Goal: Transaction & Acquisition: Purchase product/service

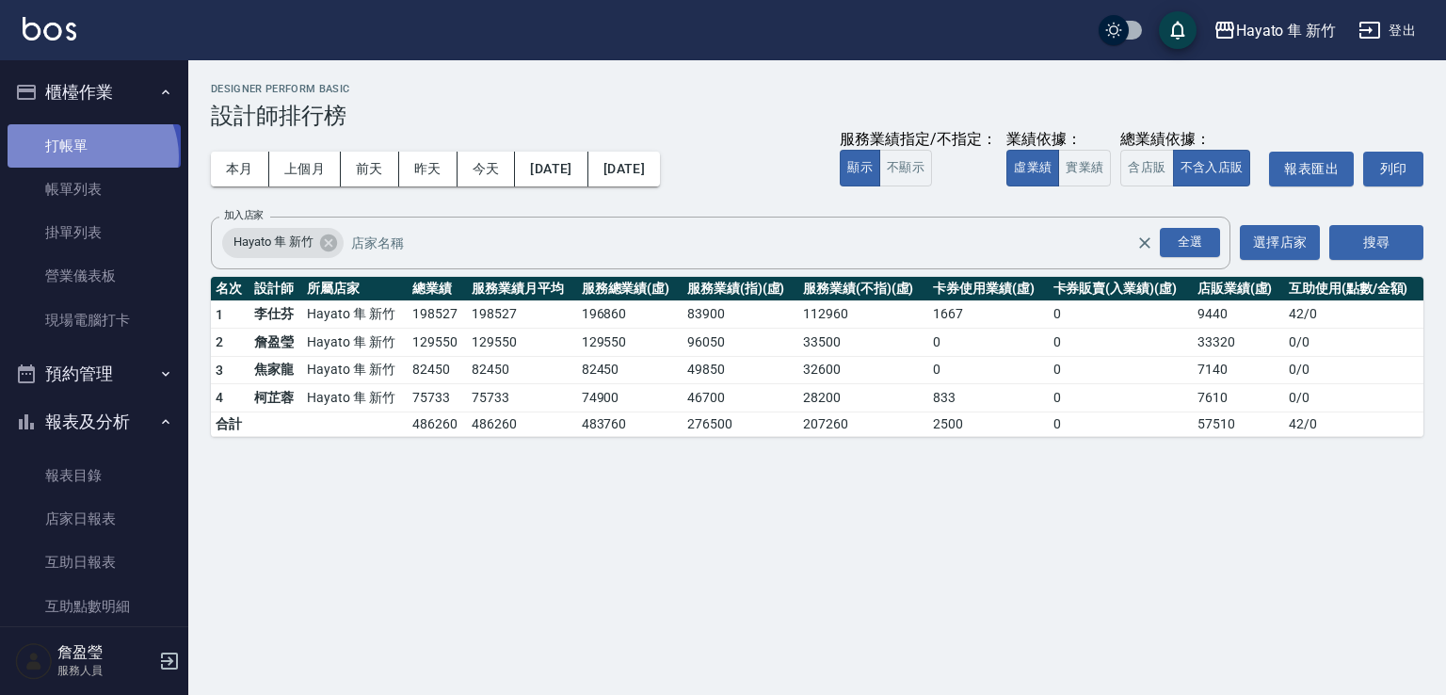
click at [87, 156] on link "打帳單" at bounding box center [94, 145] width 173 height 43
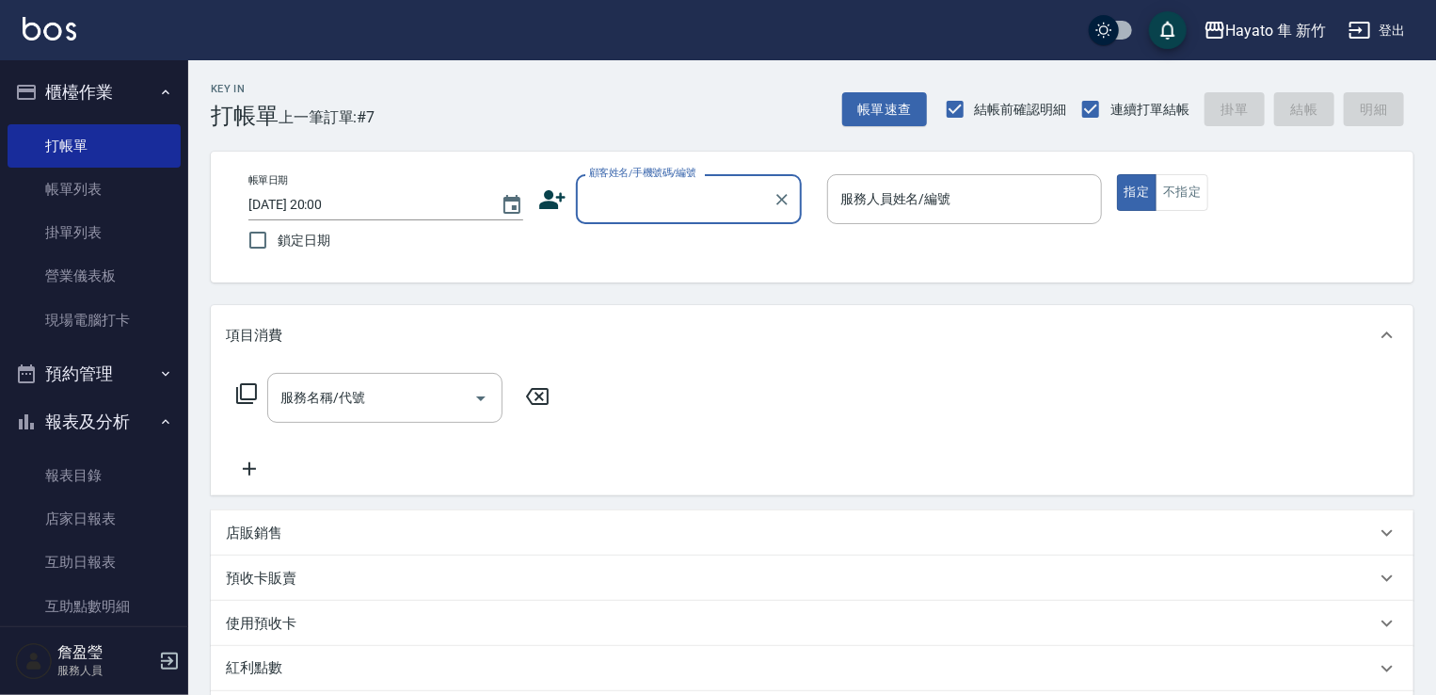
click at [283, 530] on div "店販銷售" at bounding box center [801, 533] width 1150 height 20
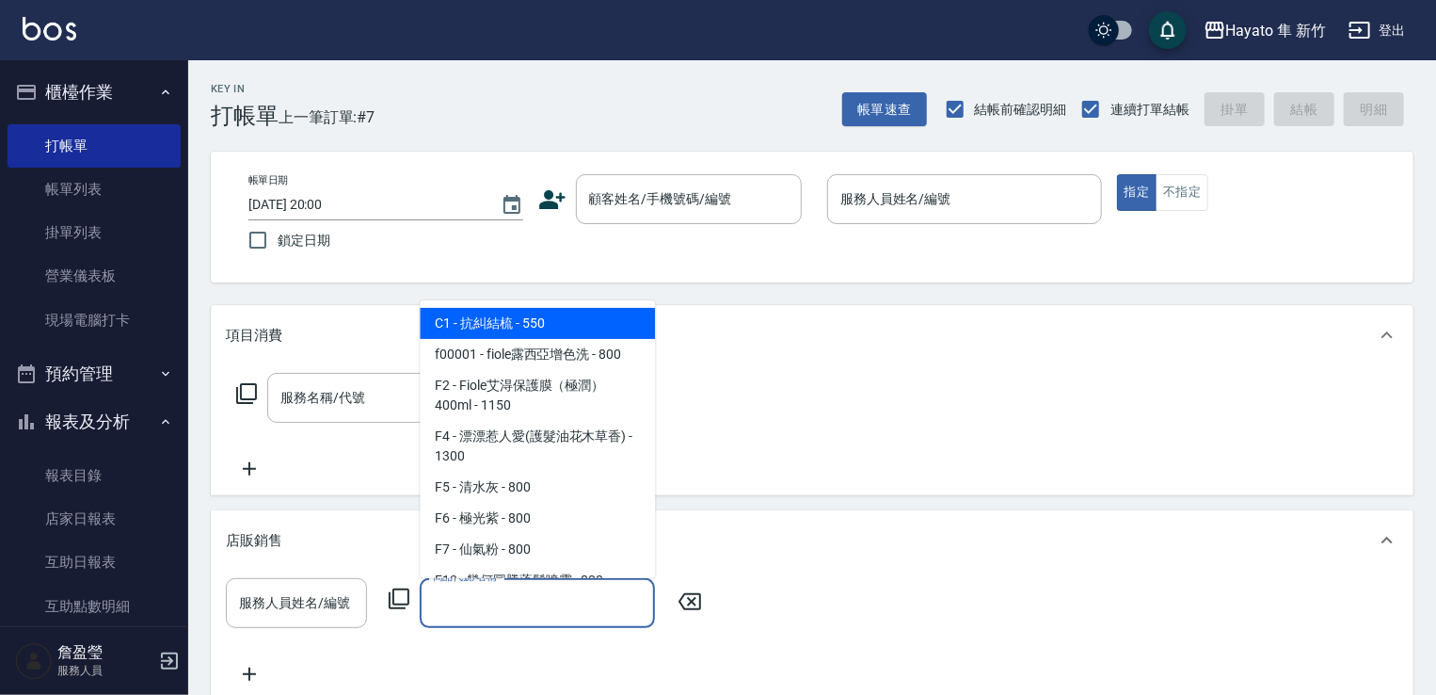
click at [550, 605] on input "商品代號/名稱" at bounding box center [537, 602] width 218 height 33
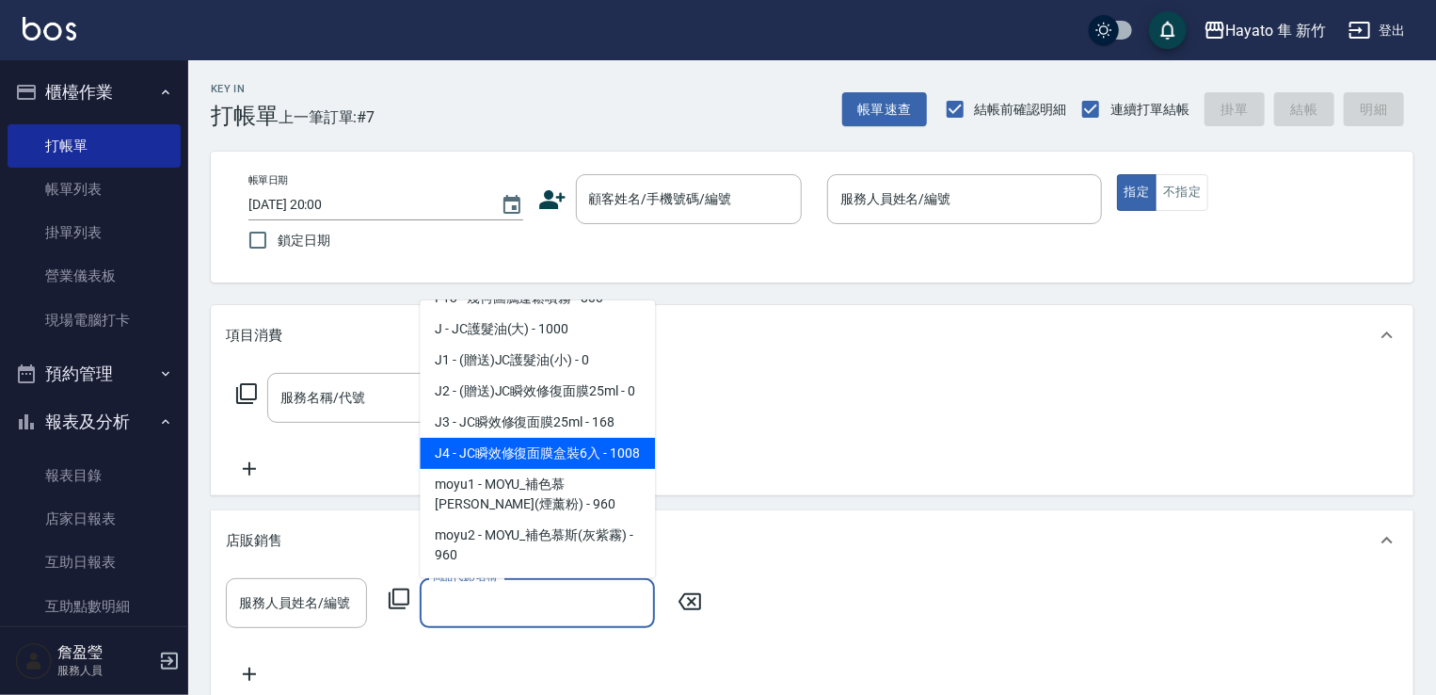
scroll to position [471, 0]
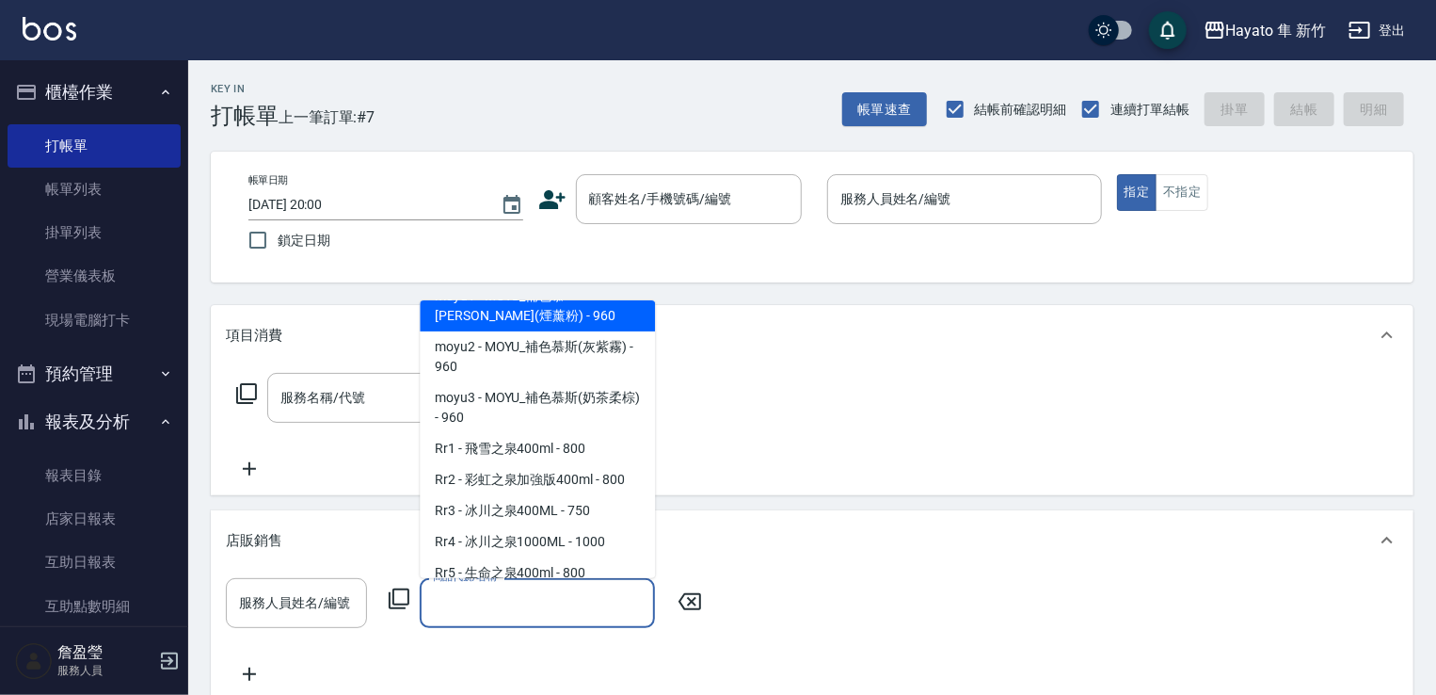
drag, startPoint x: 618, startPoint y: 340, endPoint x: 565, endPoint y: 348, distance: 54.3
click at [616, 331] on span "moyu1 - MOYU_補色慕[PERSON_NAME](煙薰粉) - 960" at bounding box center [537, 305] width 235 height 51
type input "MOYU_補色慕[PERSON_NAME](煙薰粉)"
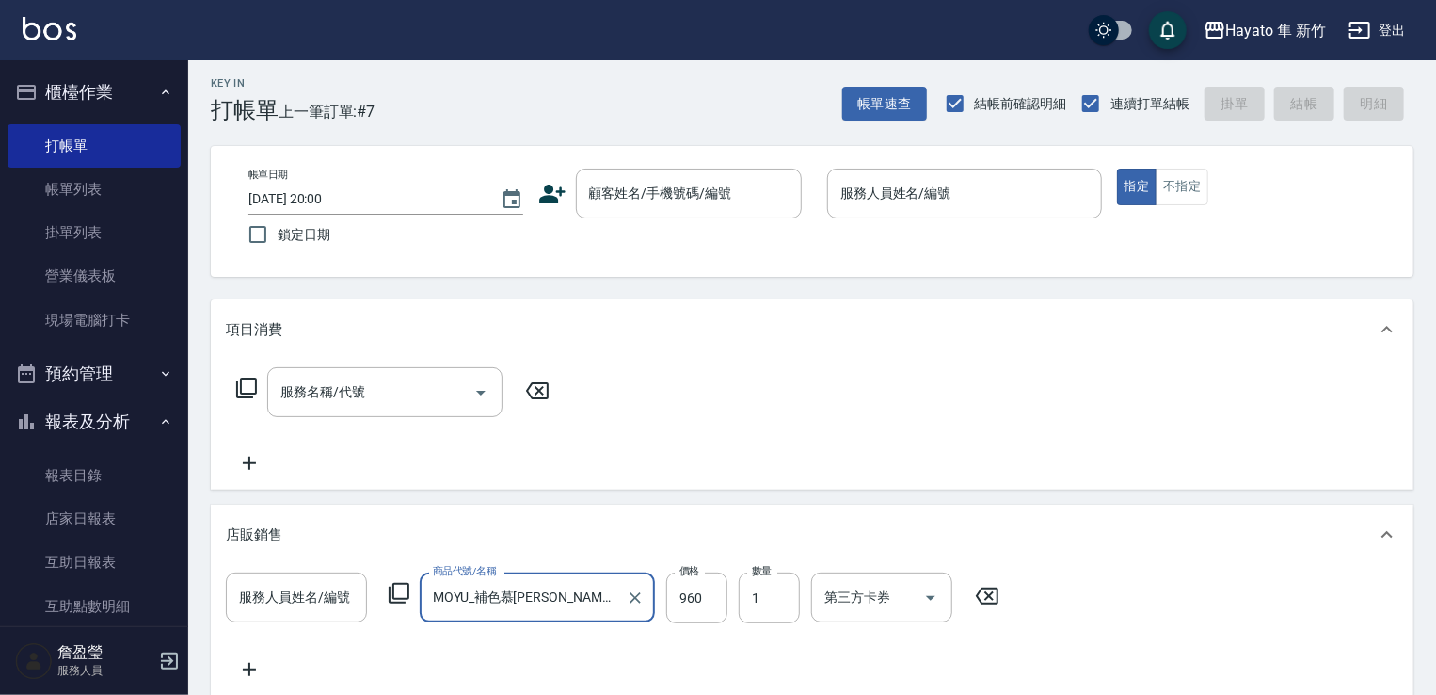
scroll to position [94, 0]
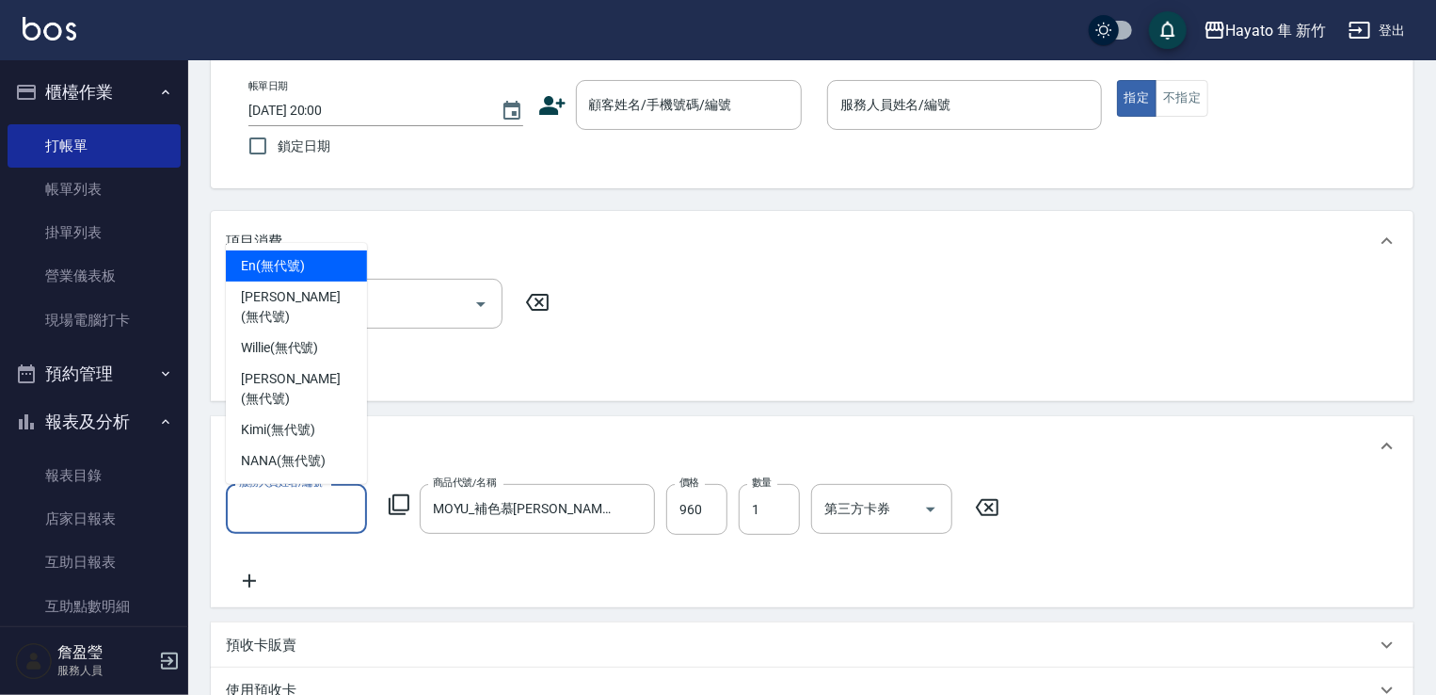
click at [343, 512] on input "服務人員姓名/編號" at bounding box center [296, 508] width 124 height 33
click at [300, 276] on span "En (無代號)" at bounding box center [273, 266] width 64 height 20
type input "En(無代號)"
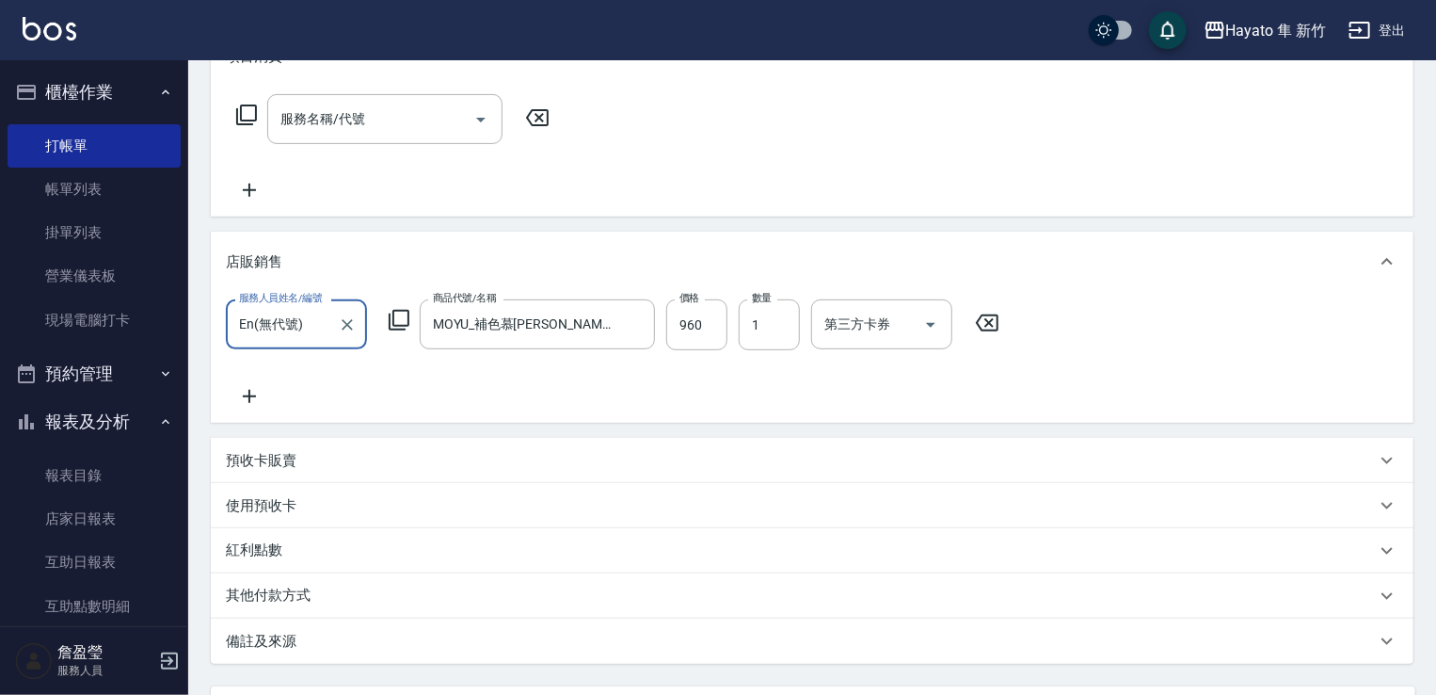
scroll to position [282, 0]
click at [264, 399] on icon at bounding box center [249, 392] width 47 height 23
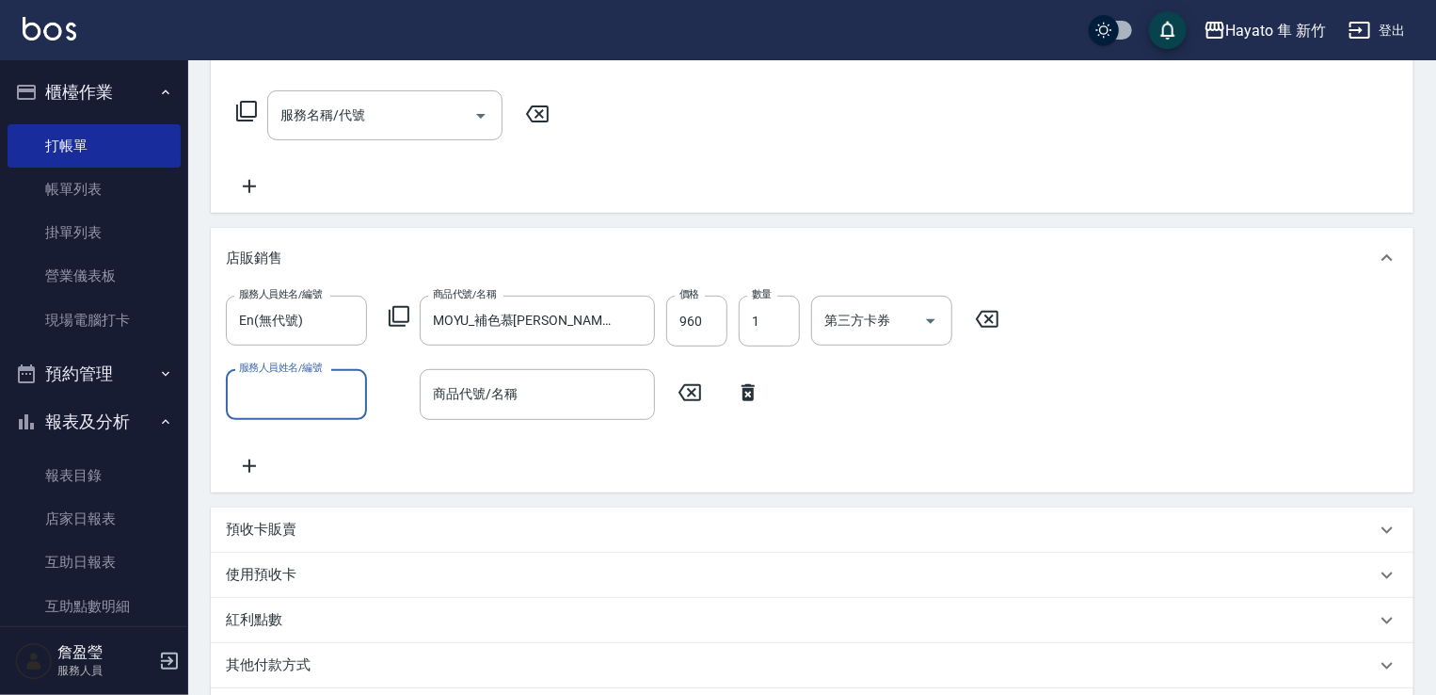
click at [326, 389] on input "服務人員姓名/編號" at bounding box center [296, 393] width 124 height 33
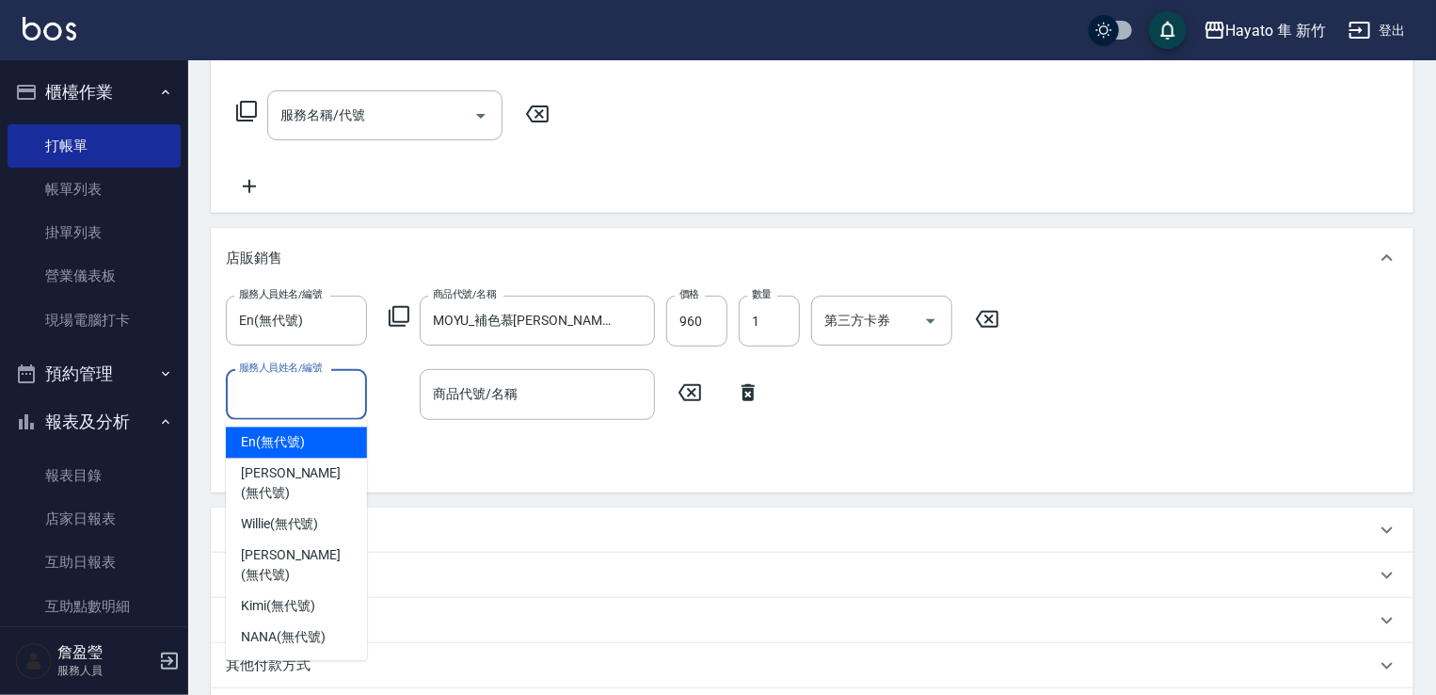
click at [314, 441] on div "En (無代號)" at bounding box center [296, 442] width 141 height 31
type input "En(無代號)"
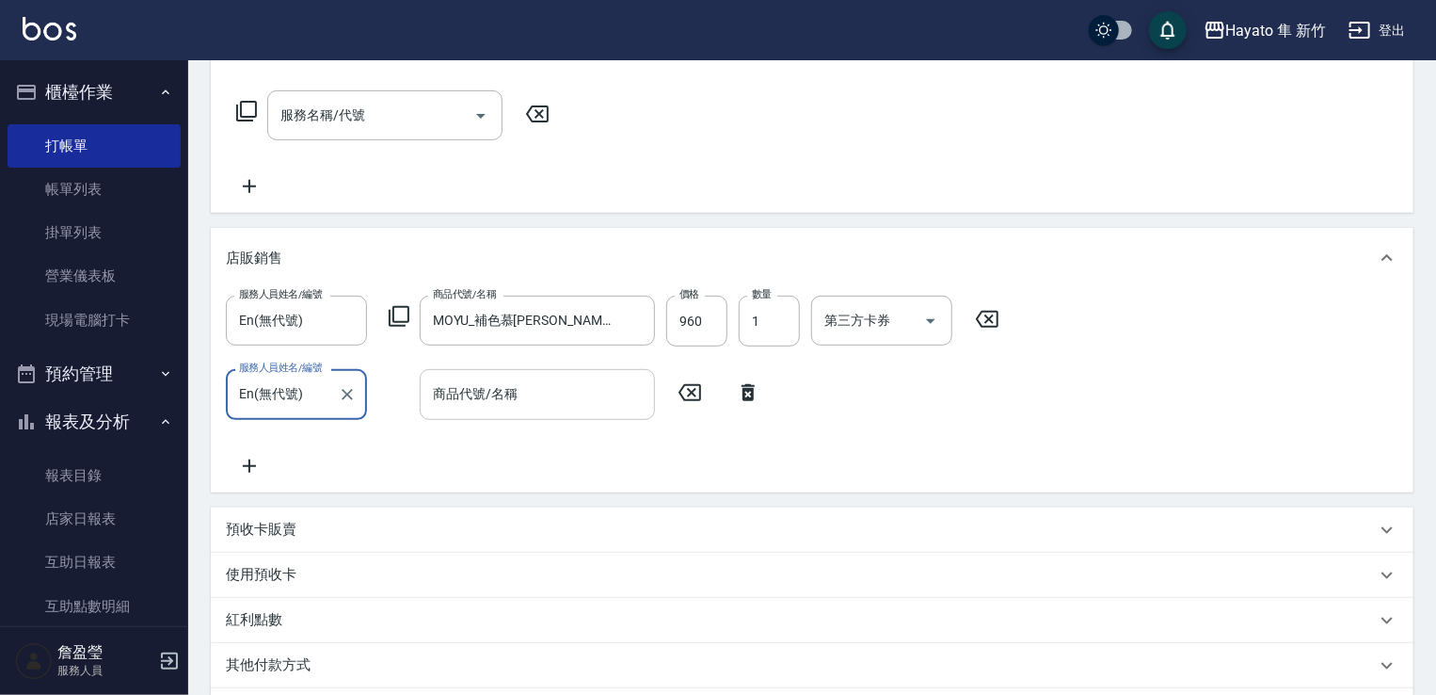
click at [547, 401] on input "商品代號/名稱" at bounding box center [537, 393] width 218 height 33
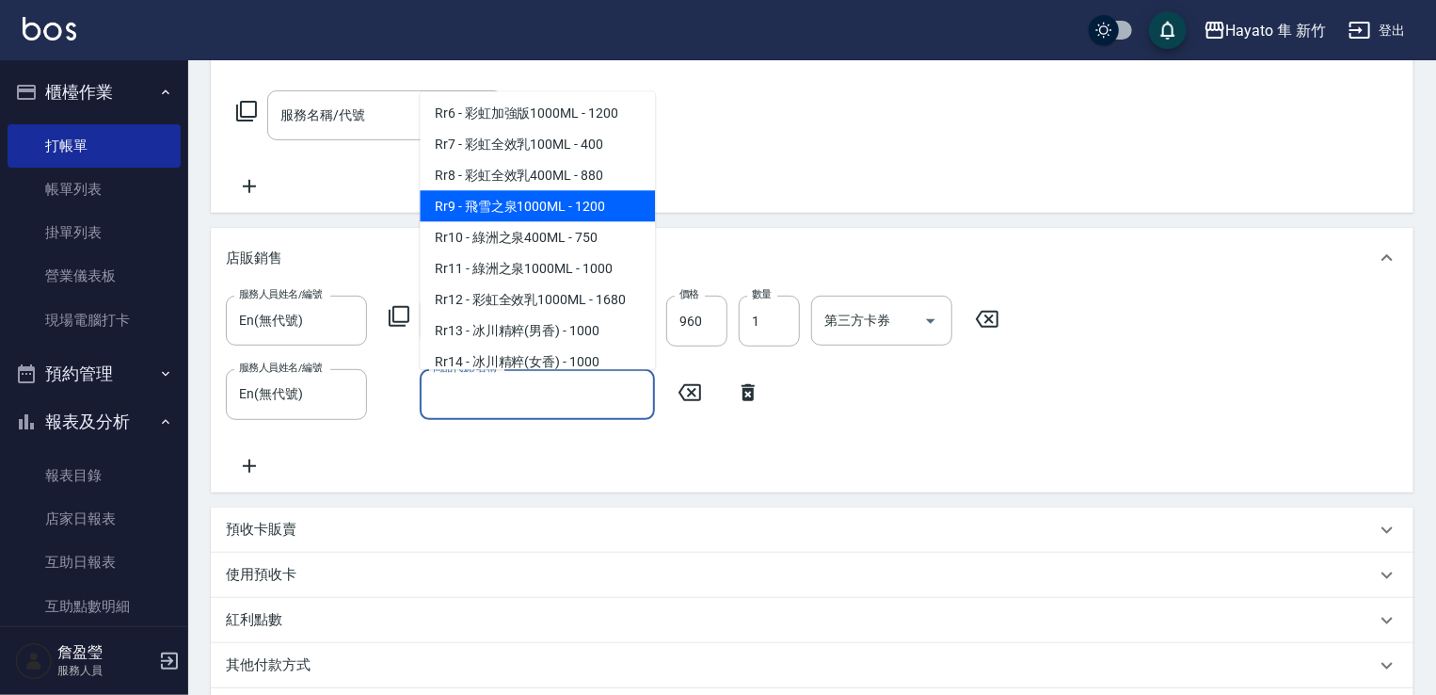
scroll to position [847, 0]
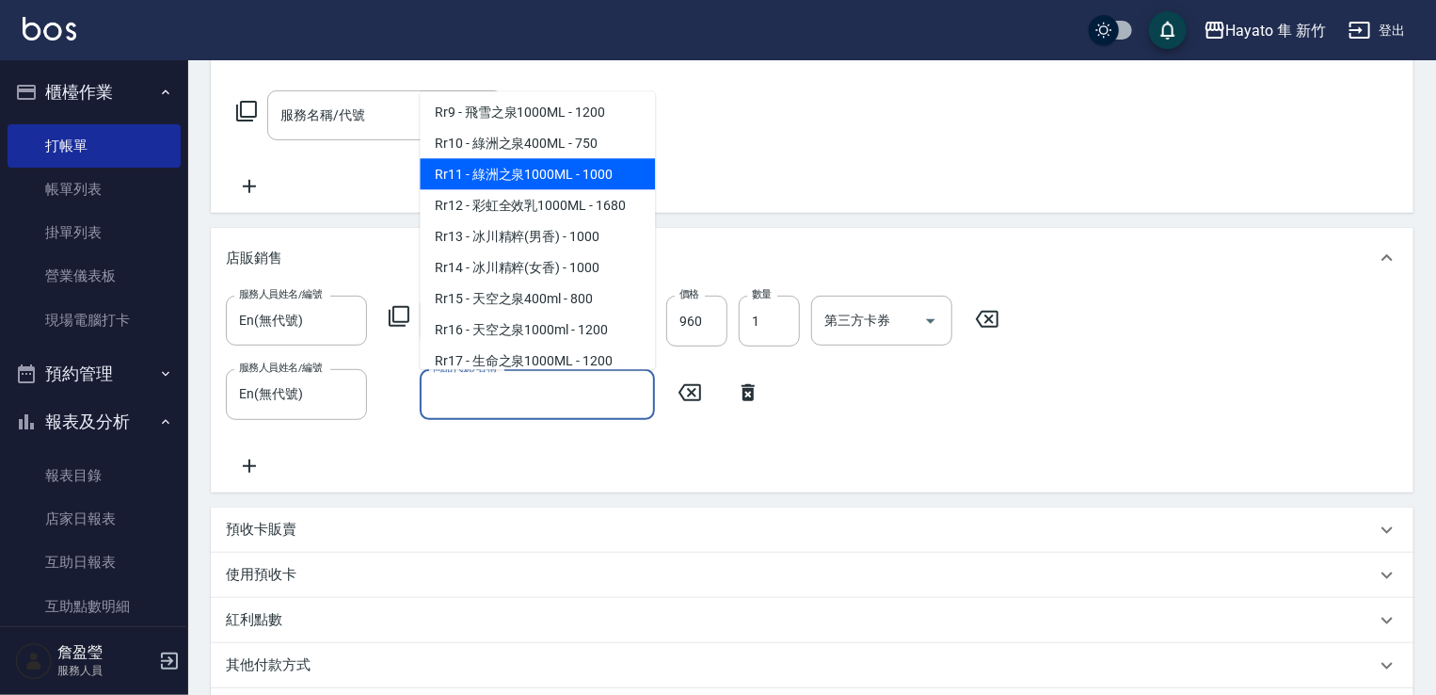
click at [546, 189] on span "Rr11 - 綠洲之泉1000ML - 1000" at bounding box center [537, 173] width 235 height 31
type input "綠洲之泉1000ML"
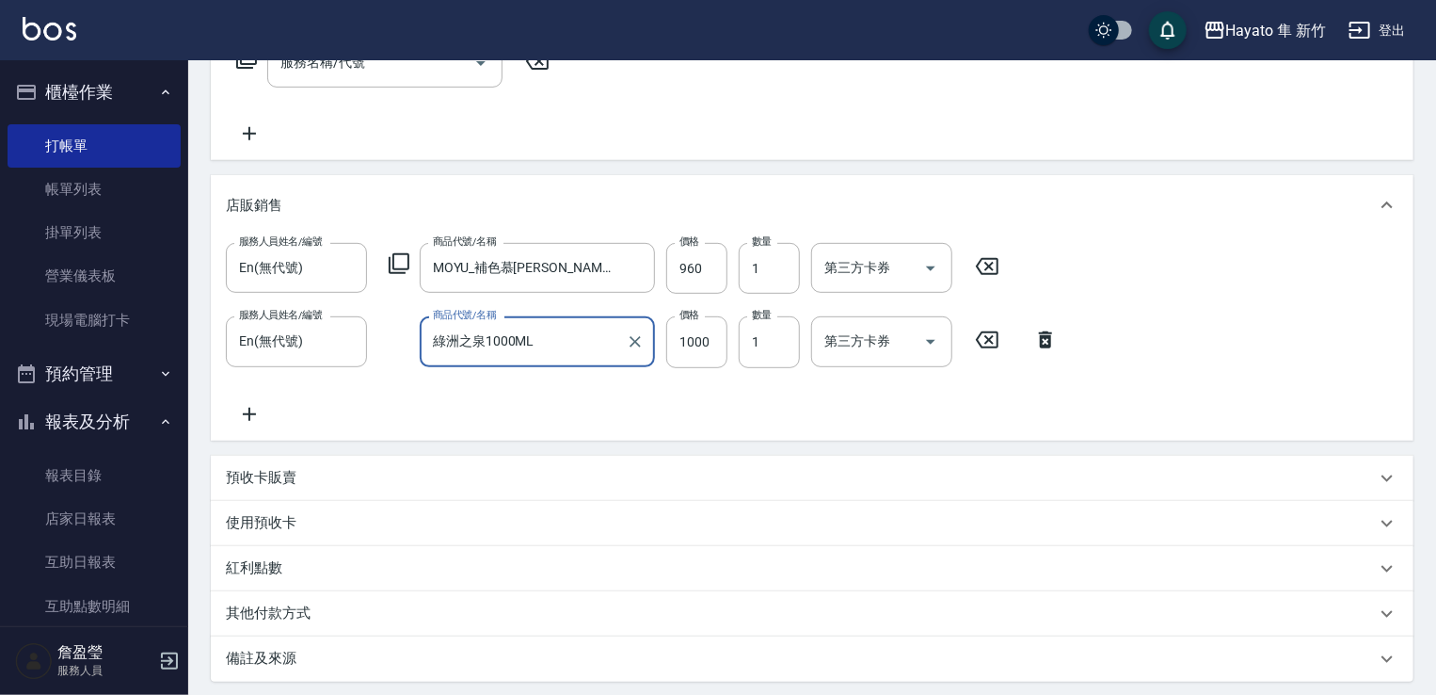
scroll to position [94, 0]
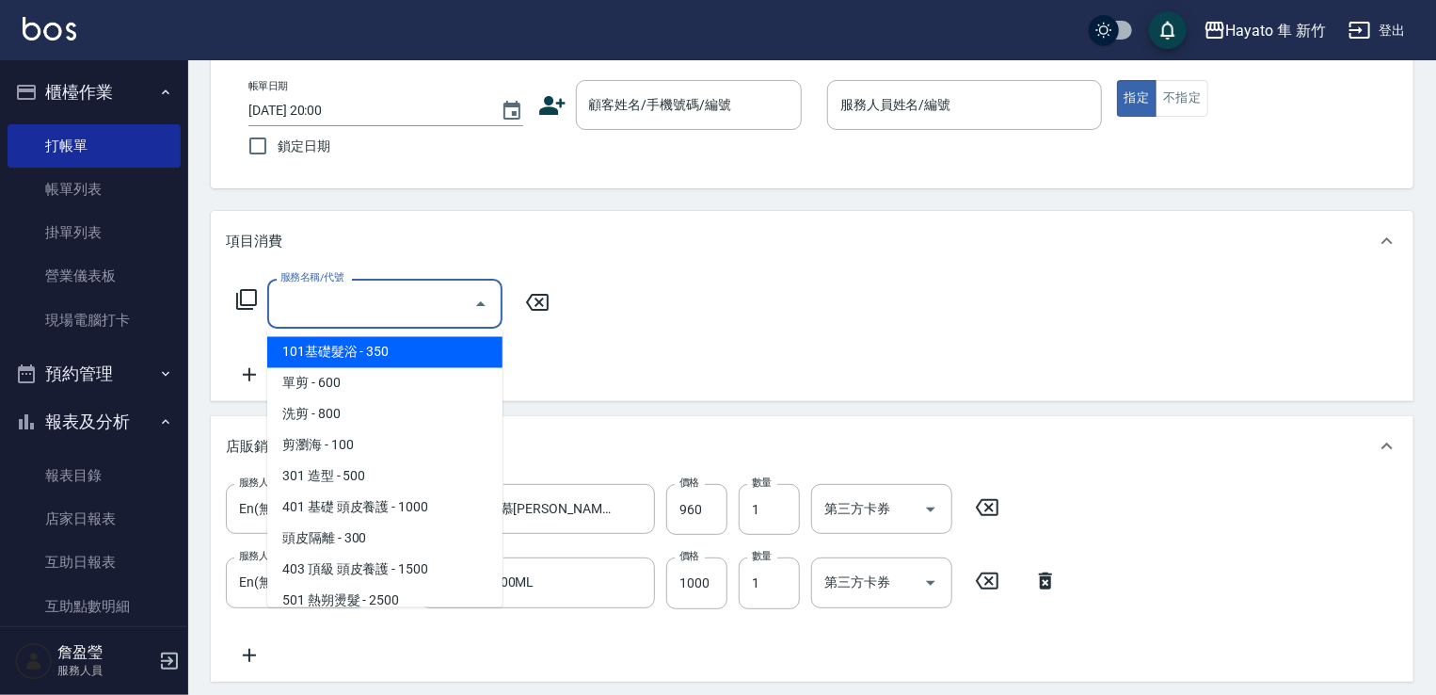
click at [350, 288] on div "服務名稱/代號 服務名稱/代號" at bounding box center [384, 304] width 235 height 50
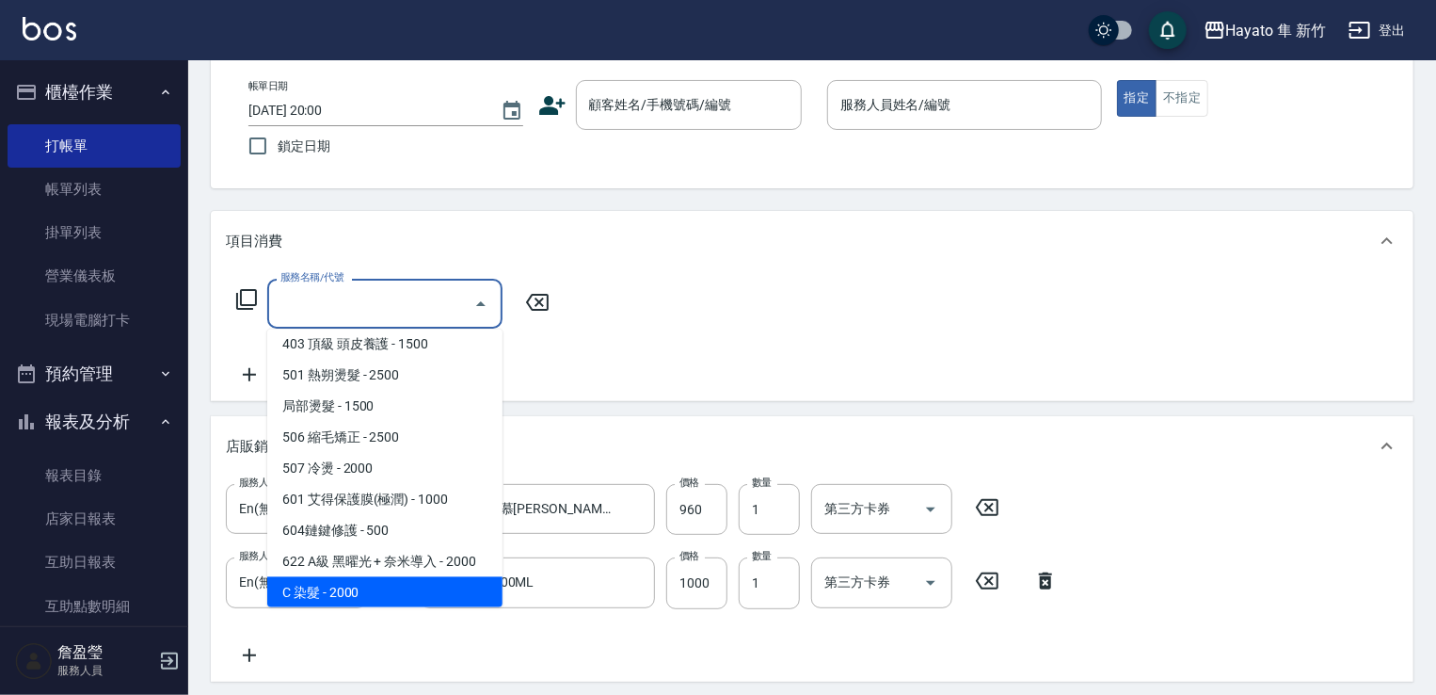
scroll to position [328, 0]
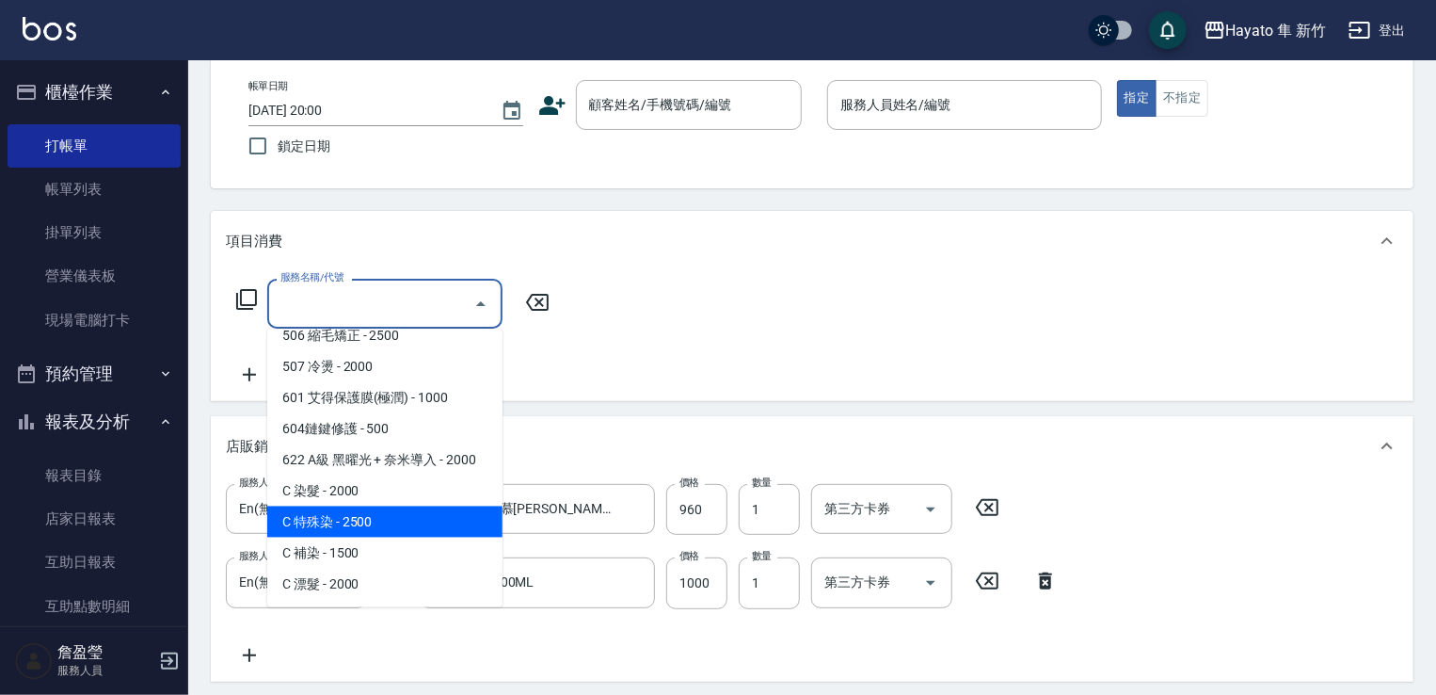
click at [380, 532] on span "C 特殊染 - 2500" at bounding box center [384, 521] width 235 height 31
type input "C 特殊染(703)"
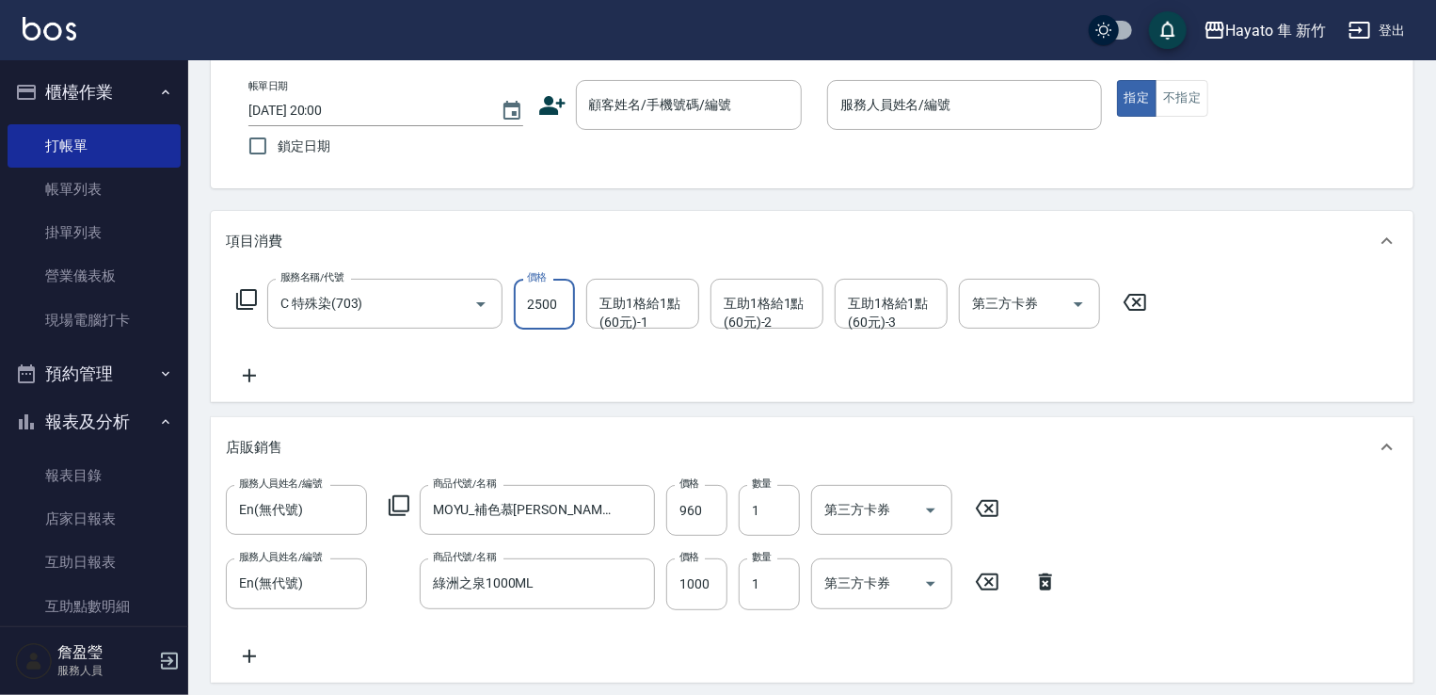
click at [517, 307] on input "2500" at bounding box center [544, 304] width 61 height 51
type input "4000"
click at [248, 377] on icon at bounding box center [249, 375] width 13 height 13
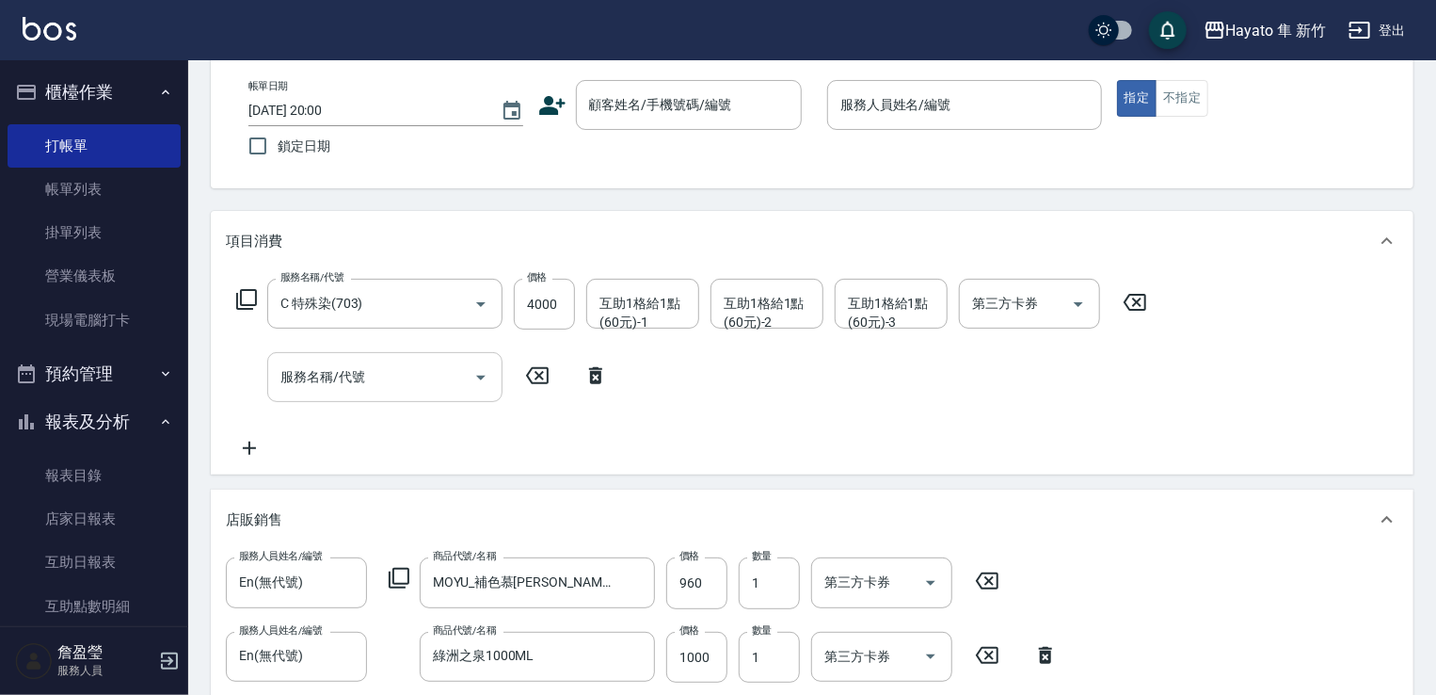
click at [429, 393] on div "服務名稱/代號" at bounding box center [384, 377] width 235 height 50
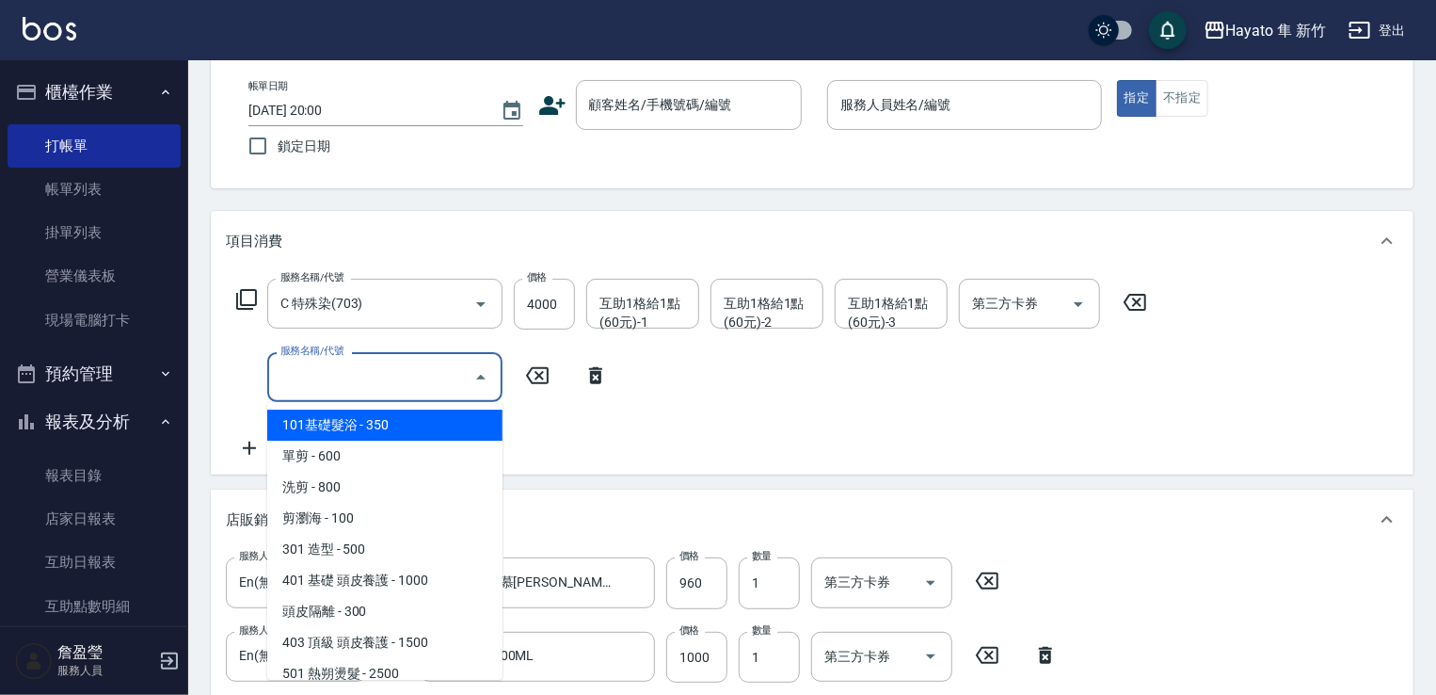
click at [394, 389] on input "服務名稱/代號" at bounding box center [371, 376] width 190 height 33
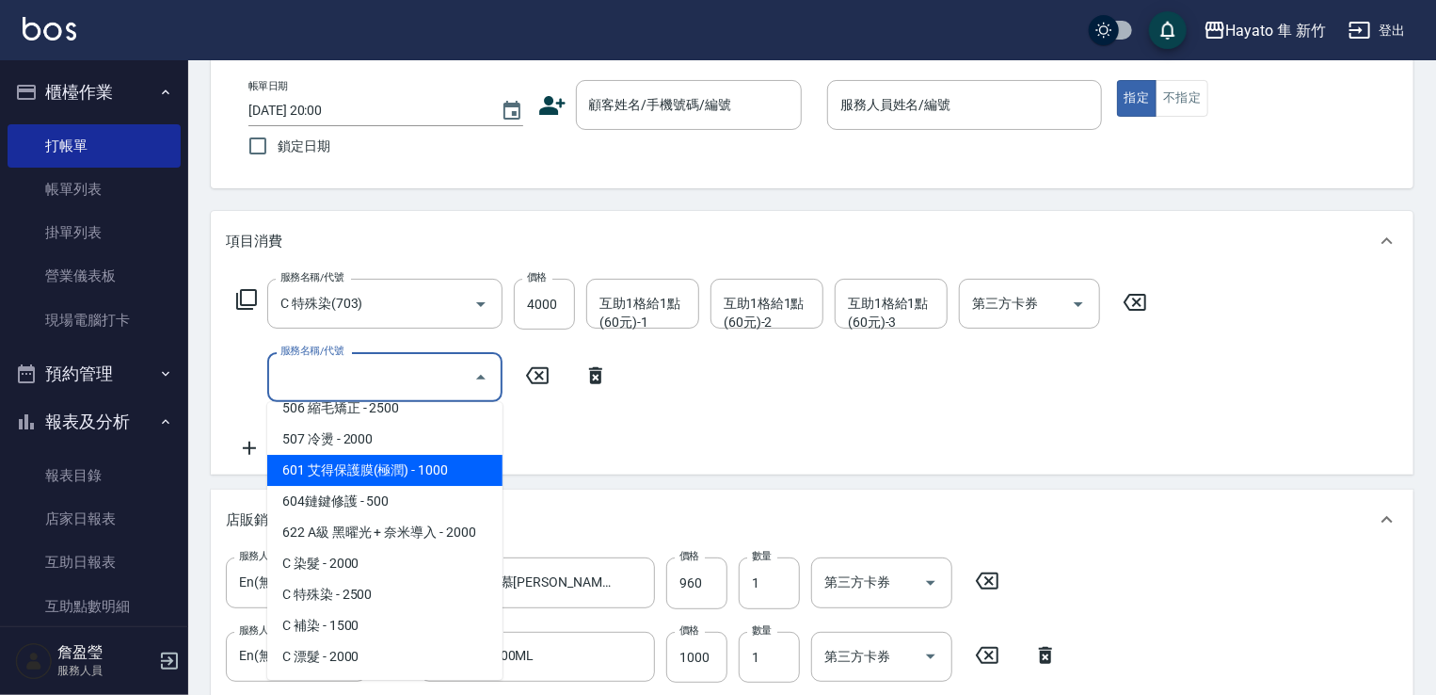
click at [392, 467] on span "601 艾得保護膜(極潤) - 1000" at bounding box center [384, 470] width 235 height 31
type input "601 艾得保護膜(極潤)(601)"
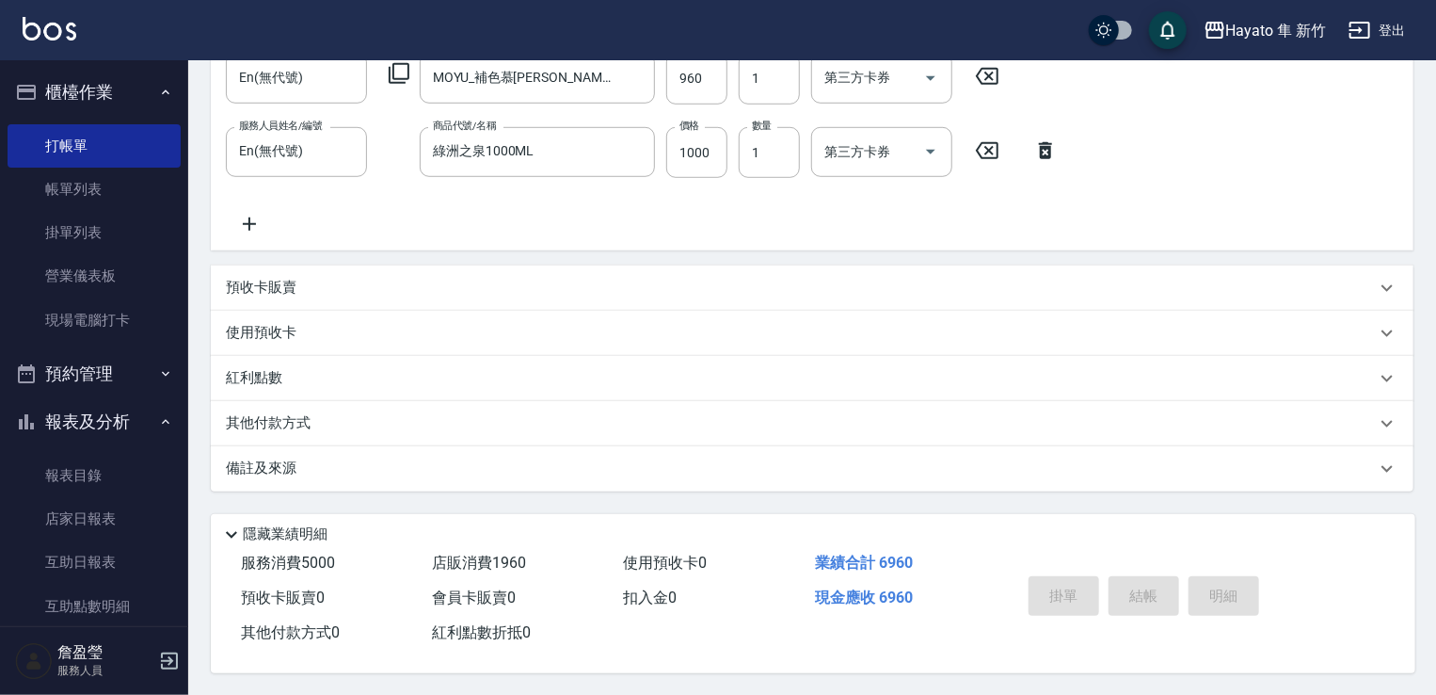
scroll to position [606, 0]
click at [388, 457] on div "備註及來源" at bounding box center [801, 467] width 1150 height 20
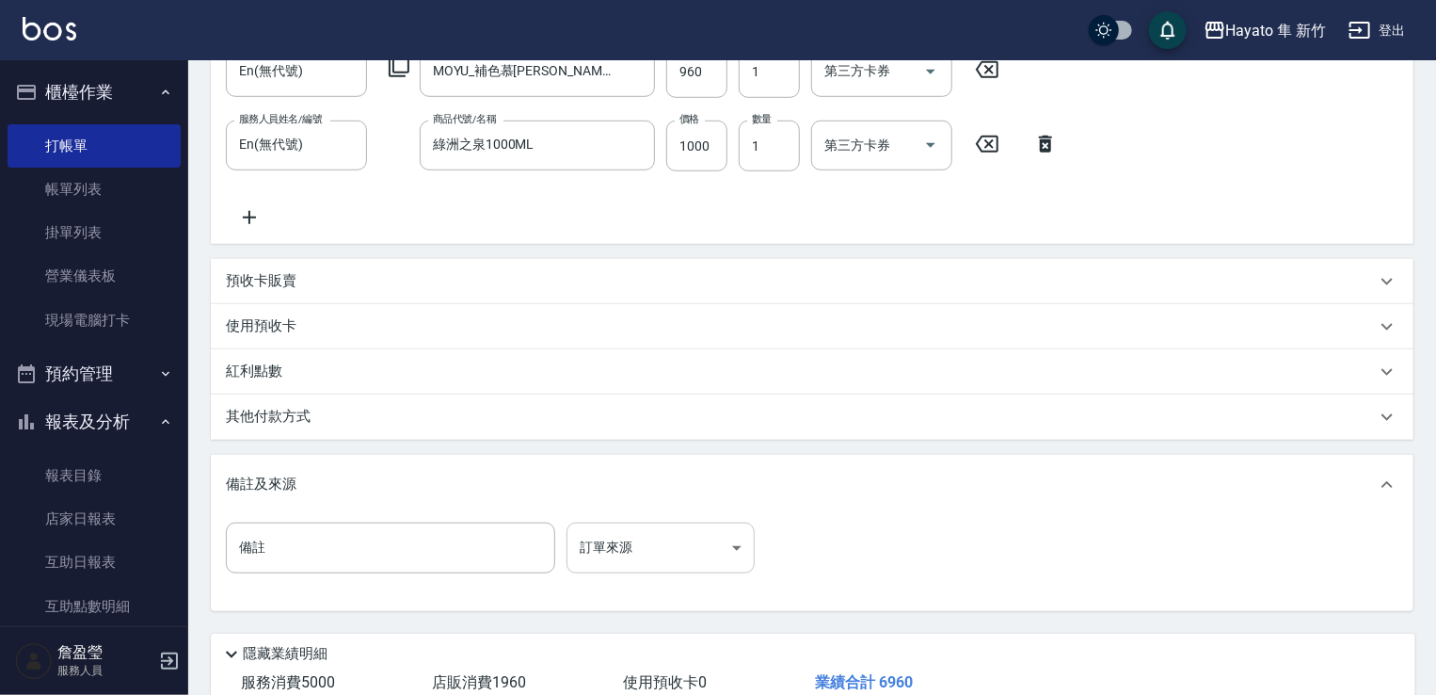
click at [693, 541] on body "Hayato 隼 新竹 登出 櫃檯作業 打帳單 帳單列表 掛單列表 營業儀表板 現場電腦打卡 預約管理 預約管理 報表及分析 報表目錄 店家日報表 互助日報表…" at bounding box center [718, 104] width 1436 height 1421
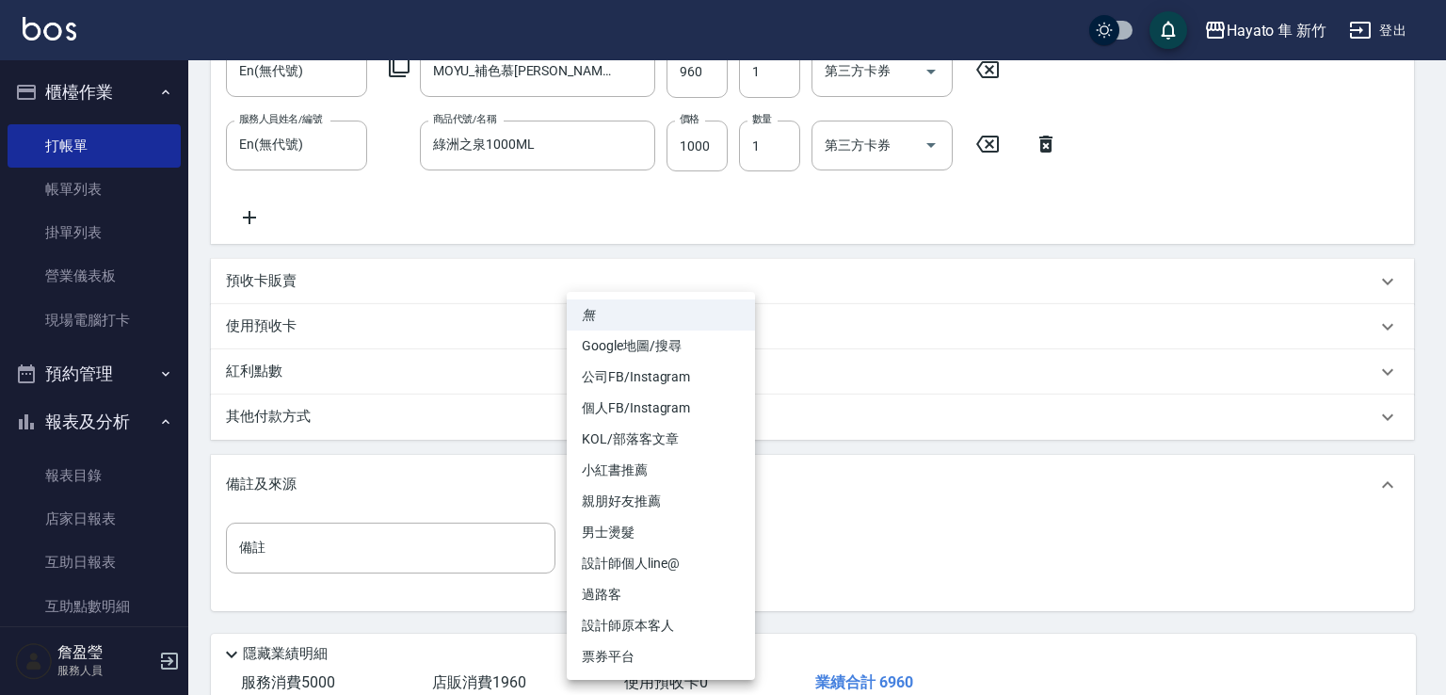
click at [675, 624] on li "設計師原本客人" at bounding box center [661, 625] width 188 height 31
type input "設計師原本客人"
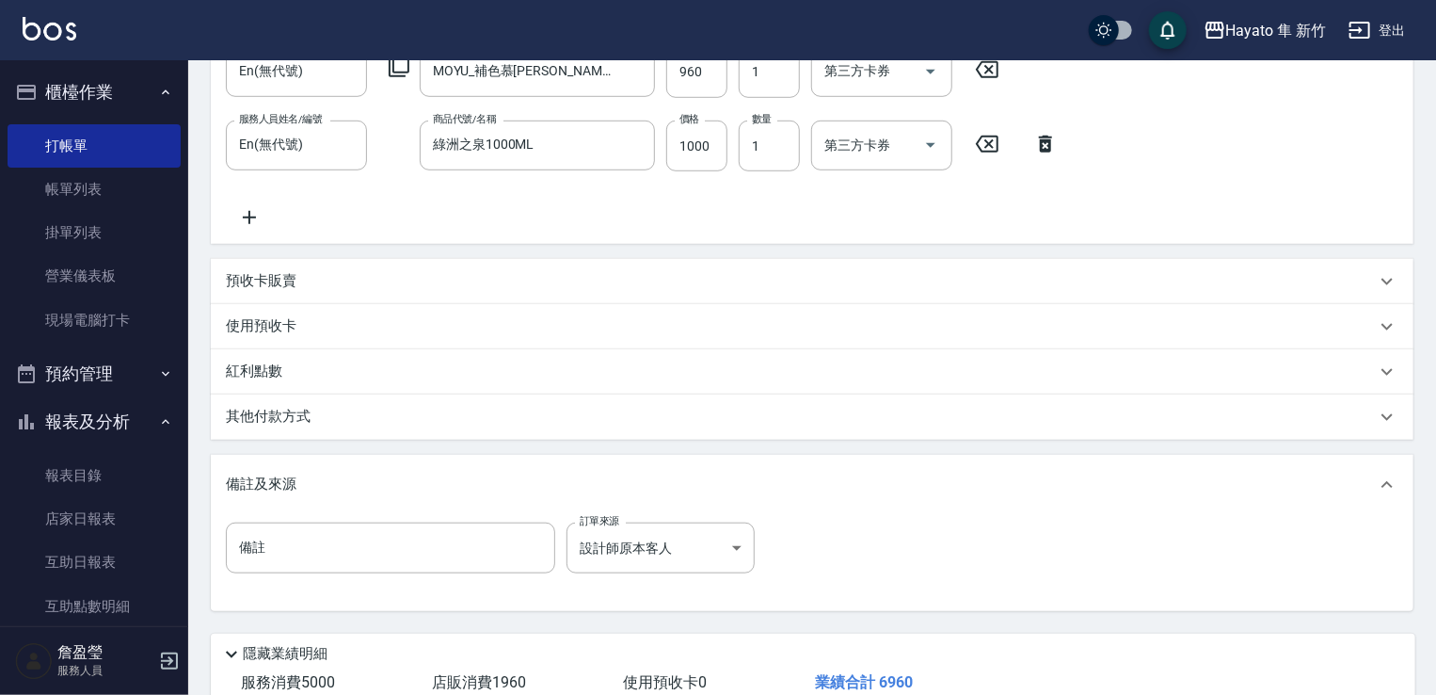
click at [343, 412] on div "其他付款方式" at bounding box center [801, 417] width 1150 height 21
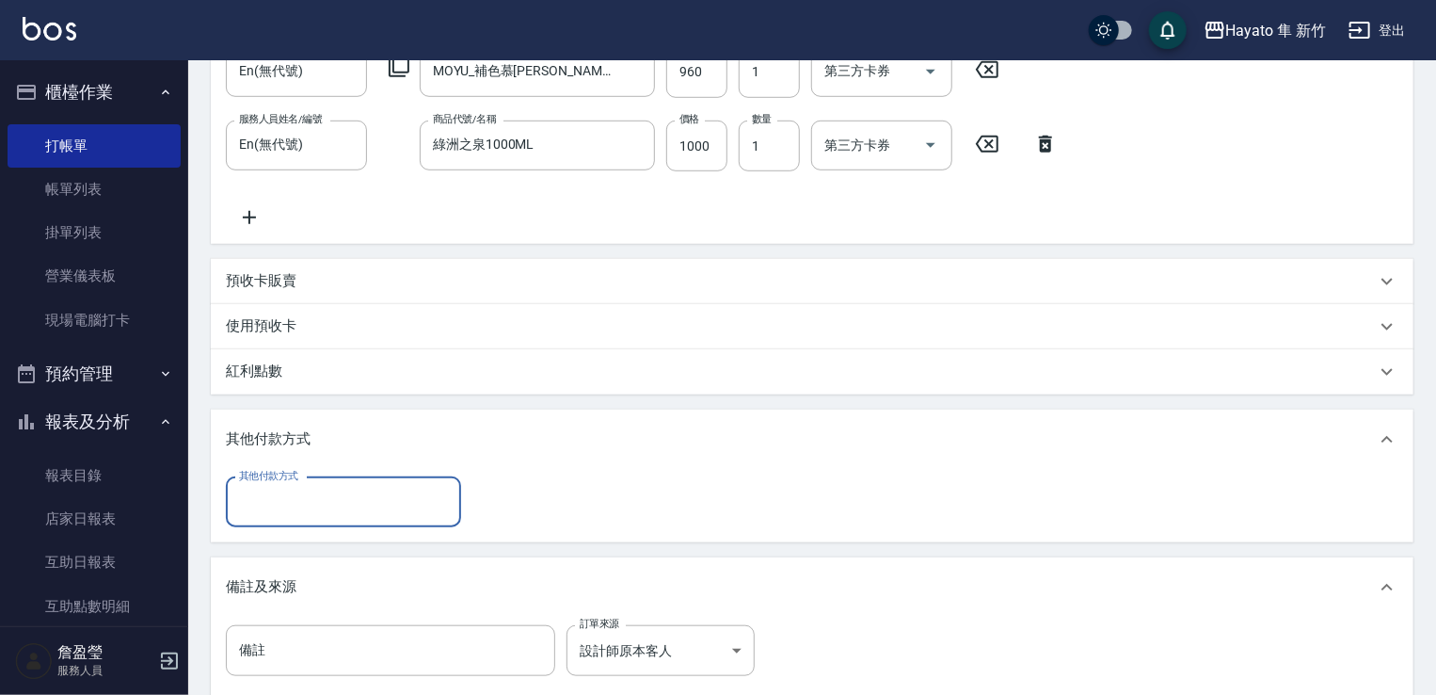
scroll to position [0, 0]
click at [425, 494] on input "其他付款方式" at bounding box center [343, 502] width 218 height 33
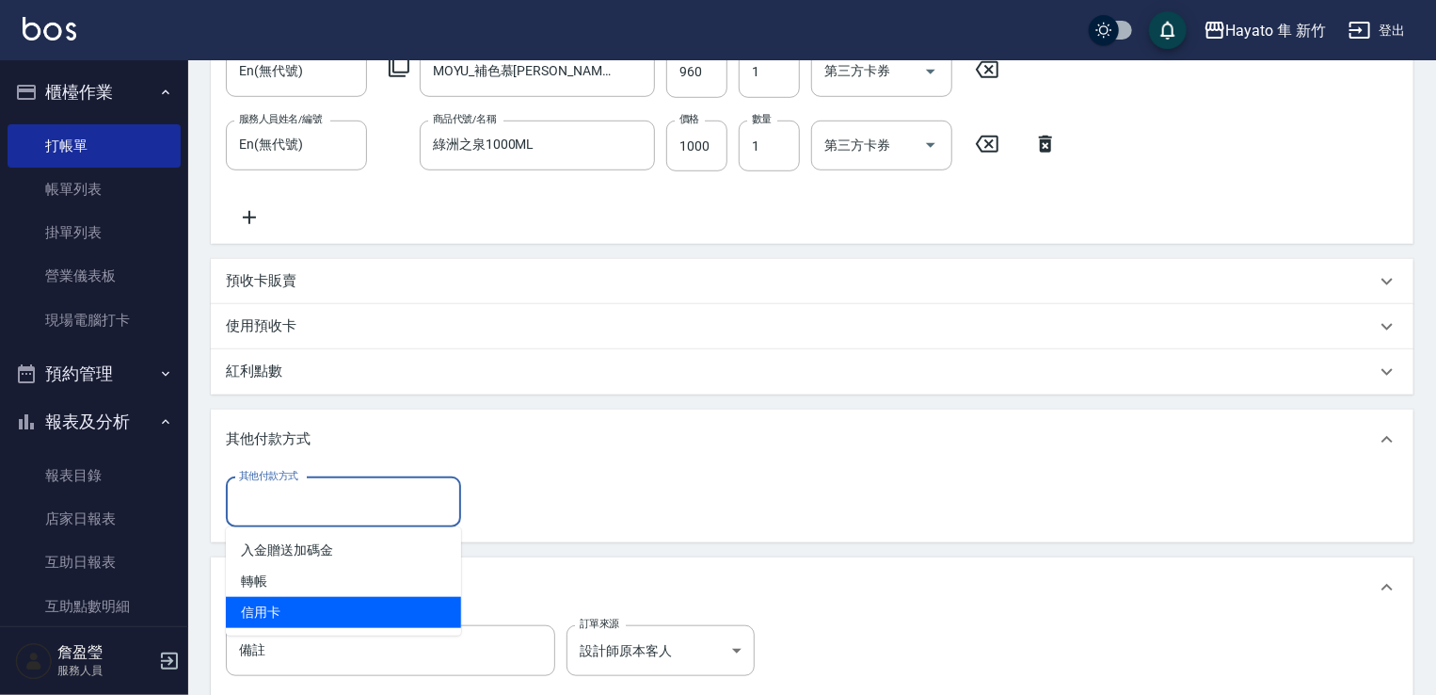
click at [333, 607] on span "信用卡" at bounding box center [343, 612] width 235 height 31
type input "信用卡"
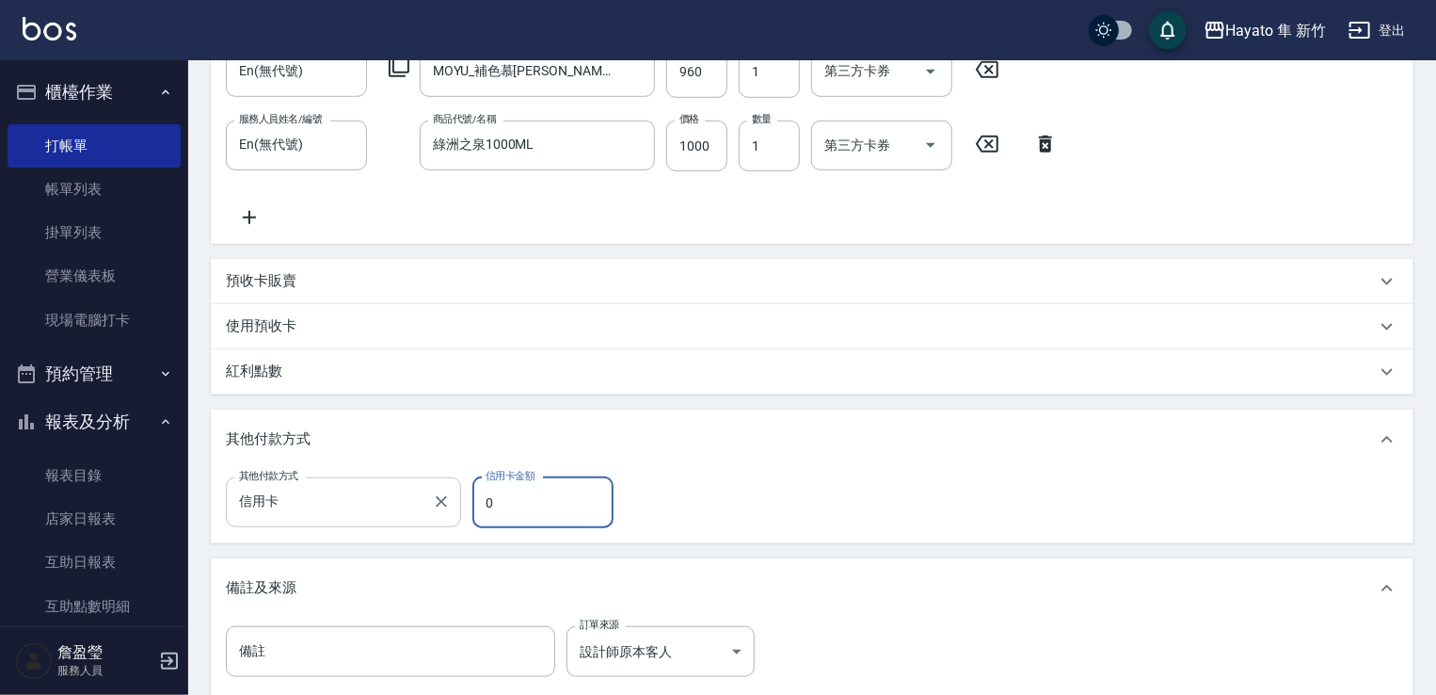
drag, startPoint x: 477, startPoint y: 506, endPoint x: 460, endPoint y: 513, distance: 18.2
click at [460, 513] on div "其他付款方式 信用卡 其他付款方式 信用卡金額 0 信用卡金額" at bounding box center [425, 502] width 399 height 51
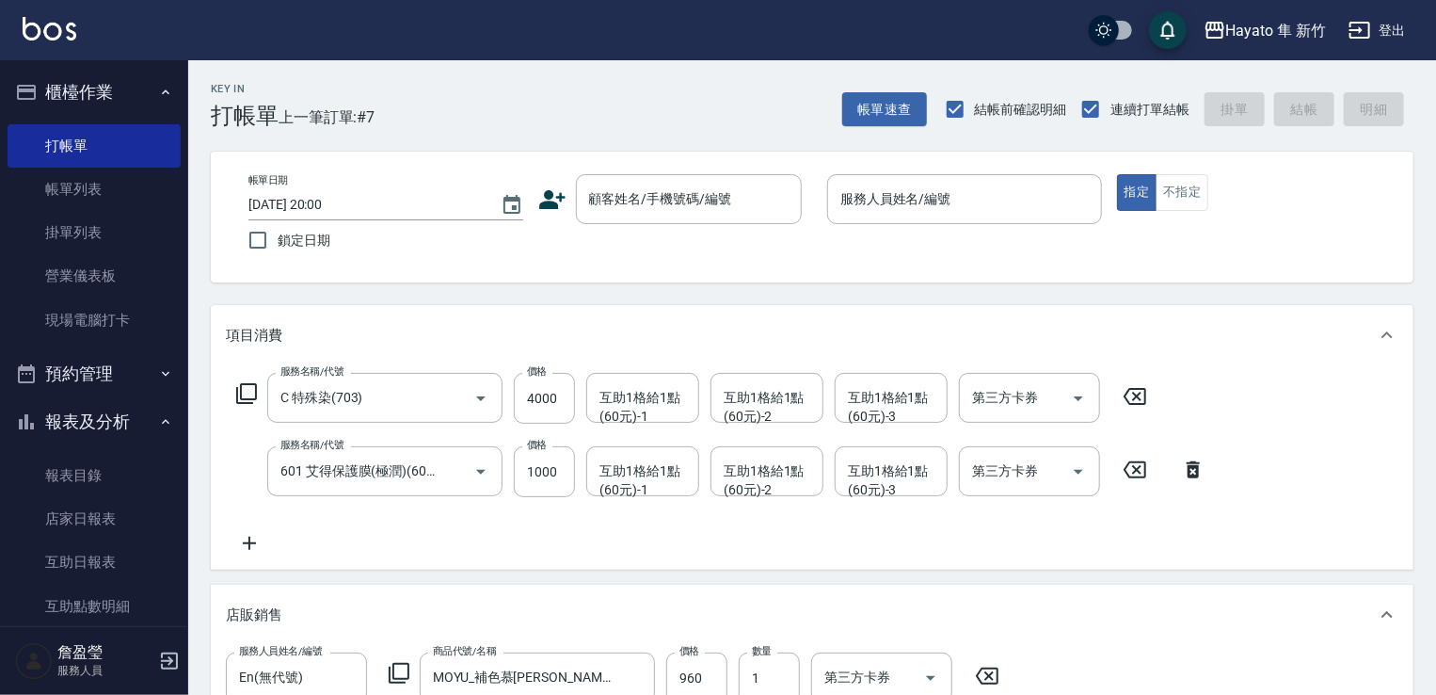
type input "6960"
click at [557, 199] on icon at bounding box center [552, 199] width 28 height 28
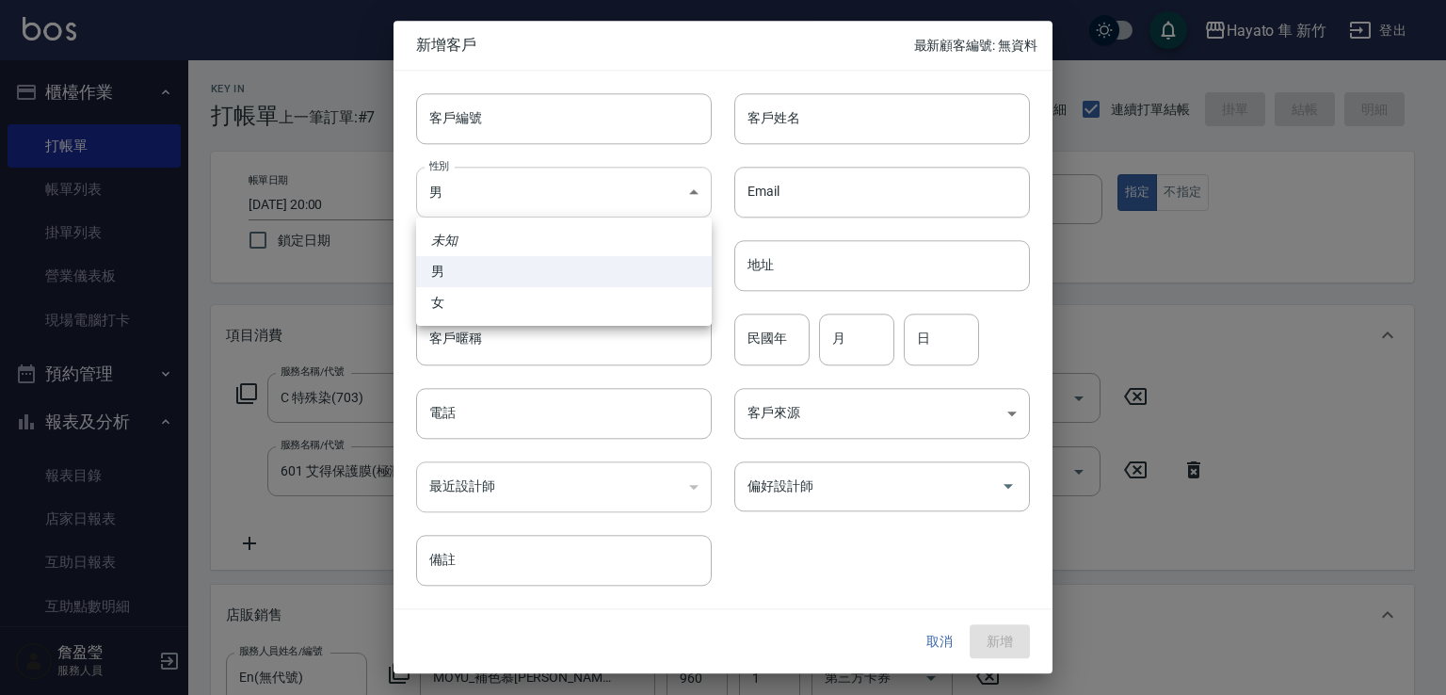
click at [517, 299] on li "女" at bounding box center [564, 302] width 296 height 31
type input "[DEMOGRAPHIC_DATA]"
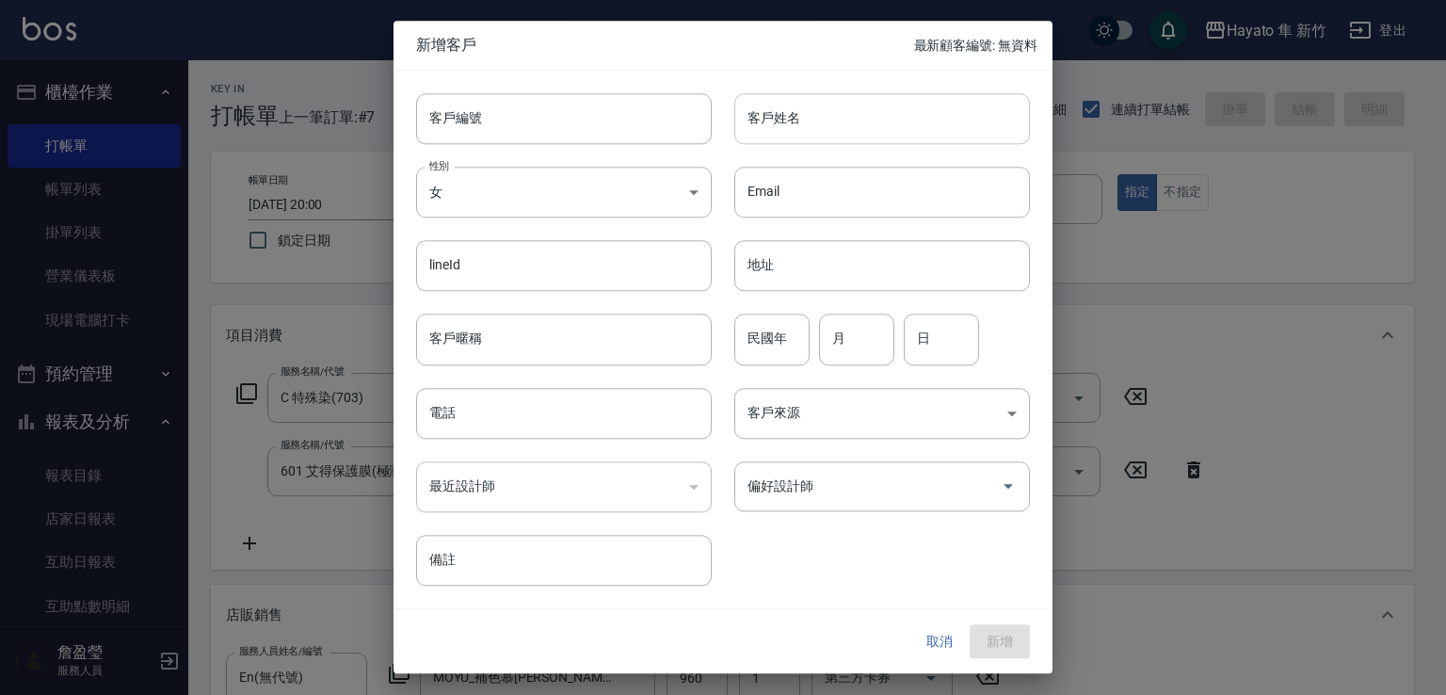
click at [796, 125] on input "客戶姓名" at bounding box center [882, 118] width 296 height 51
type input "[PERSON_NAME]"
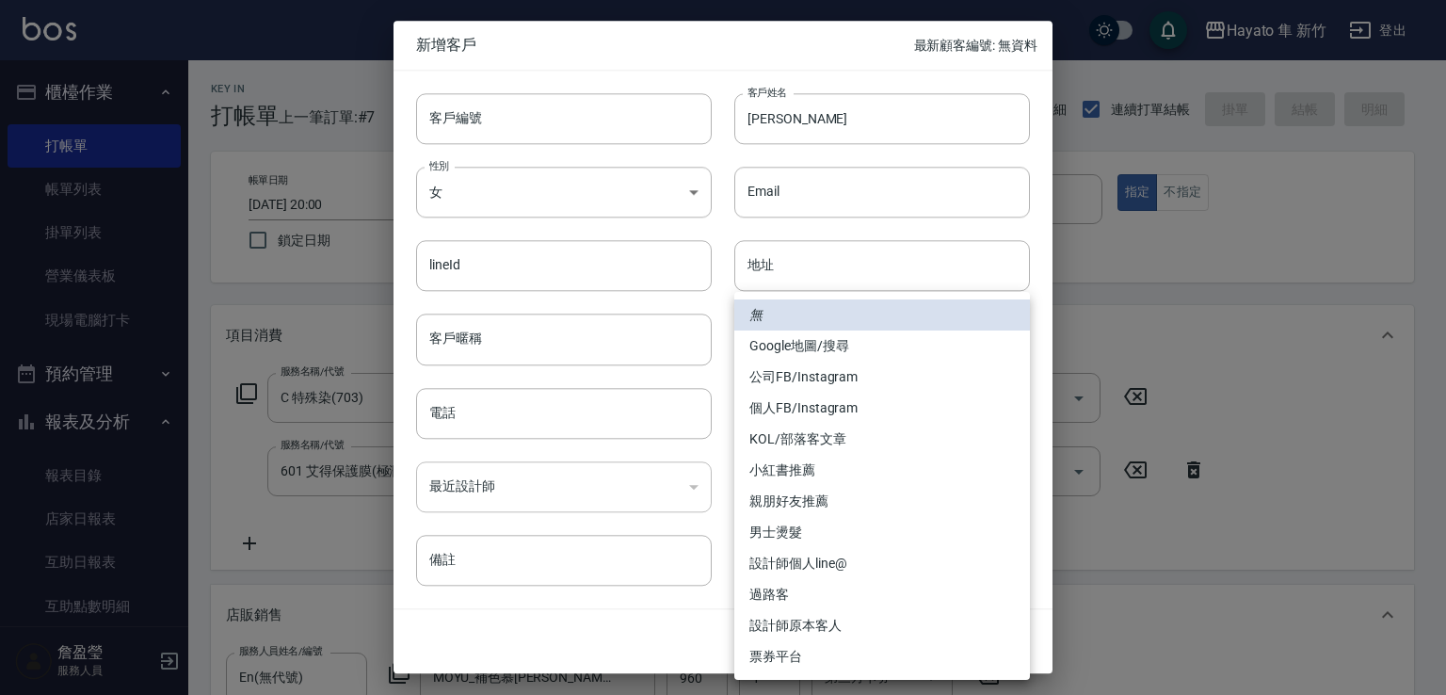
click at [823, 631] on li "設計師原本客人" at bounding box center [882, 625] width 296 height 31
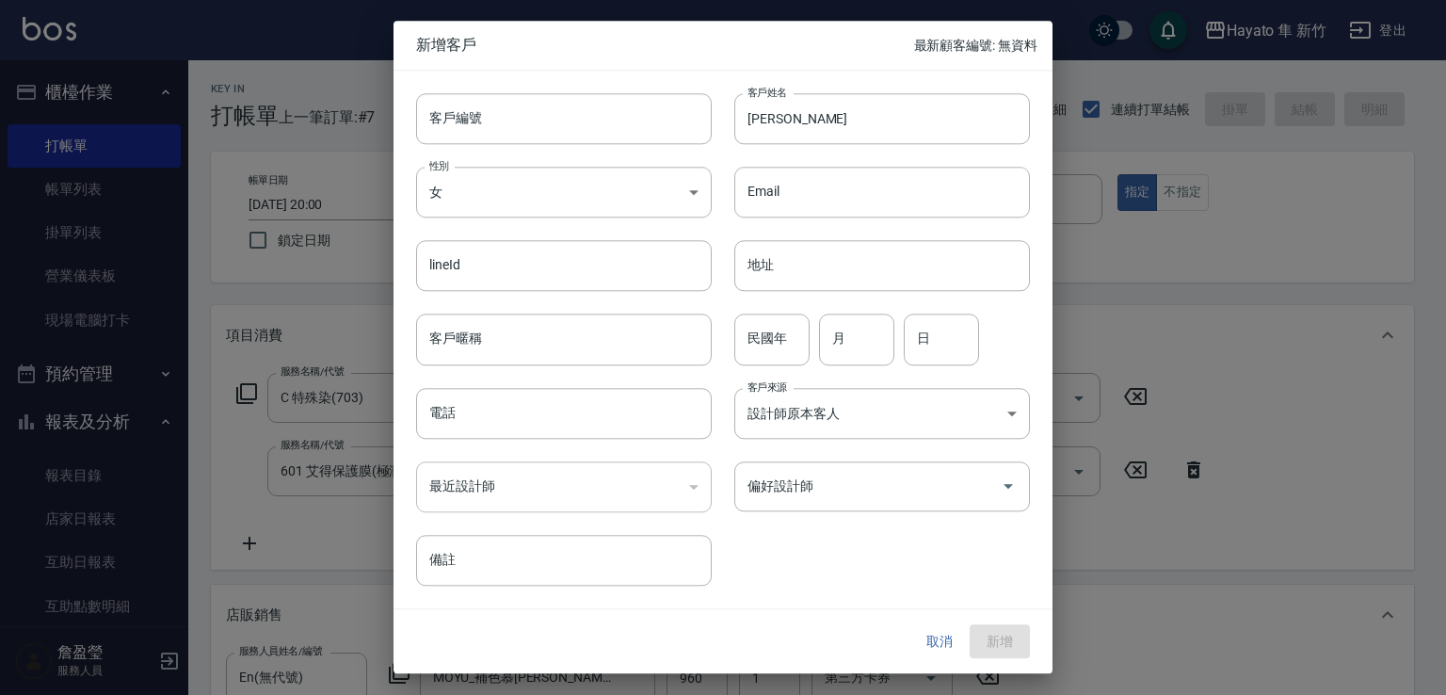
type input "設計師原本客人"
click at [797, 490] on div "偏好設計師 偏好設計師" at bounding box center [882, 486] width 296 height 50
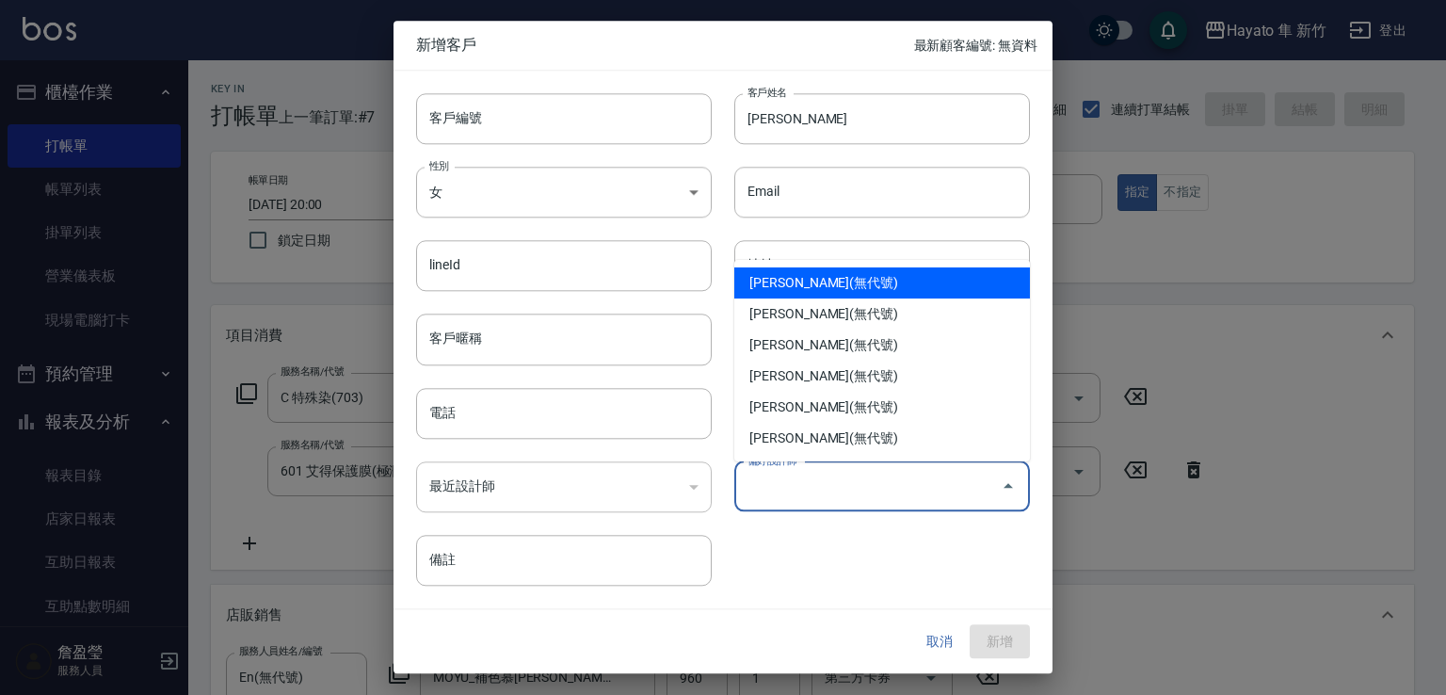
click at [813, 288] on li "[PERSON_NAME](無代號)" at bounding box center [882, 282] width 296 height 31
type input "焦家龍"
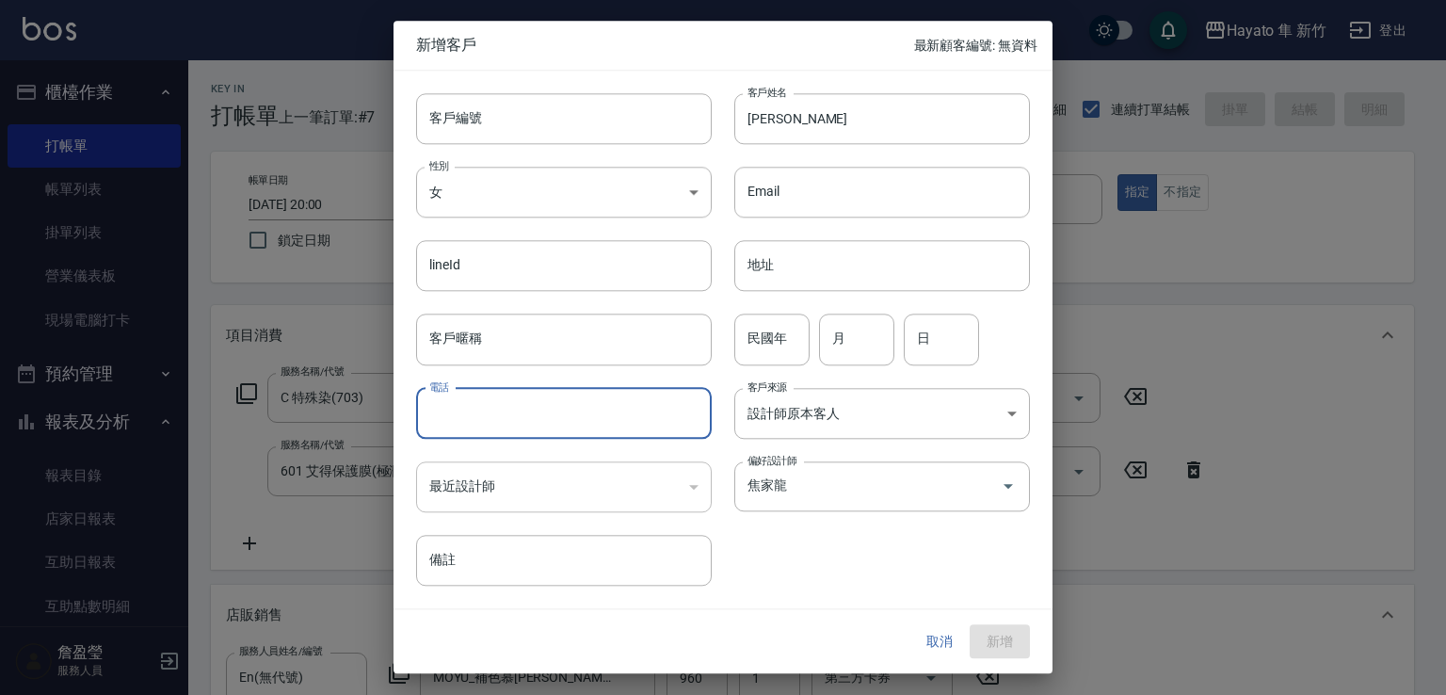
click at [505, 405] on input "電話" at bounding box center [564, 413] width 296 height 51
type input "0911713824"
click at [1017, 649] on button "新增" at bounding box center [999, 641] width 60 height 35
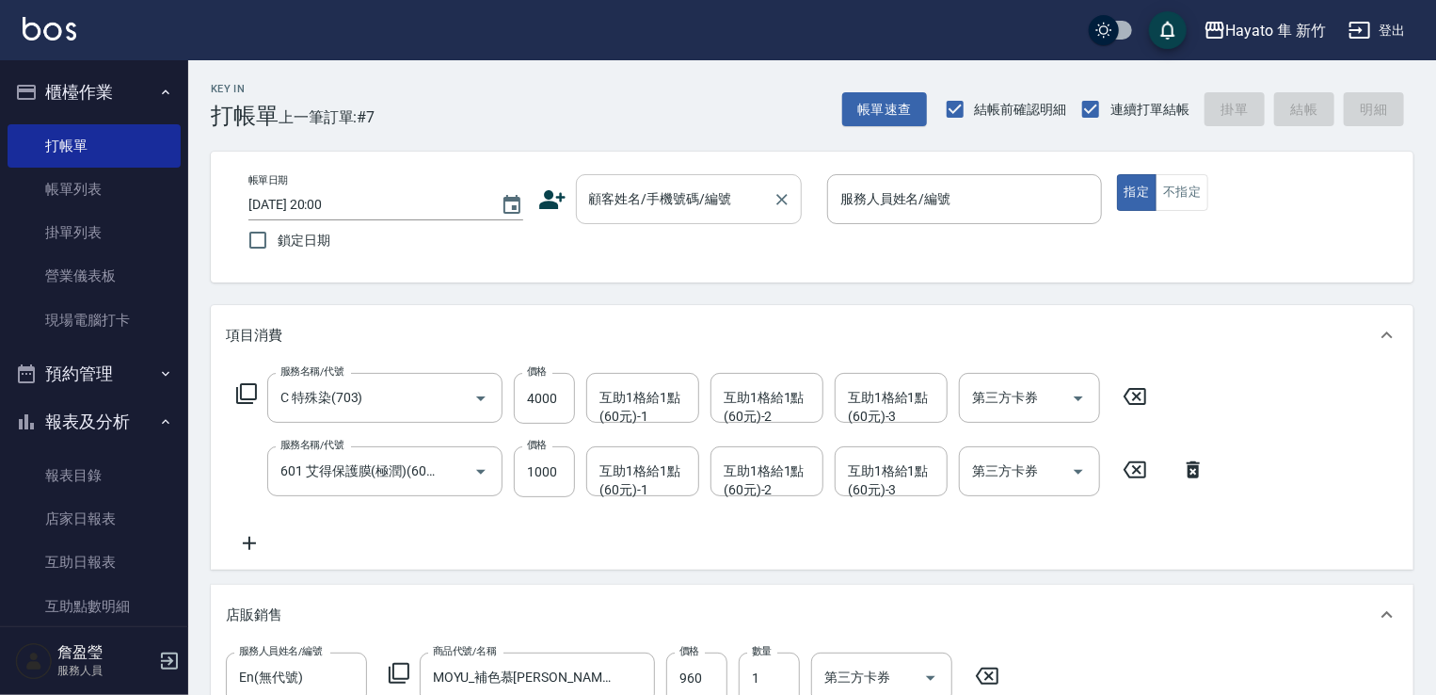
click at [658, 208] on input "顧客姓名/手機號碼/編號" at bounding box center [674, 199] width 181 height 33
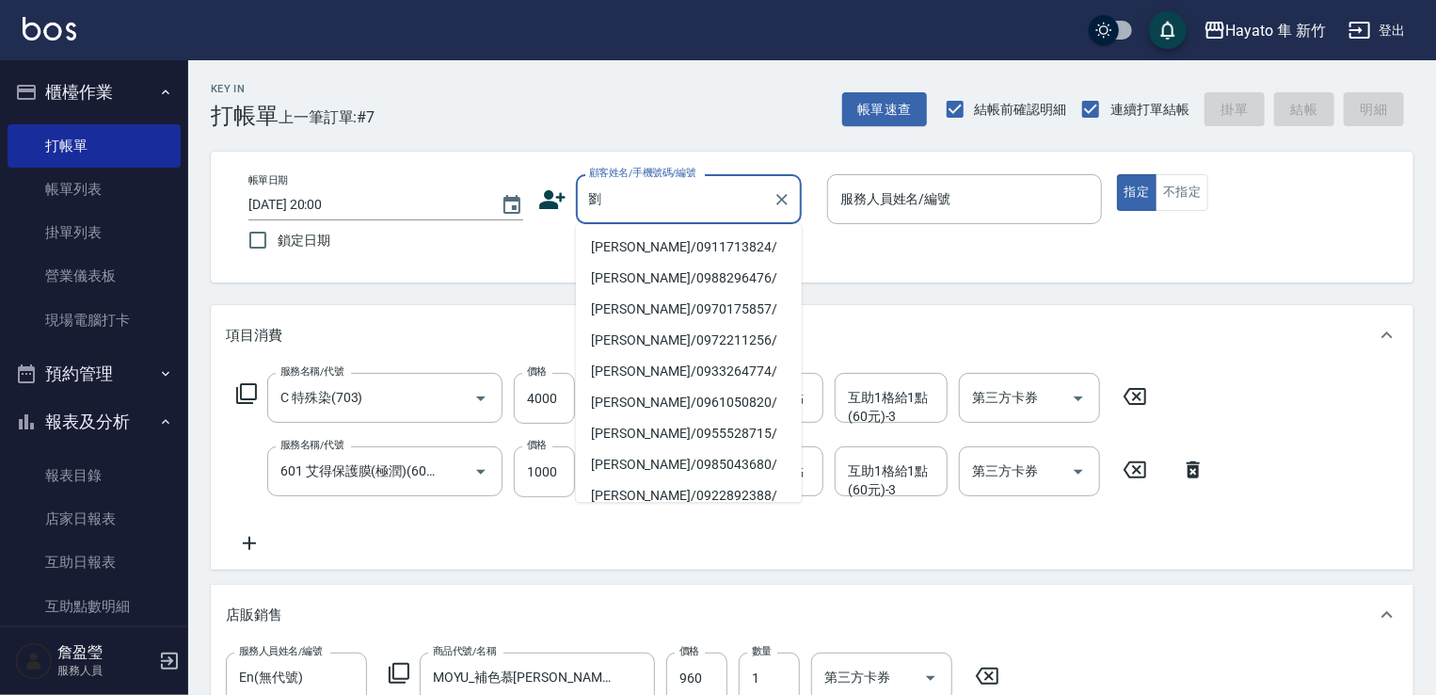
click at [639, 254] on li "[PERSON_NAME]/0911713824/" at bounding box center [689, 247] width 226 height 31
type input "[PERSON_NAME]/0911713824/"
type input "0"
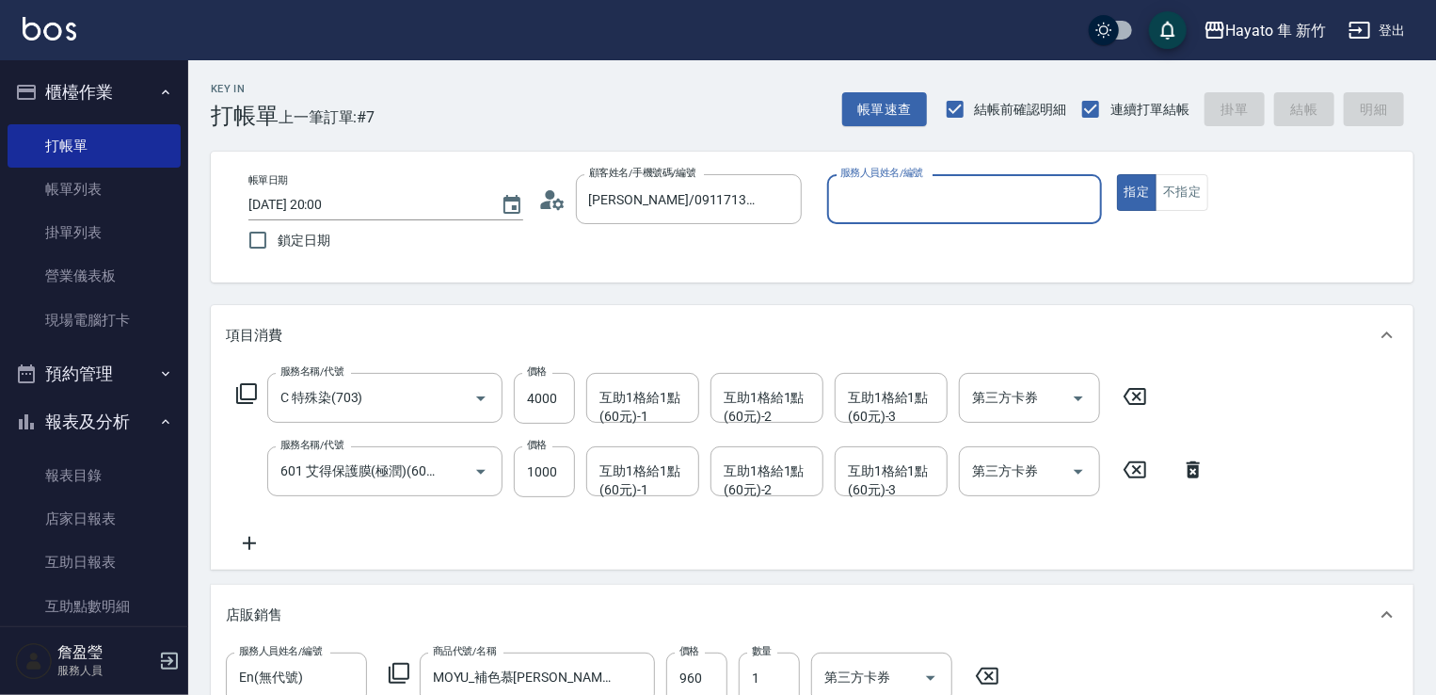
type input "En(無代號)"
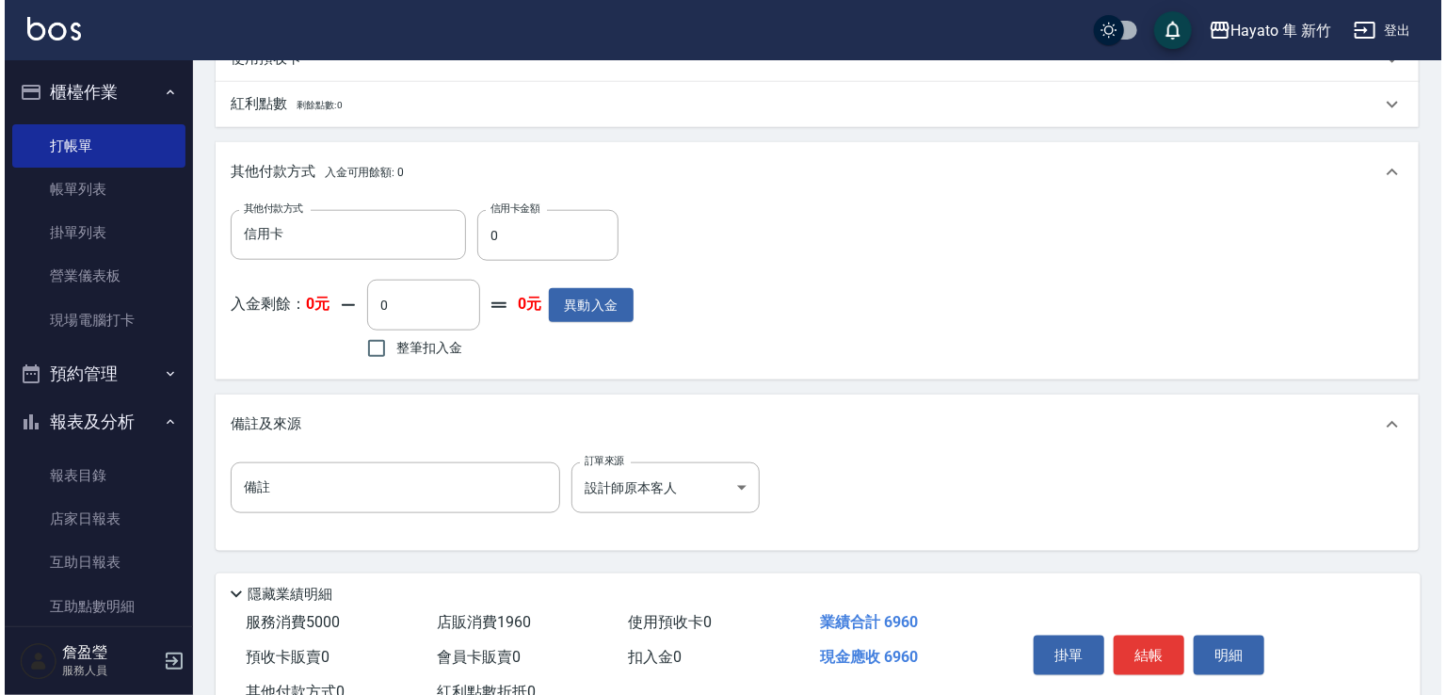
scroll to position [940, 0]
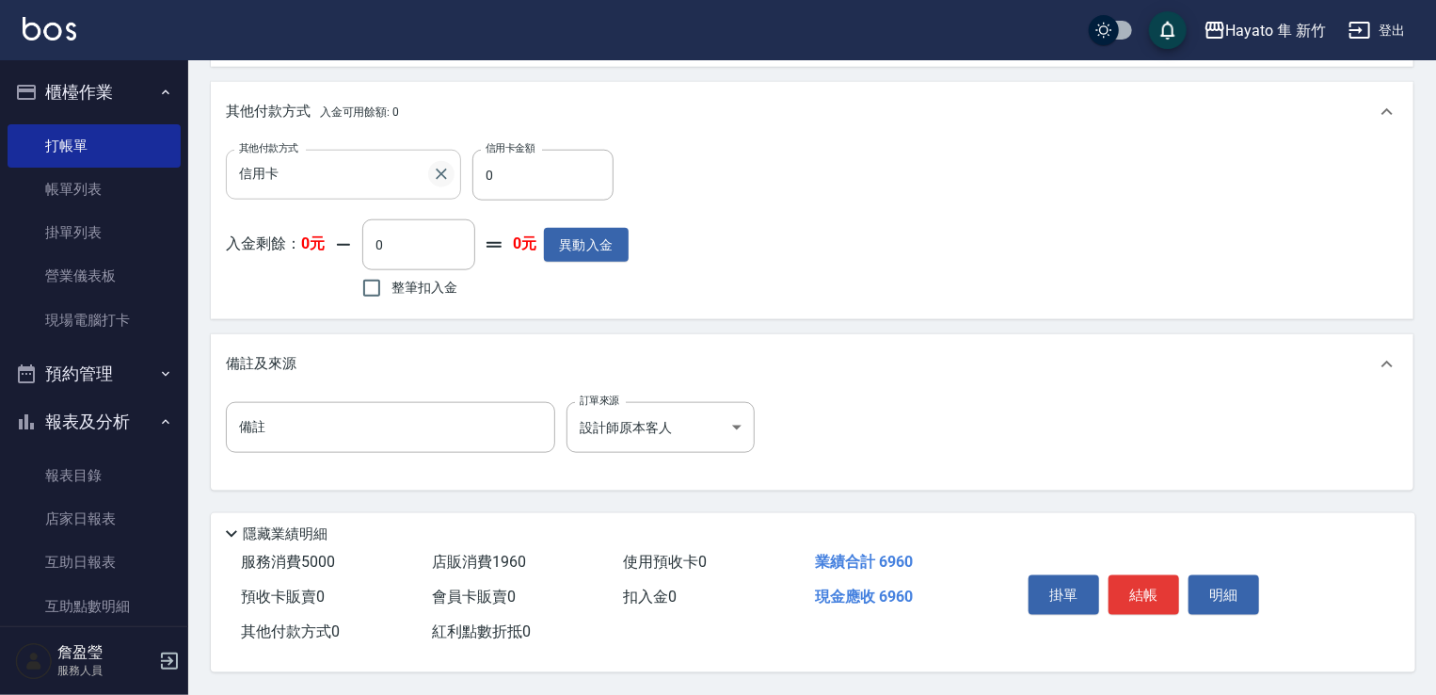
drag, startPoint x: 541, startPoint y: 170, endPoint x: 444, endPoint y: 159, distance: 97.6
click at [440, 166] on div "其他付款方式 信用卡 其他付款方式 信用卡金額 0 信用卡金額" at bounding box center [427, 175] width 403 height 51
type input "6960"
click at [1143, 584] on button "結帳" at bounding box center [1144, 595] width 71 height 40
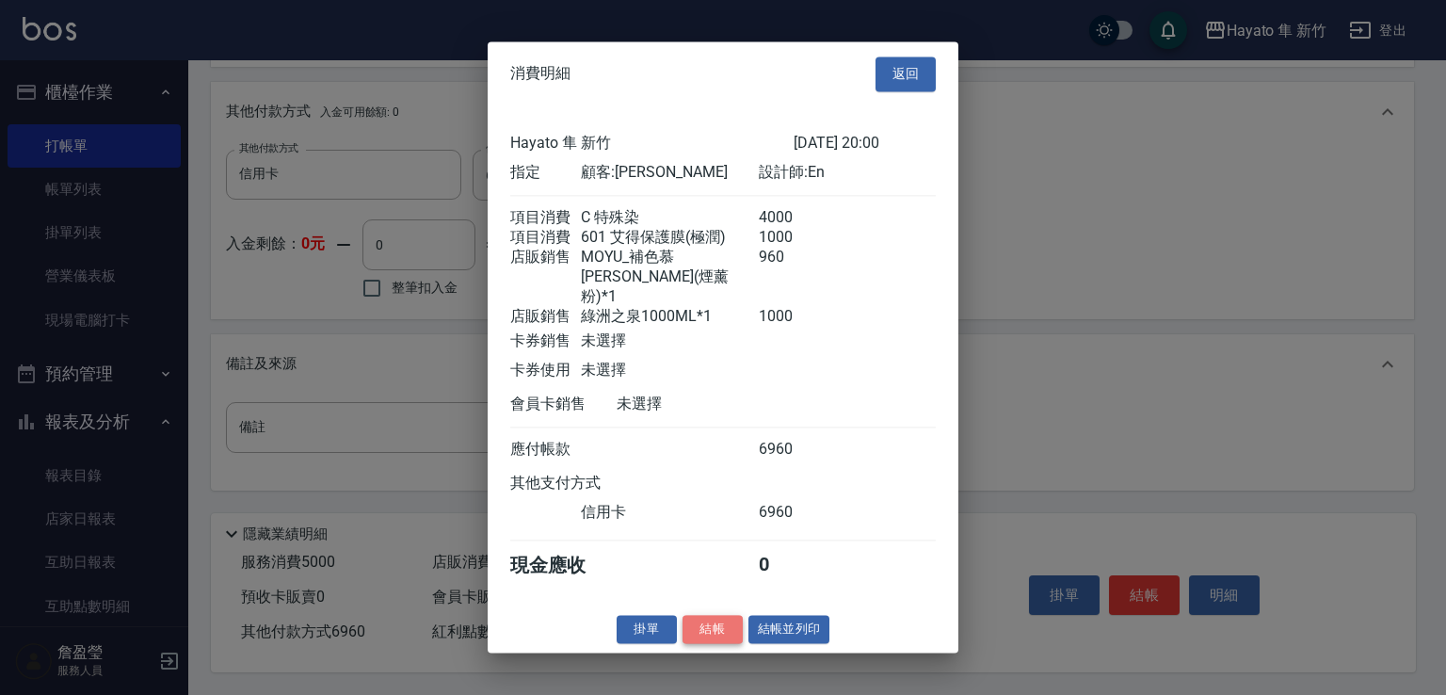
click at [705, 631] on button "結帳" at bounding box center [712, 629] width 60 height 29
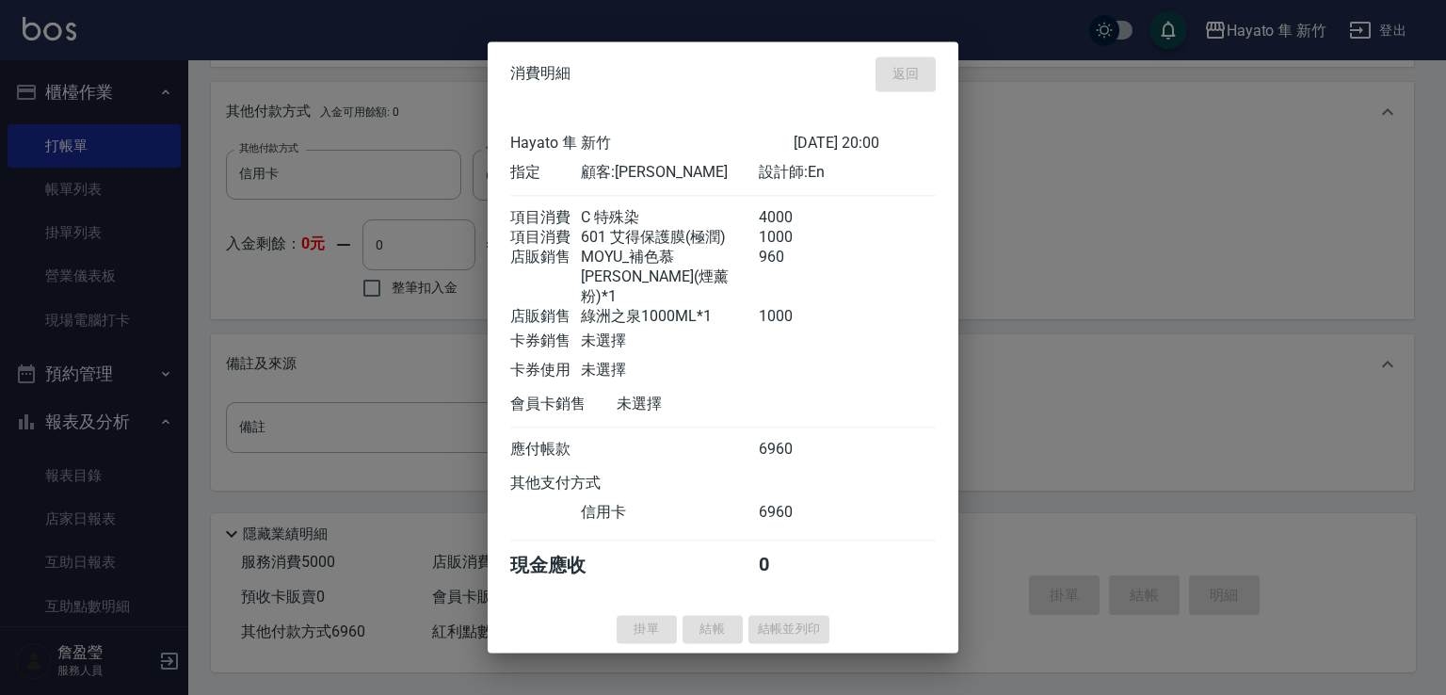
type input "[DATE] 20:05"
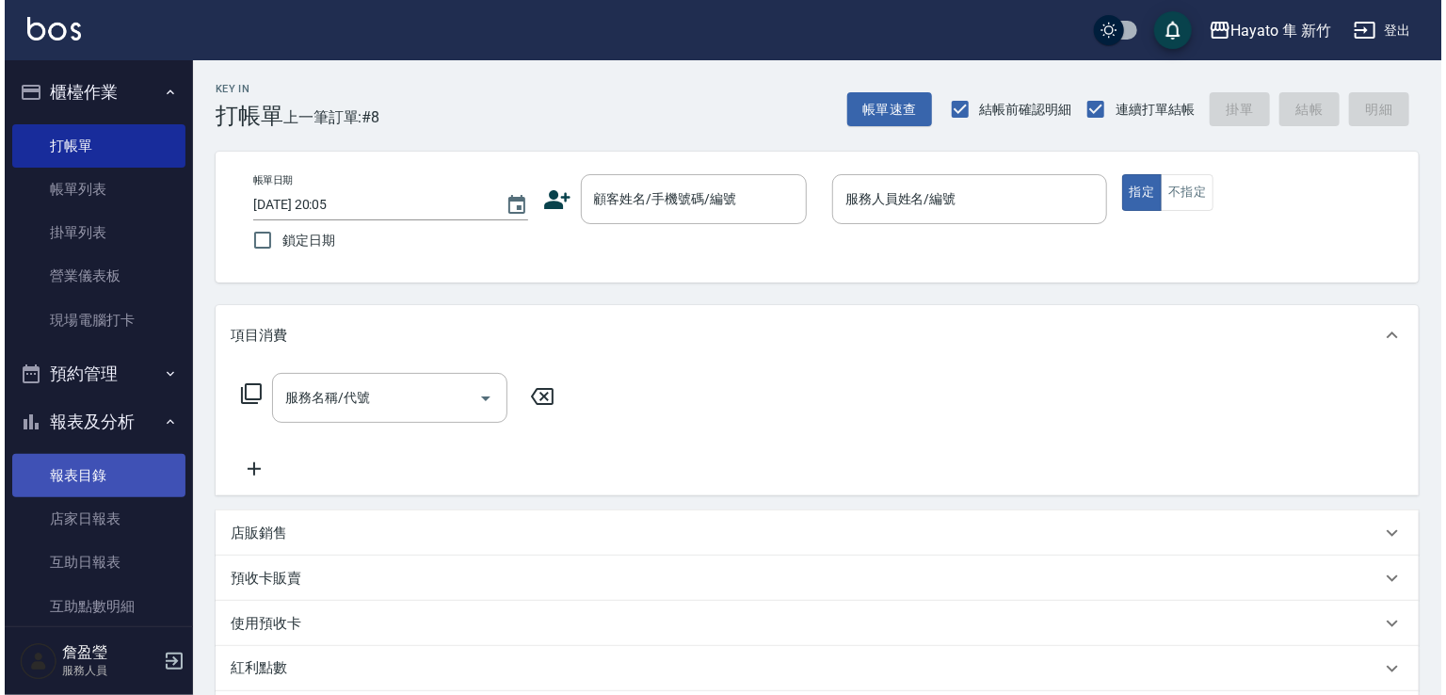
scroll to position [282, 0]
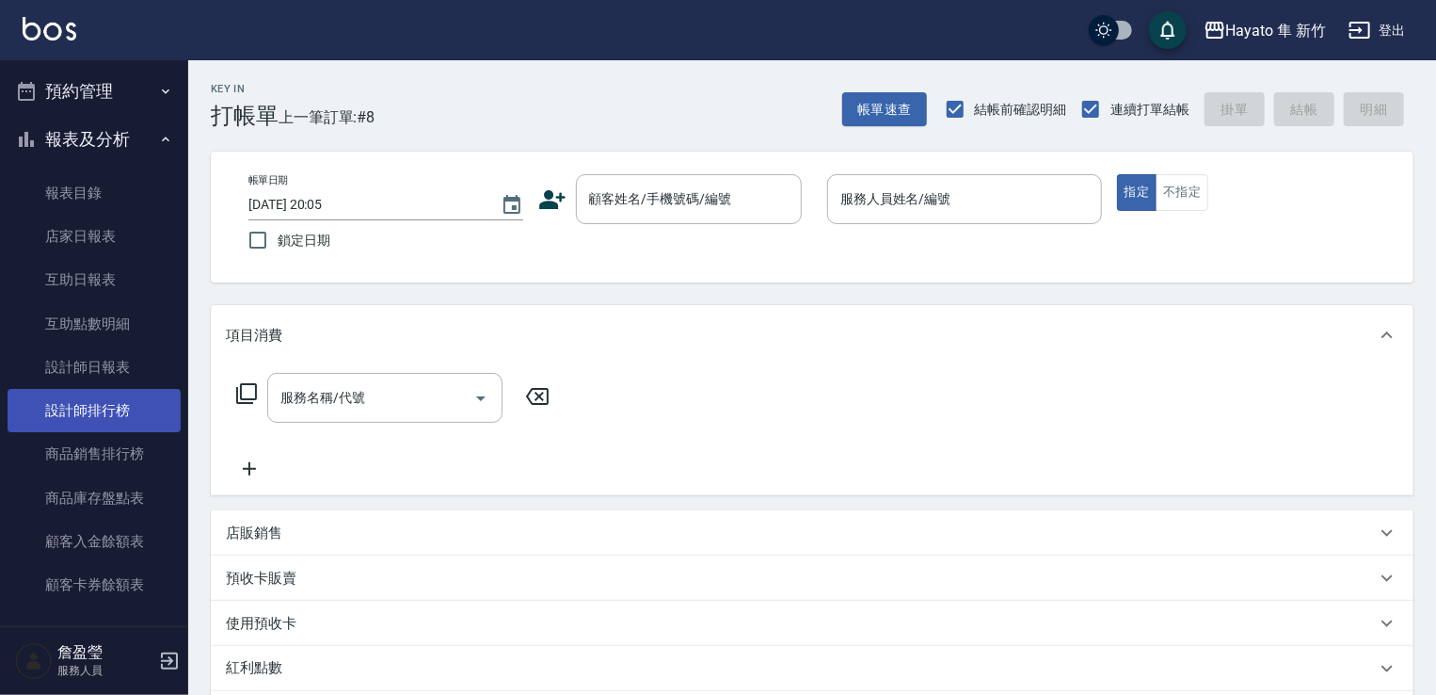
click at [121, 401] on link "設計師排行榜" at bounding box center [94, 410] width 173 height 43
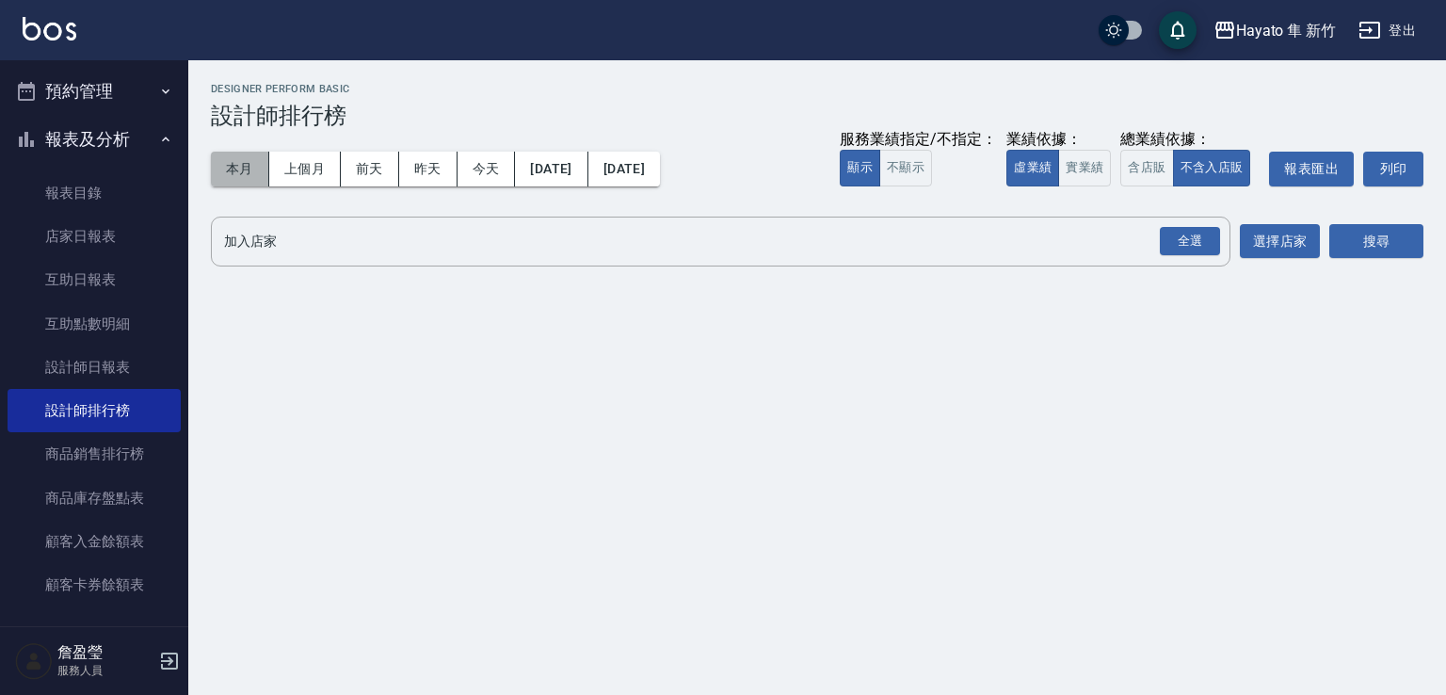
click at [240, 180] on button "本月" at bounding box center [240, 169] width 58 height 35
click at [1197, 253] on div "全選" at bounding box center [1190, 241] width 60 height 29
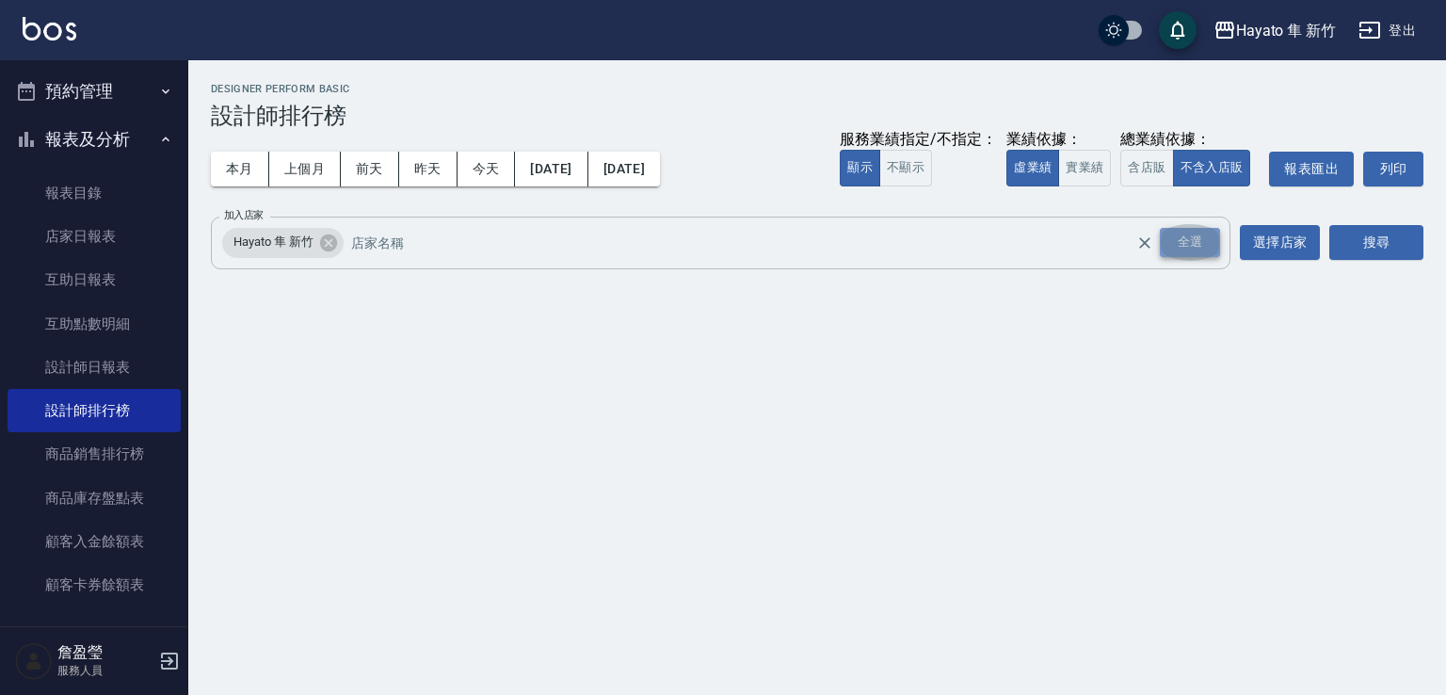
click at [1197, 248] on div "全選" at bounding box center [1190, 242] width 60 height 29
click at [1383, 248] on button "搜尋" at bounding box center [1376, 242] width 94 height 35
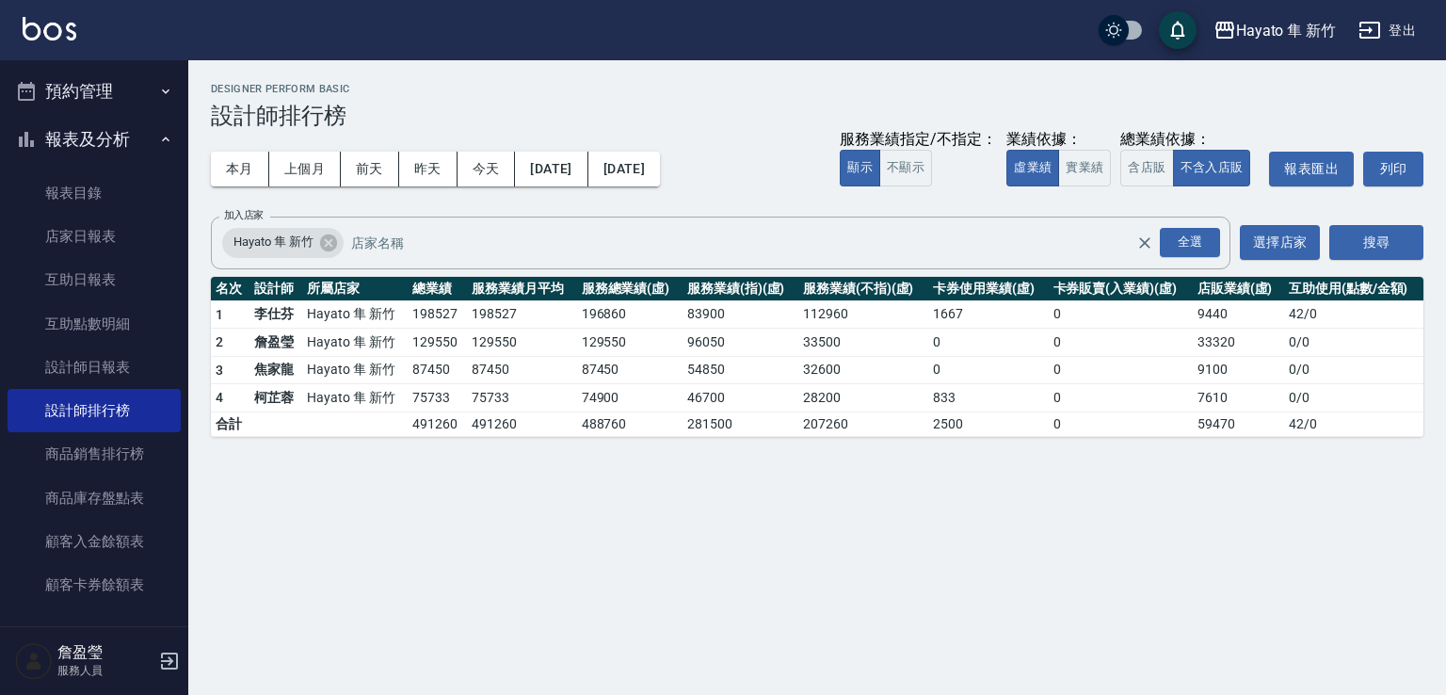
click at [375, 490] on div "Hayato 隼 新竹 [DATE] - [DATE] 設計師排行榜 列印時間： [DATE][PHONE_NUMBER]:06 Designer Perfo…" at bounding box center [723, 347] width 1446 height 695
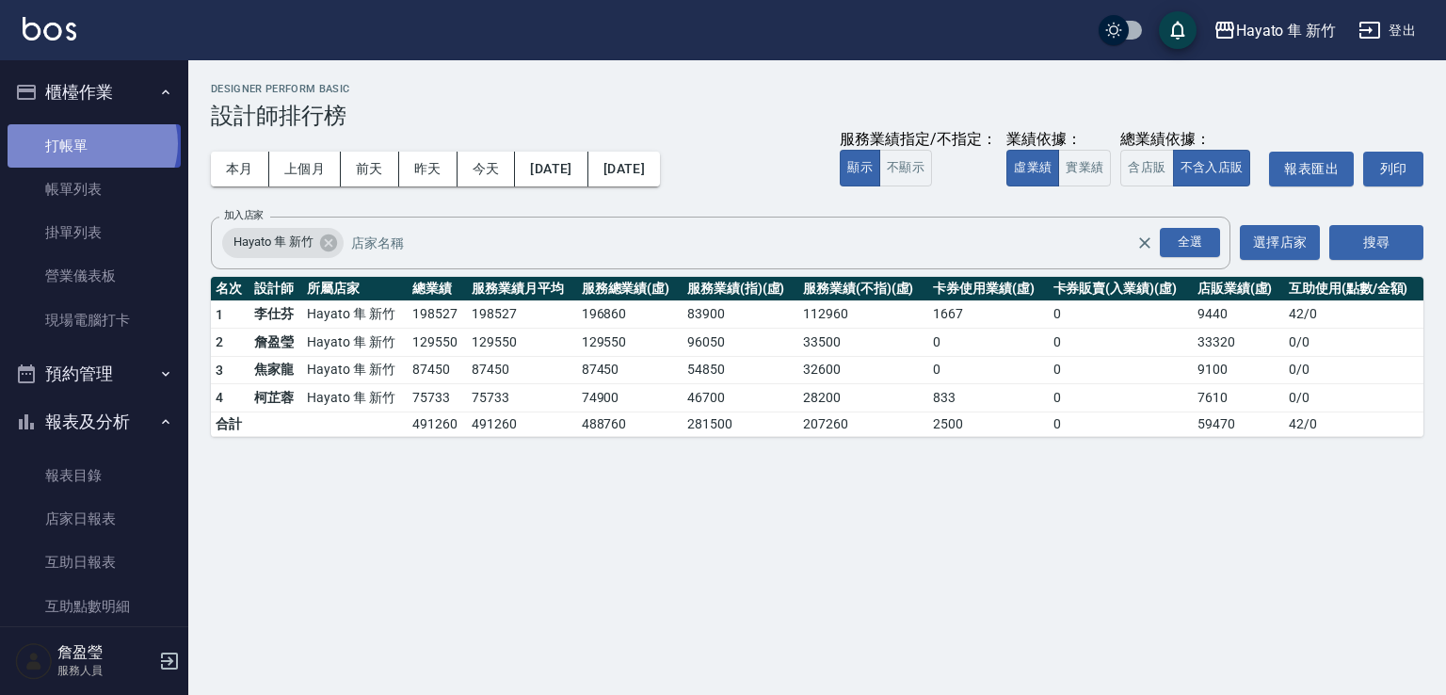
click at [90, 143] on link "打帳單" at bounding box center [94, 145] width 173 height 43
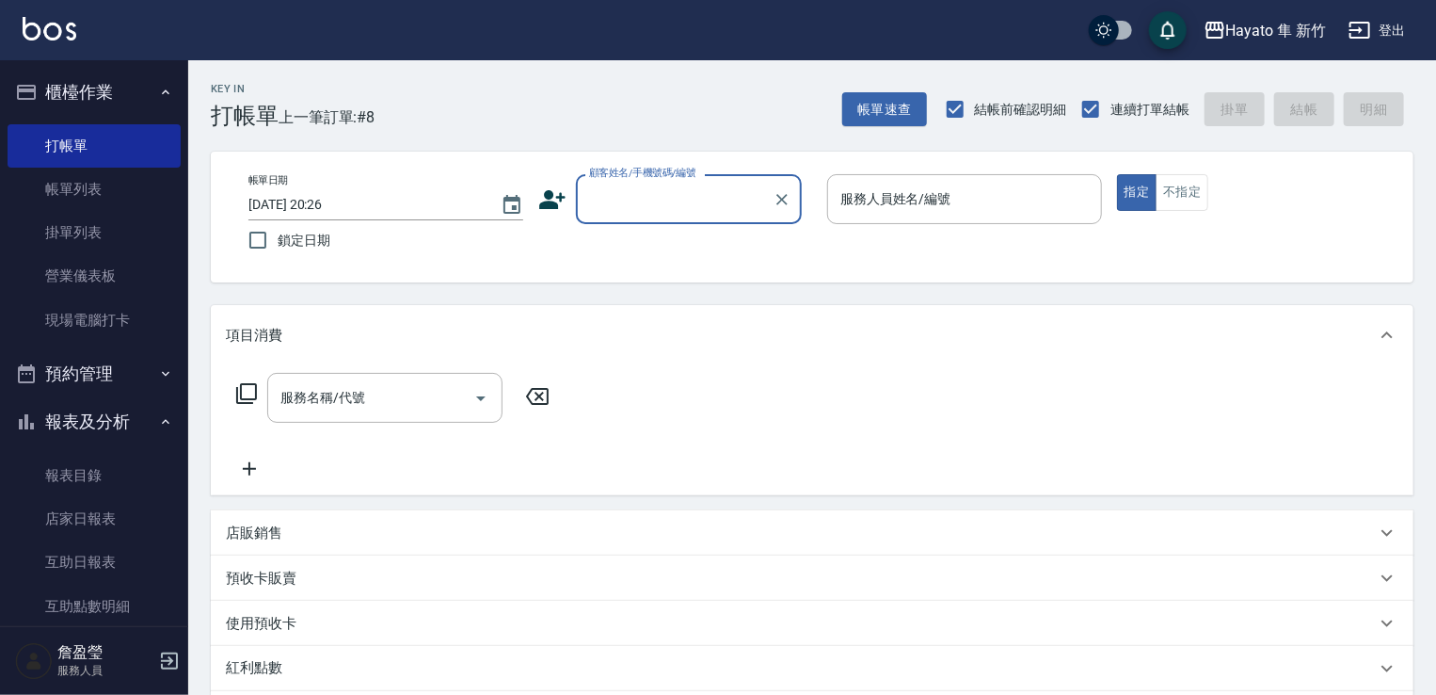
click at [617, 187] on input "顧客姓名/手機號碼/編號" at bounding box center [674, 199] width 181 height 33
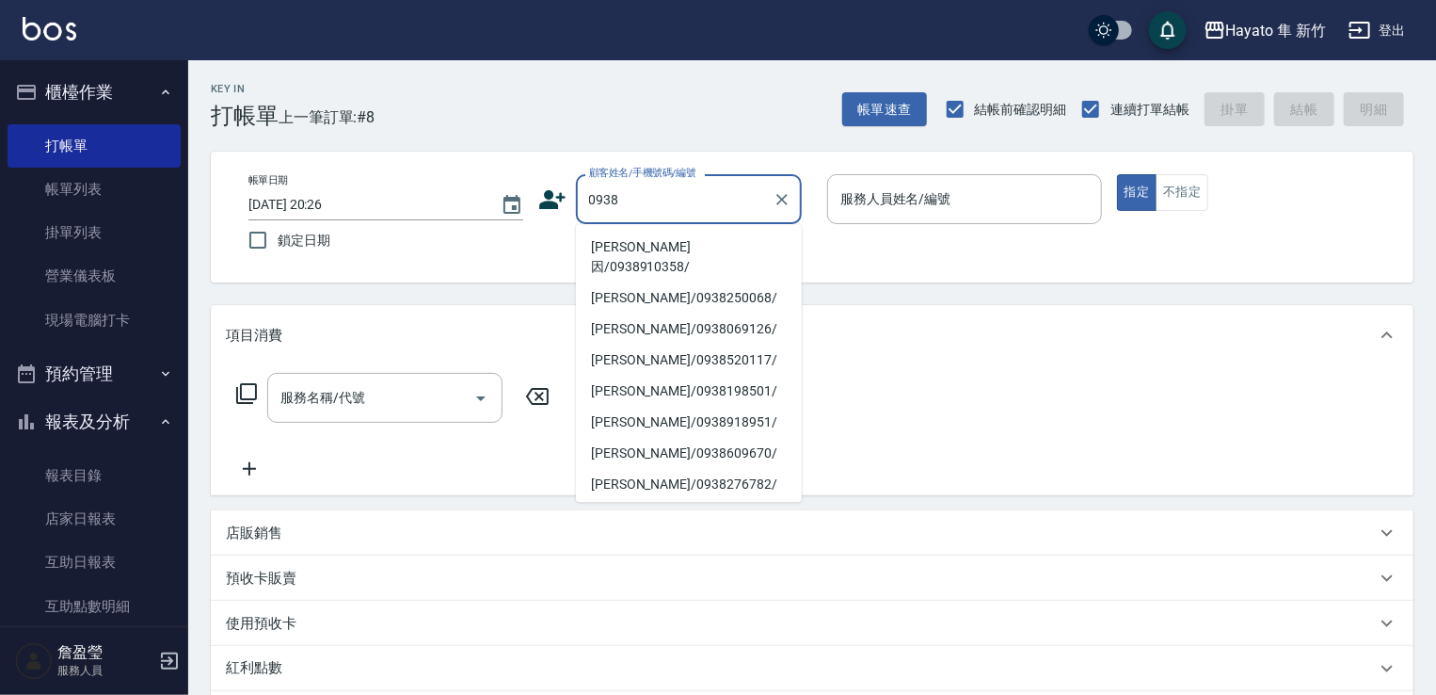
click at [644, 262] on li "[PERSON_NAME]因/0938910358/" at bounding box center [689, 257] width 226 height 51
type input "[PERSON_NAME]因/0938910358/"
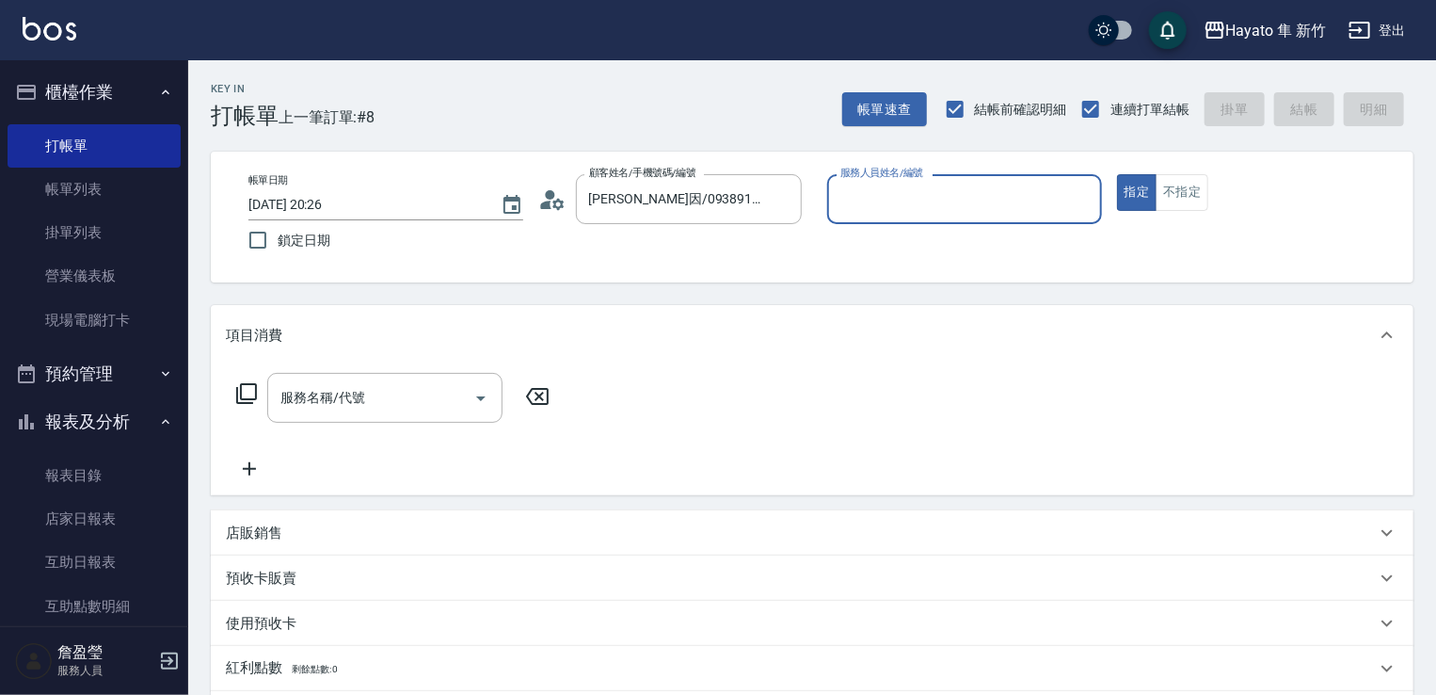
type input "[PERSON_NAME](無代號)"
click at [439, 390] on input "服務名稱/代號" at bounding box center [371, 397] width 190 height 33
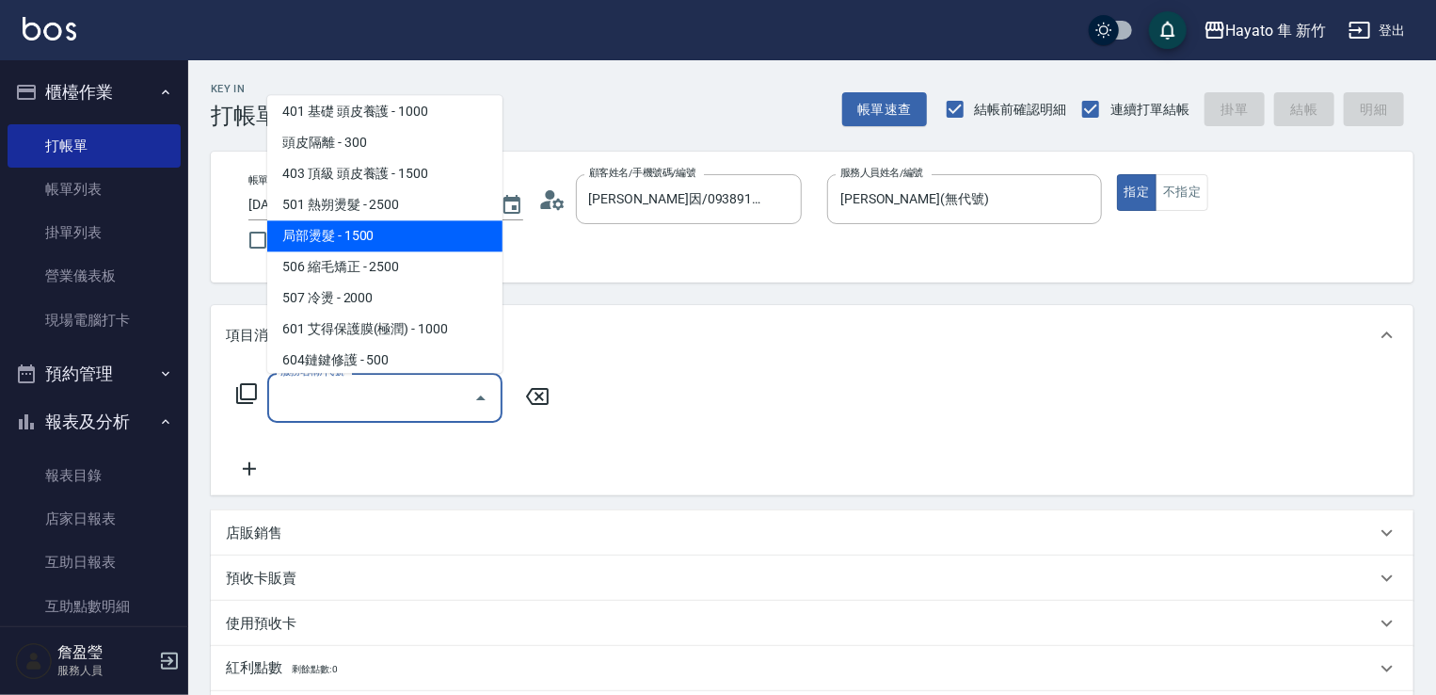
scroll to position [188, 0]
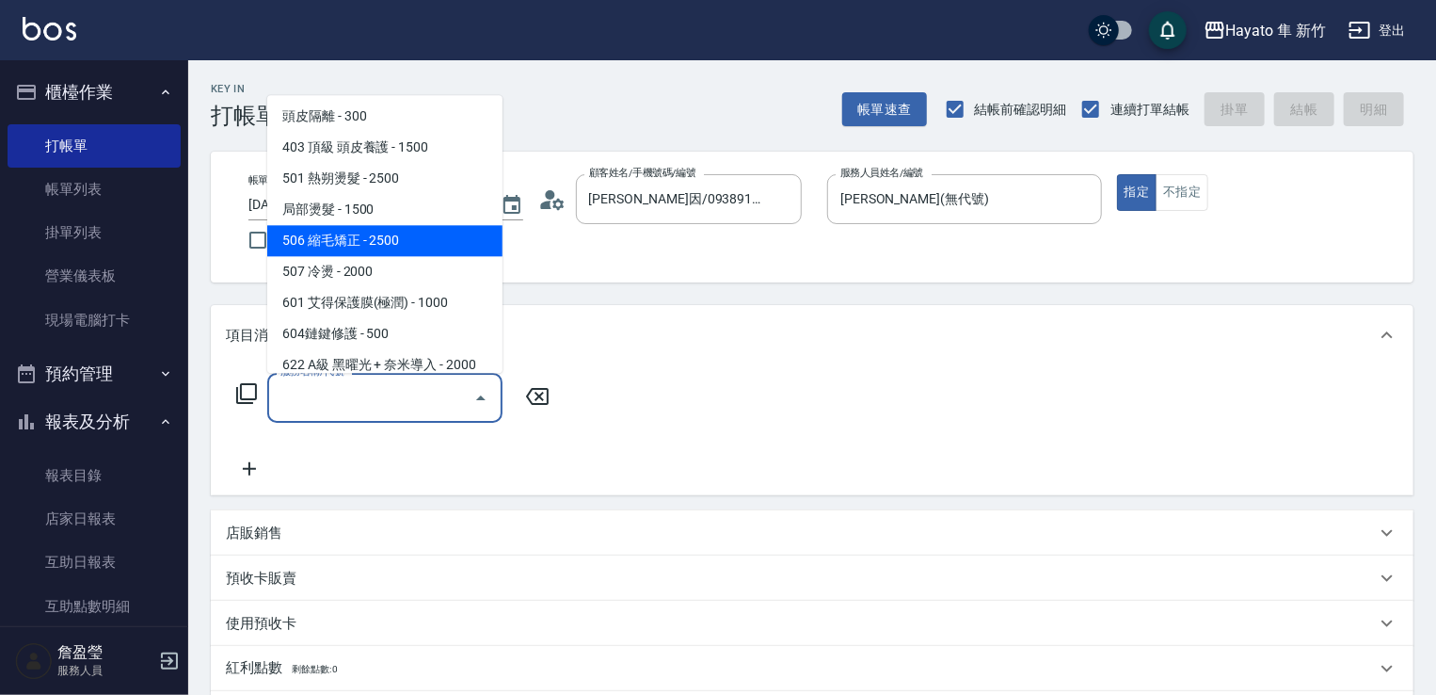
click at [353, 236] on span "506 縮毛矯正 - 2500" at bounding box center [384, 240] width 235 height 31
type input "506 縮毛矯正 (506)"
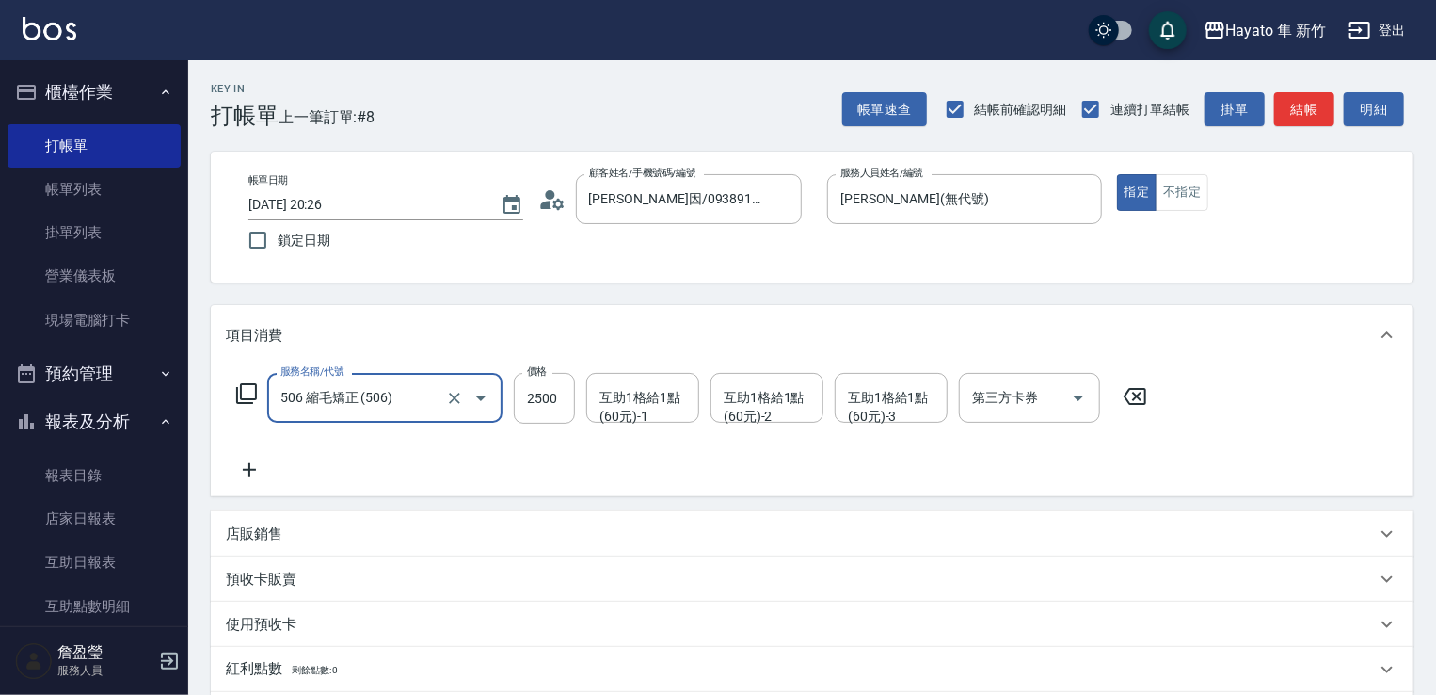
click at [247, 470] on icon at bounding box center [249, 469] width 13 height 13
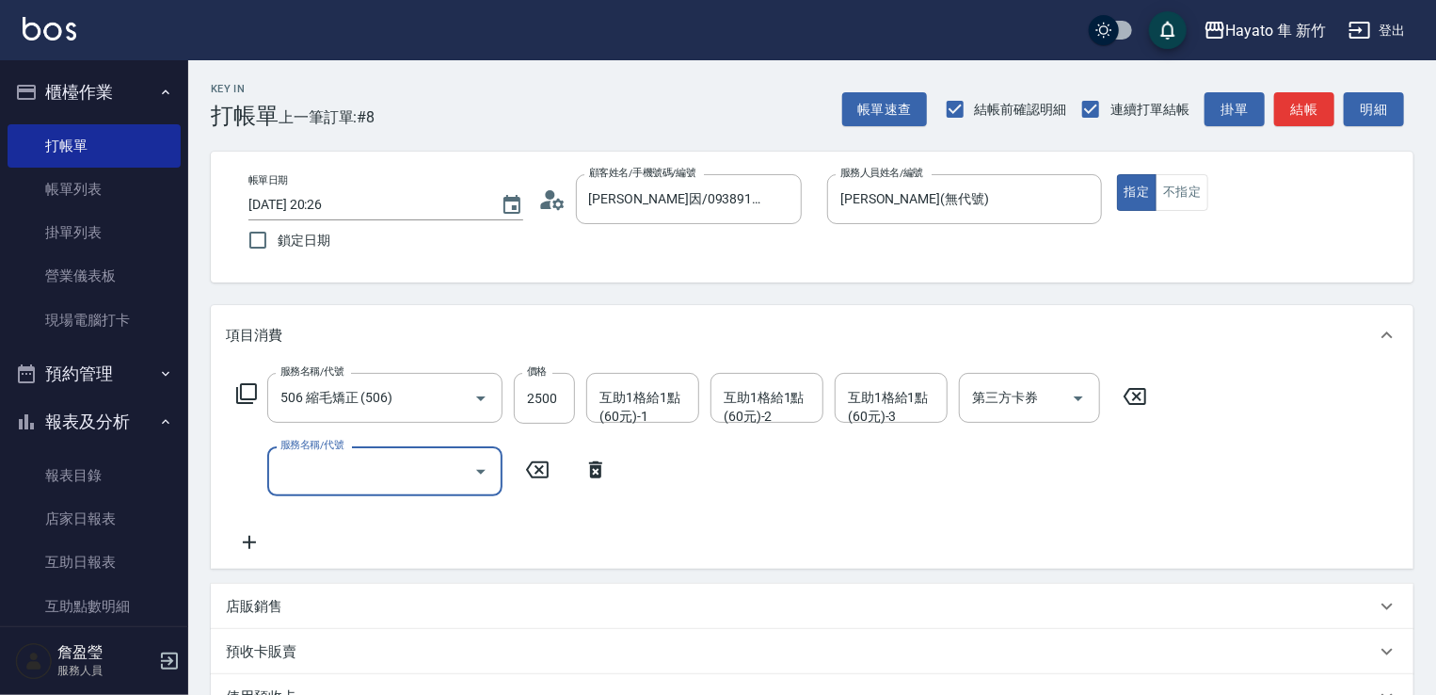
click at [474, 472] on icon "Open" at bounding box center [481, 471] width 23 height 23
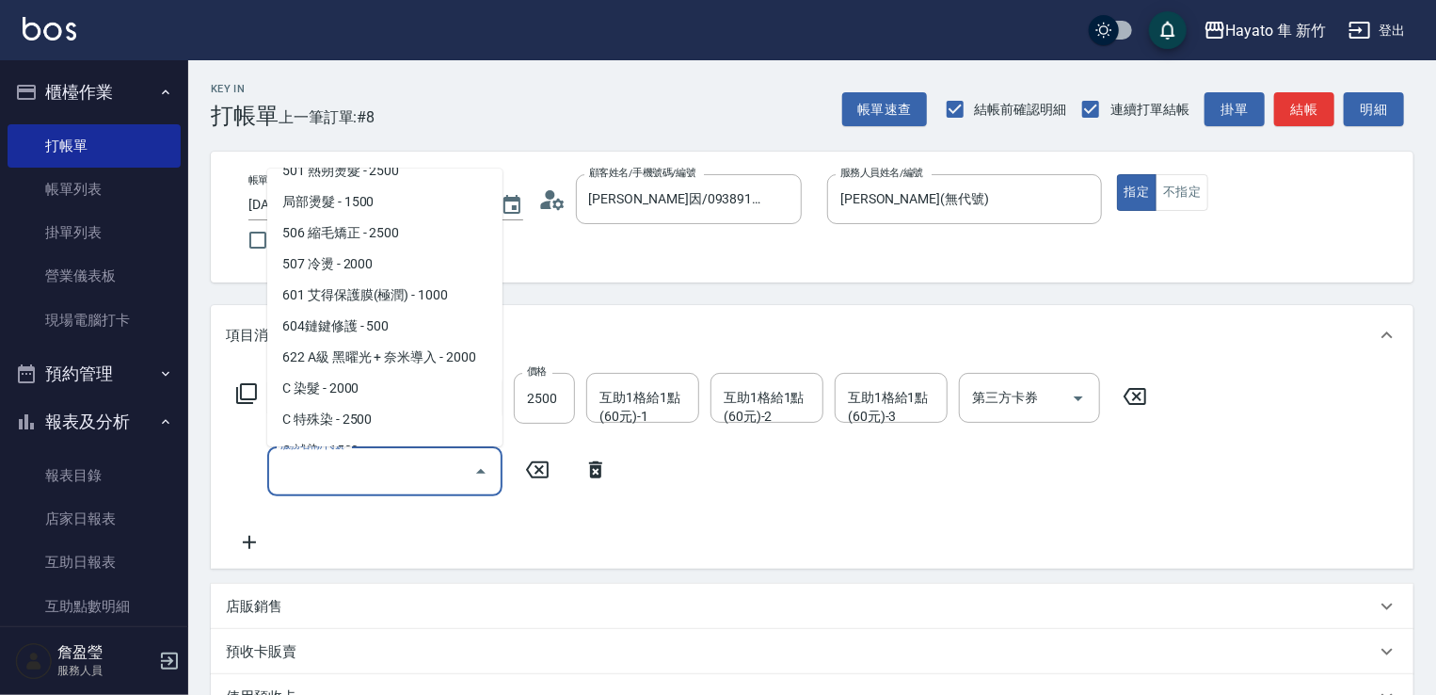
scroll to position [282, 0]
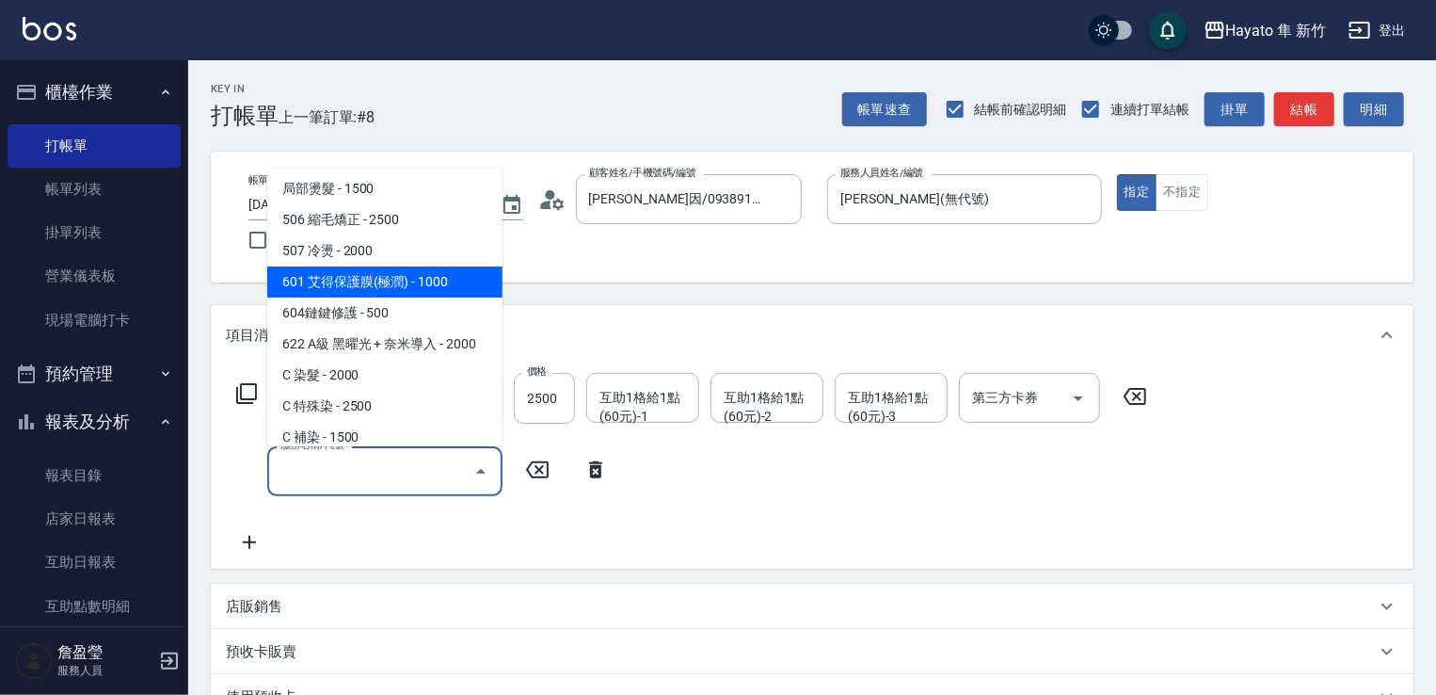
click at [444, 283] on span "601 艾得保護膜(極潤) - 1000" at bounding box center [384, 281] width 235 height 31
type input "601 艾得保護膜(極潤)(601)"
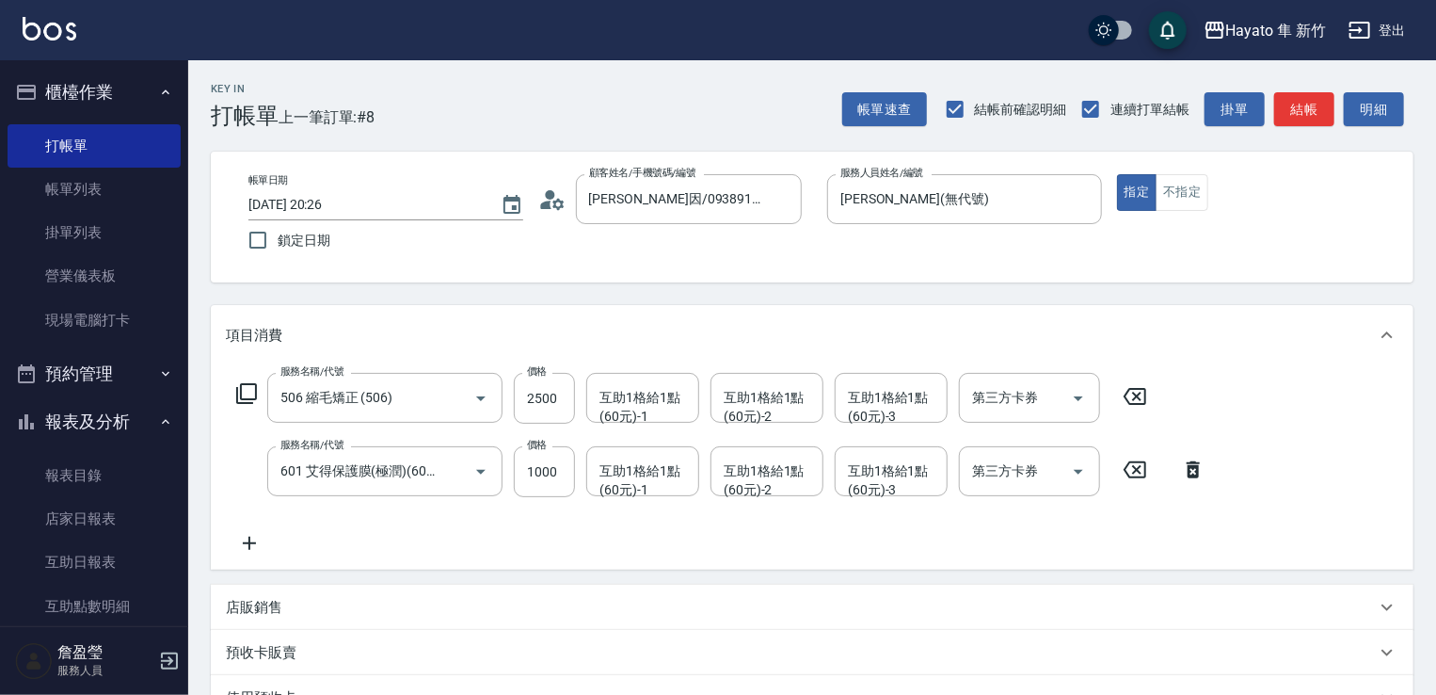
click at [244, 543] on icon at bounding box center [249, 542] width 13 height 13
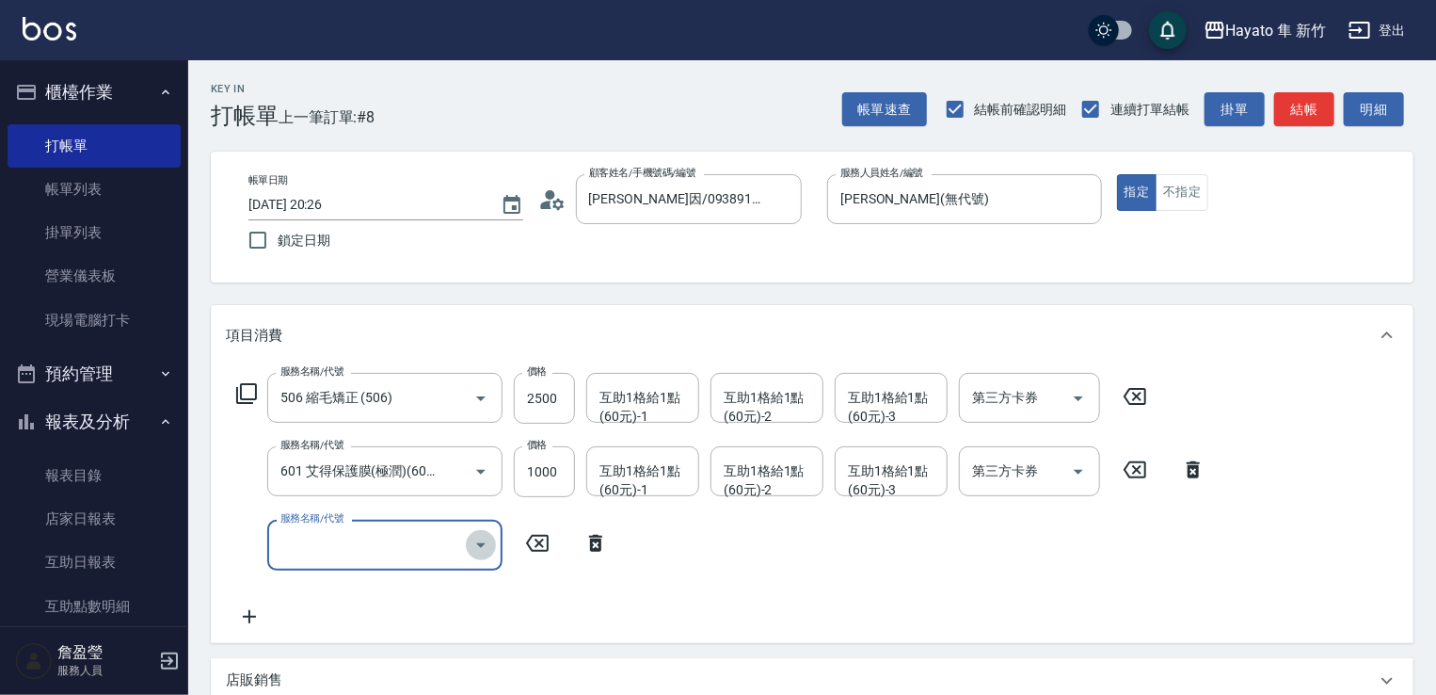
click at [488, 536] on icon "Open" at bounding box center [481, 545] width 23 height 23
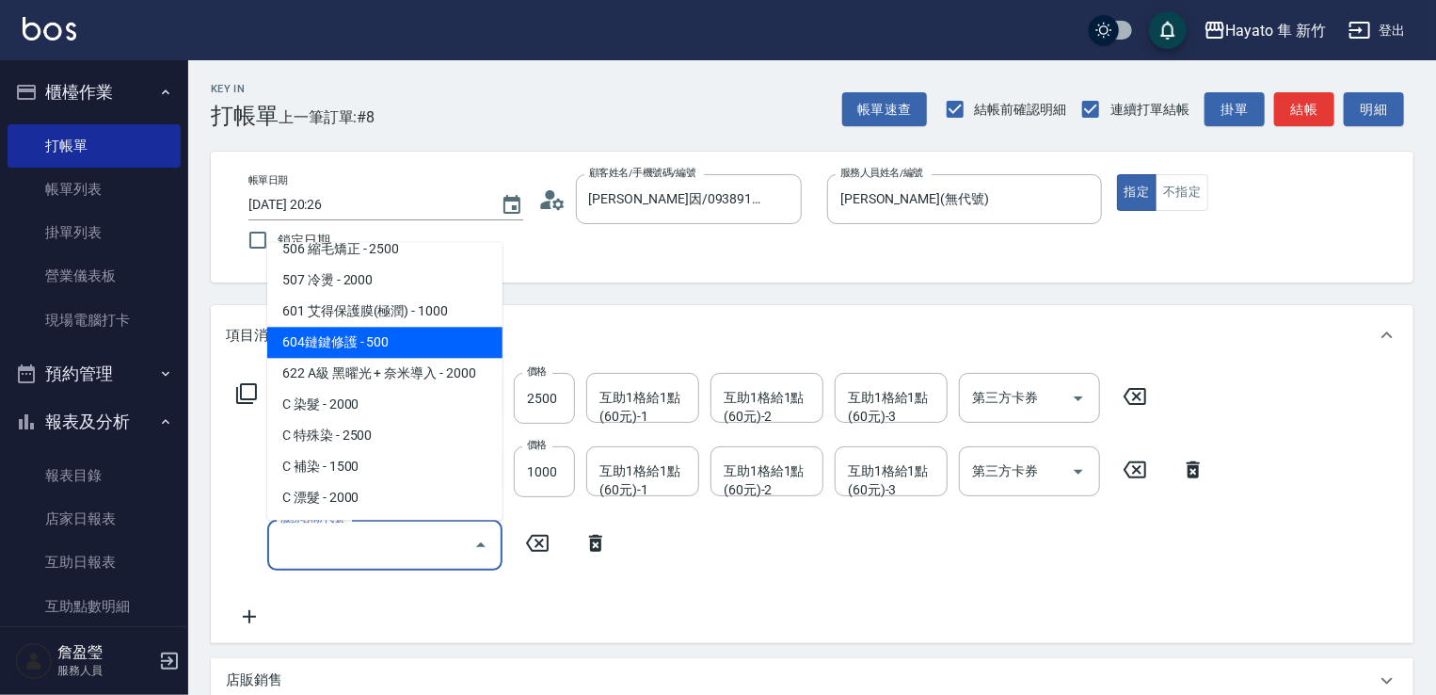
scroll to position [328, 0]
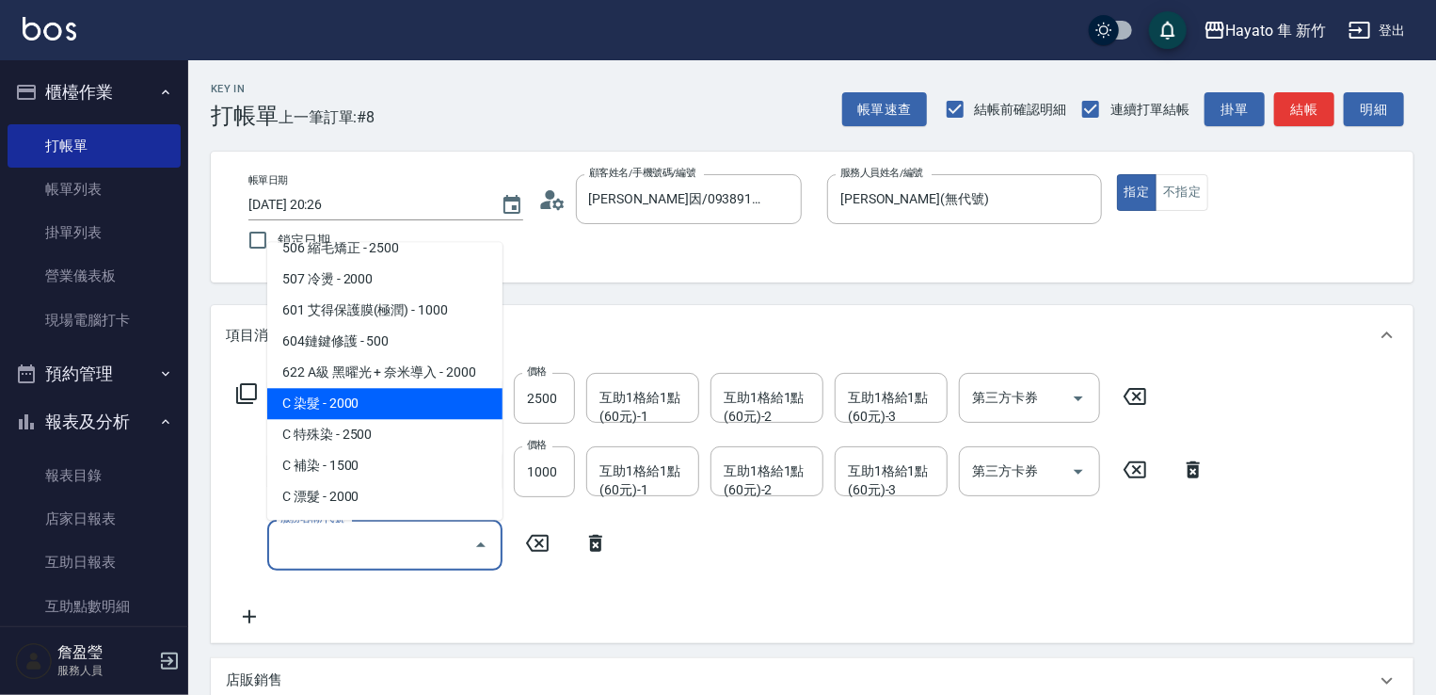
click at [415, 392] on span "C 染髮 - 2000" at bounding box center [384, 403] width 235 height 31
type input "C 染髮(701)"
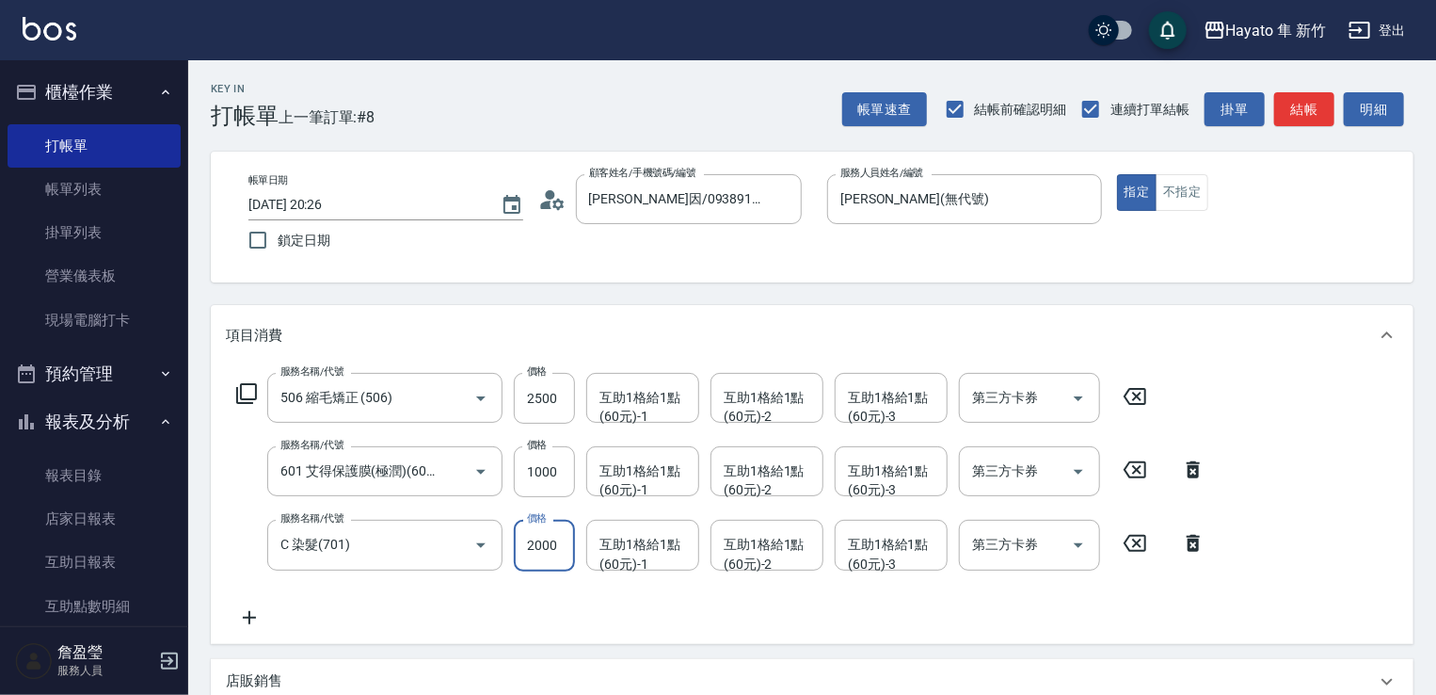
click at [554, 558] on input "2000" at bounding box center [544, 545] width 61 height 51
type input "1800"
click at [536, 607] on div "服務名稱/代號 506 縮毛矯正 (506) 服務名稱/代號 價格 2500 價格 互助1格給1點(60元)-1 互助1格給1點(60元)-1 互助1格給1點…" at bounding box center [721, 500] width 991 height 255
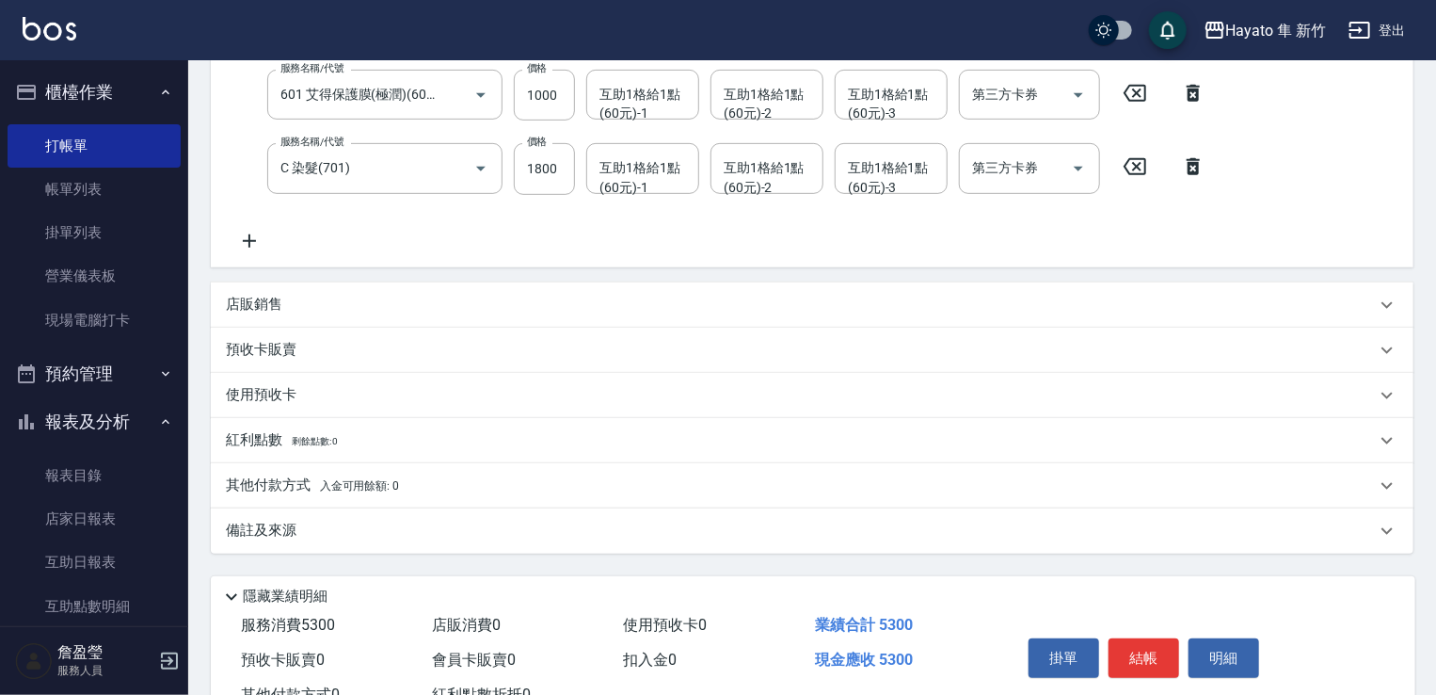
click at [291, 312] on div "店販銷售" at bounding box center [801, 305] width 1150 height 20
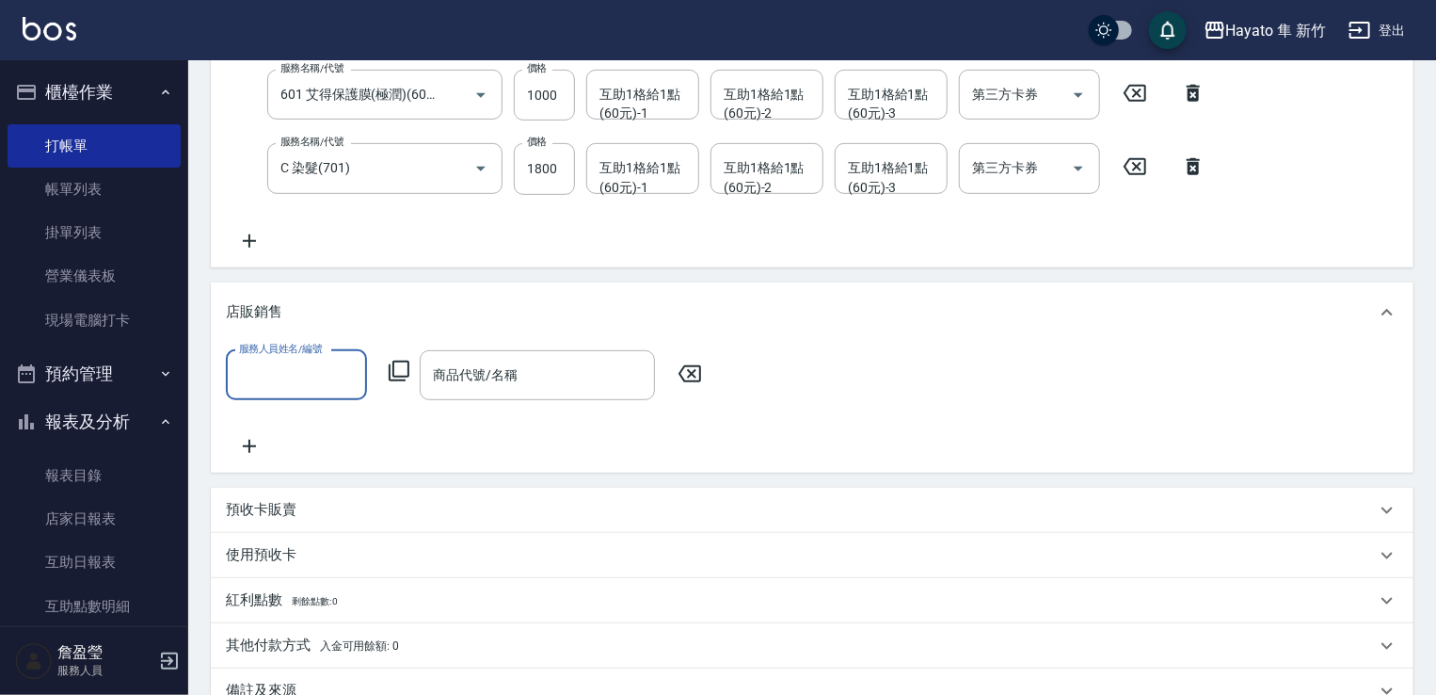
scroll to position [0, 0]
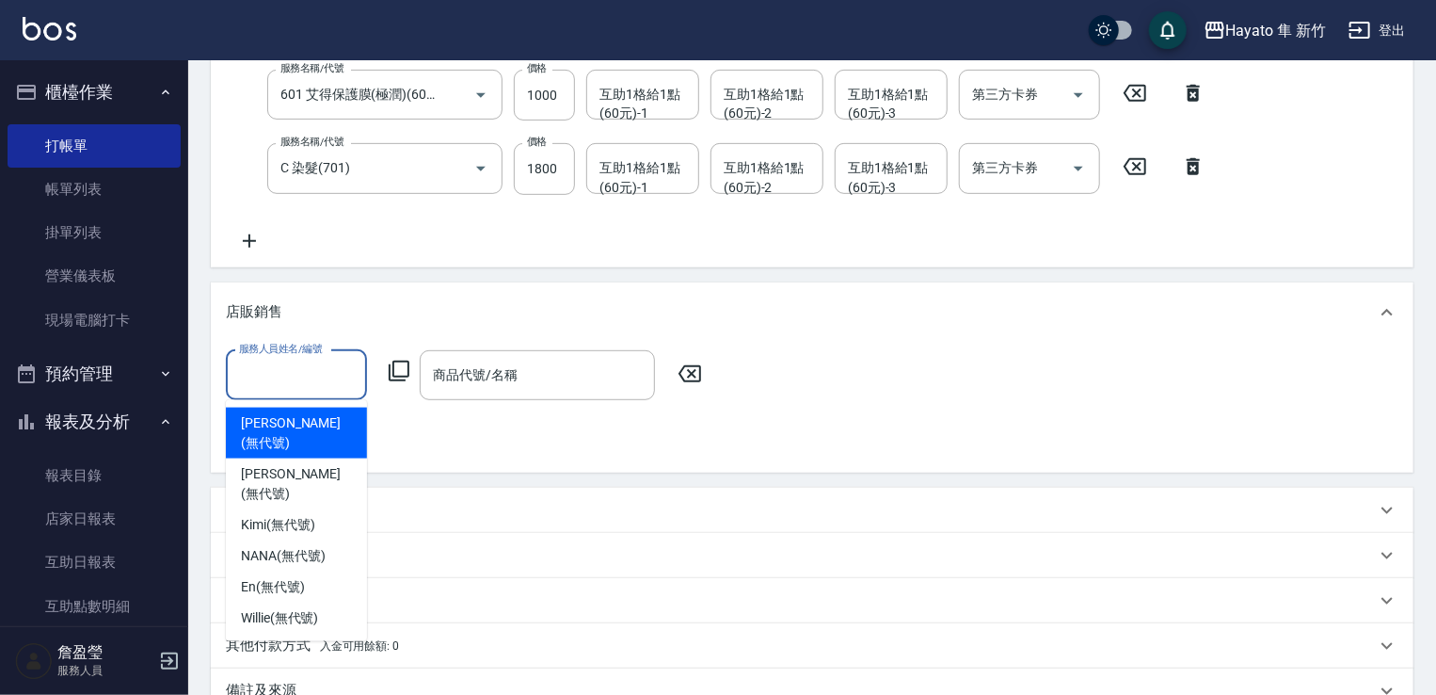
click at [280, 368] on input "服務人員姓名/編號" at bounding box center [296, 375] width 124 height 33
click at [278, 417] on span "[PERSON_NAME] (無代號)" at bounding box center [296, 433] width 111 height 40
type input "[PERSON_NAME](無代號)"
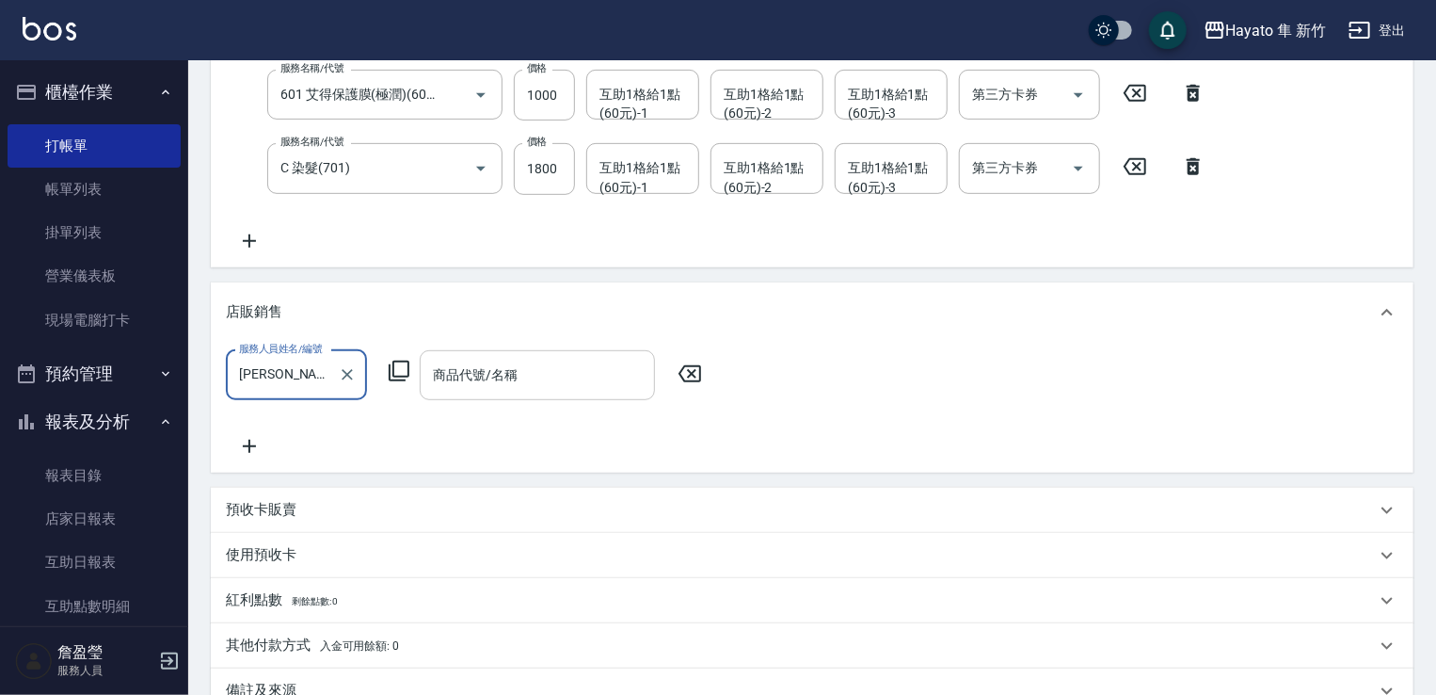
click at [557, 388] on input "商品代號/名稱" at bounding box center [537, 375] width 218 height 33
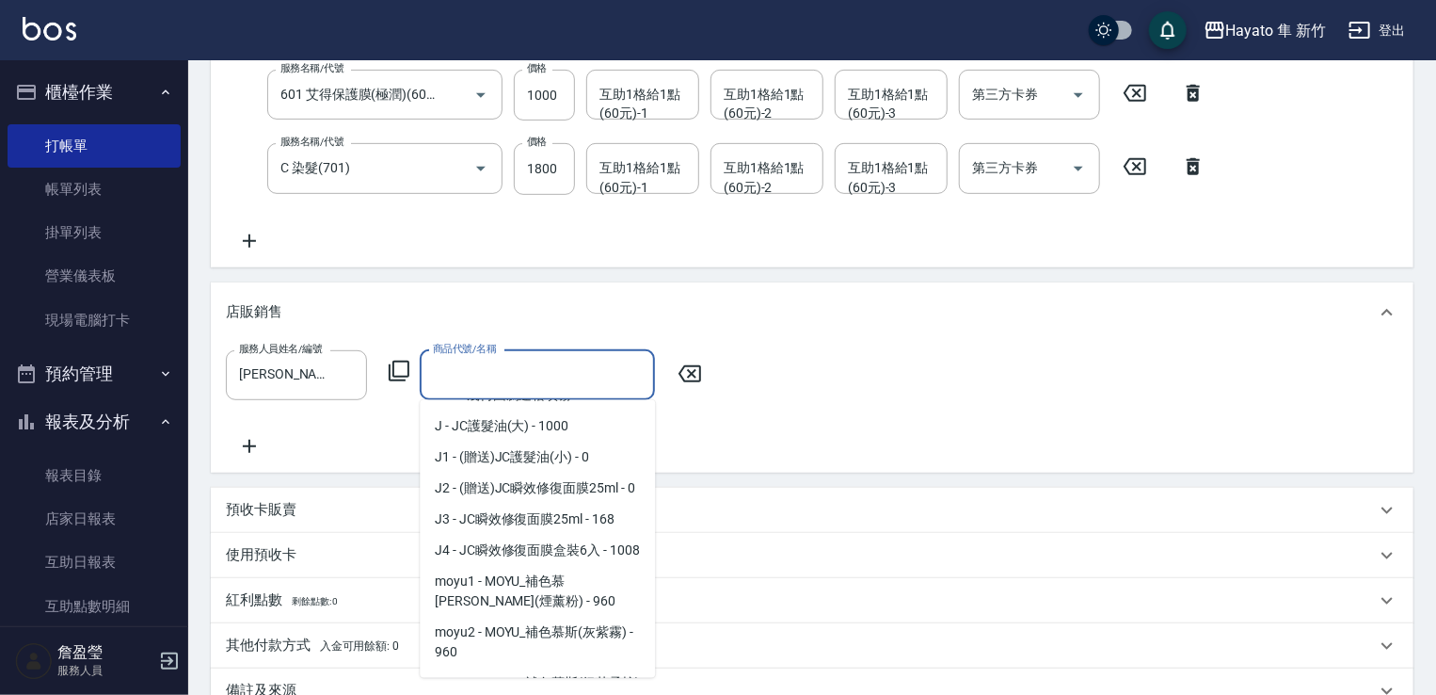
scroll to position [282, 0]
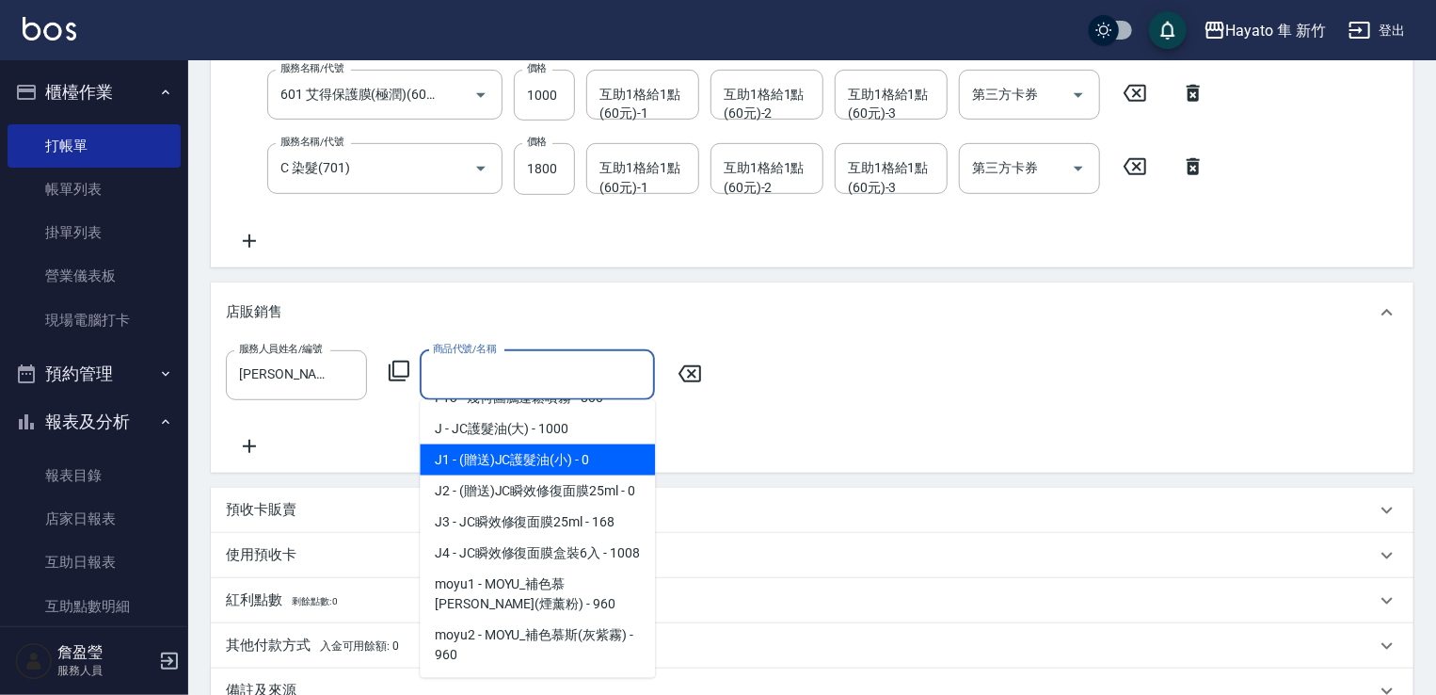
click at [531, 463] on span "J1 - (贈送)JC護髮油(小) - 0" at bounding box center [537, 459] width 235 height 31
type input "(贈送)JC護髮油(小)"
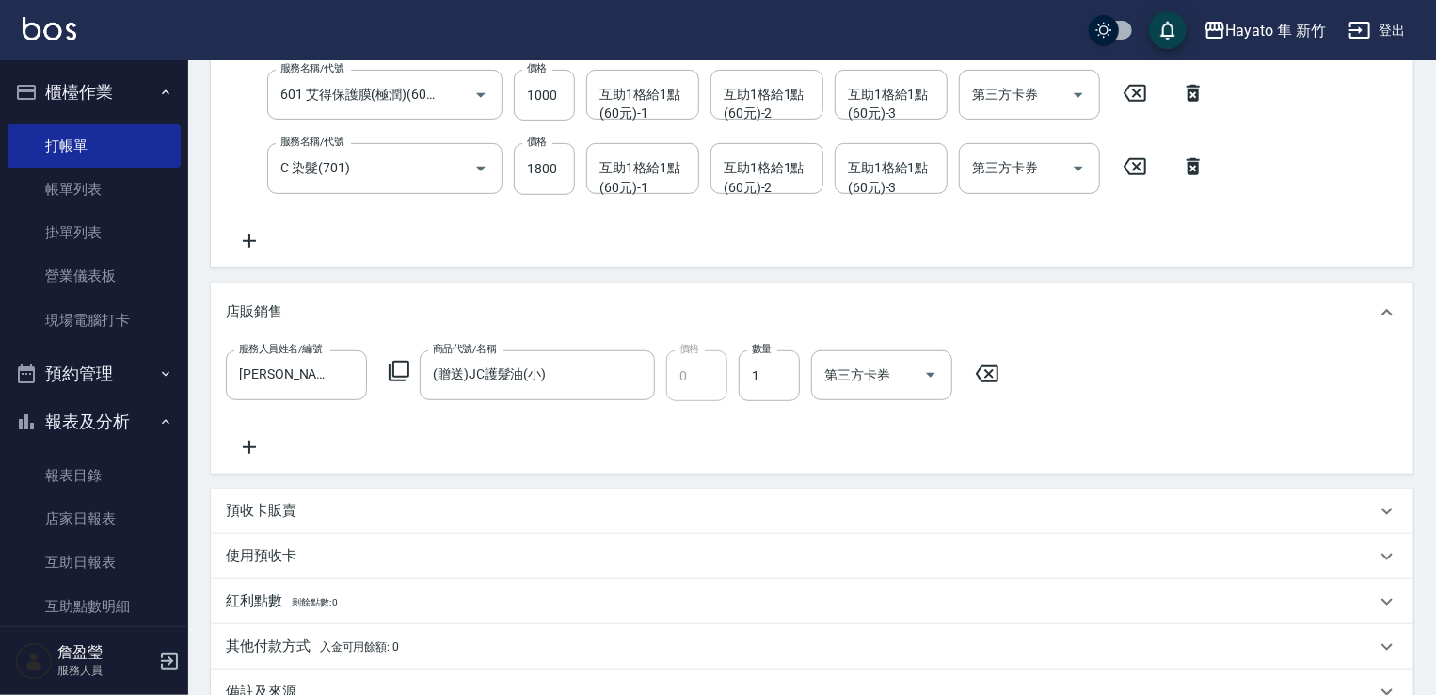
click at [728, 439] on div "服務人員姓名/編號 [PERSON_NAME](無代號) 服務人員姓名/編號 商品代號/名稱 (贈送)JC護髮油(小) 商品代號/名稱 價格 0 價格 數量 …" at bounding box center [812, 404] width 1173 height 108
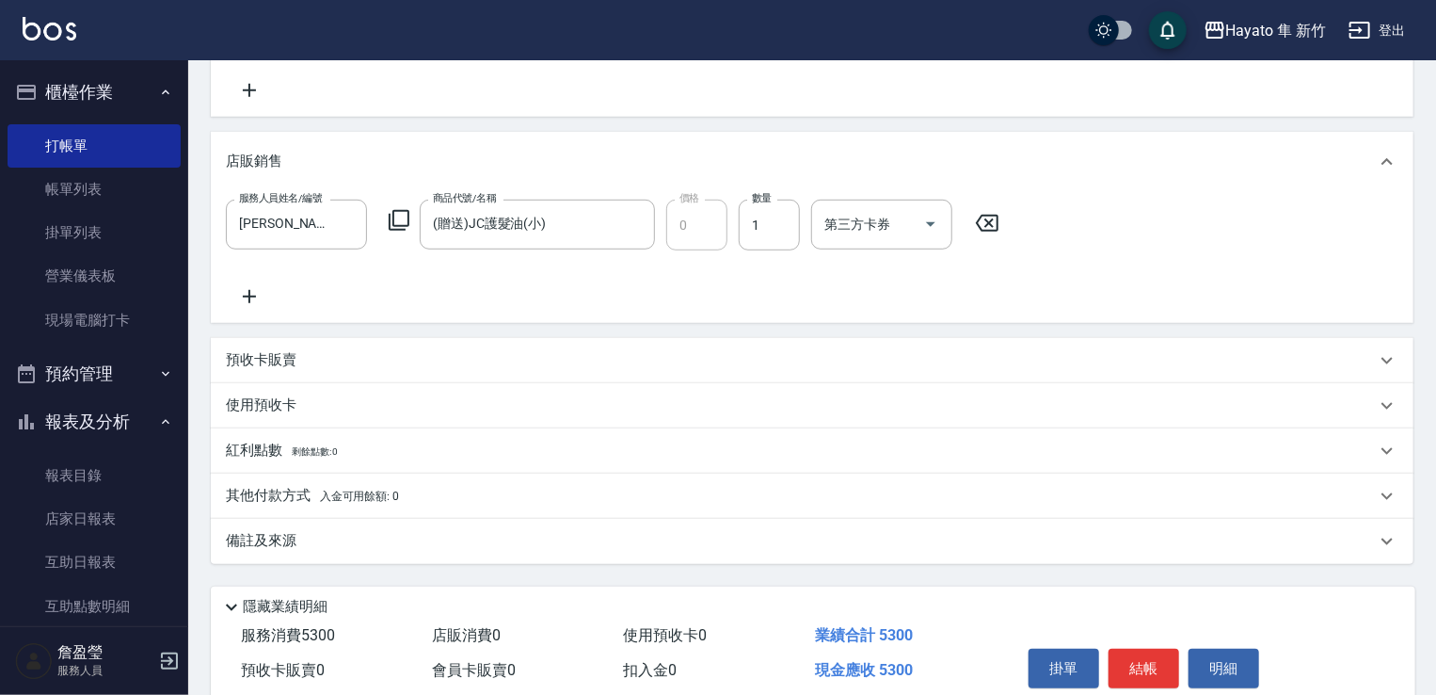
scroll to position [606, 0]
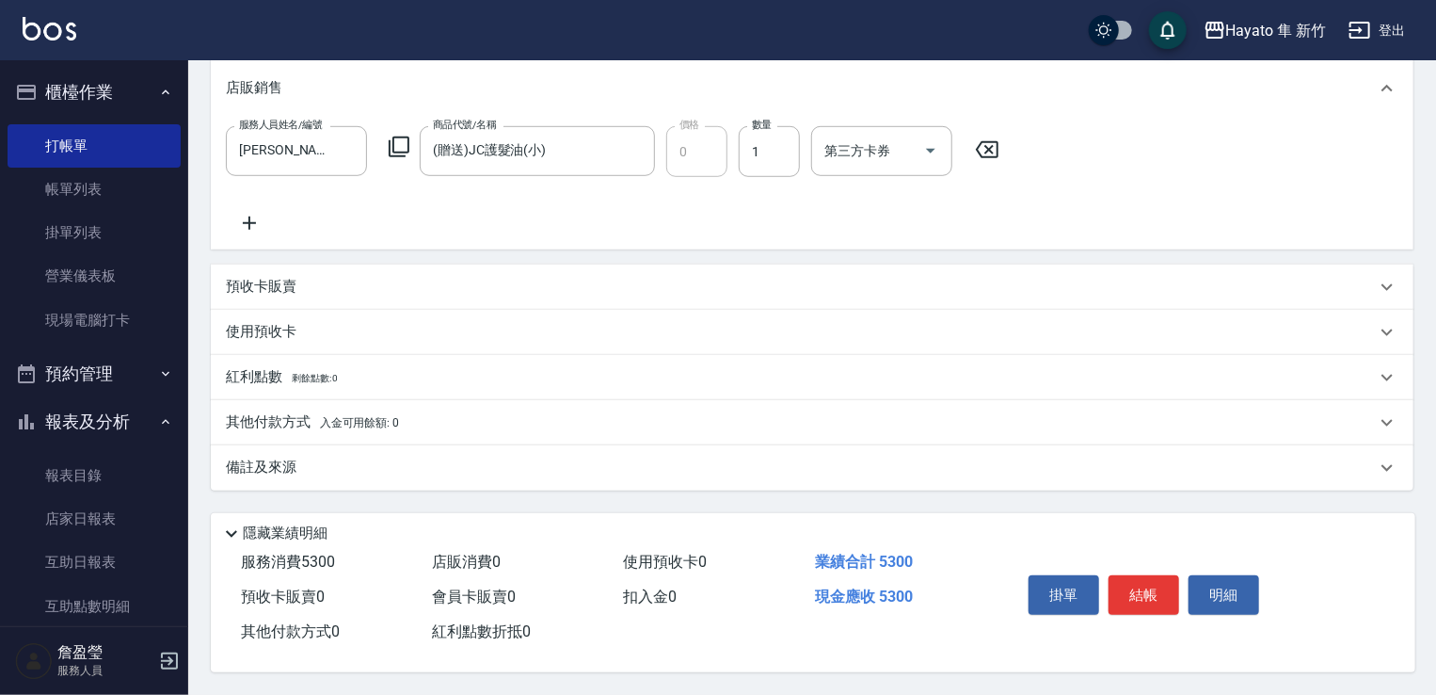
click at [305, 457] on div "備註及來源" at bounding box center [801, 467] width 1150 height 20
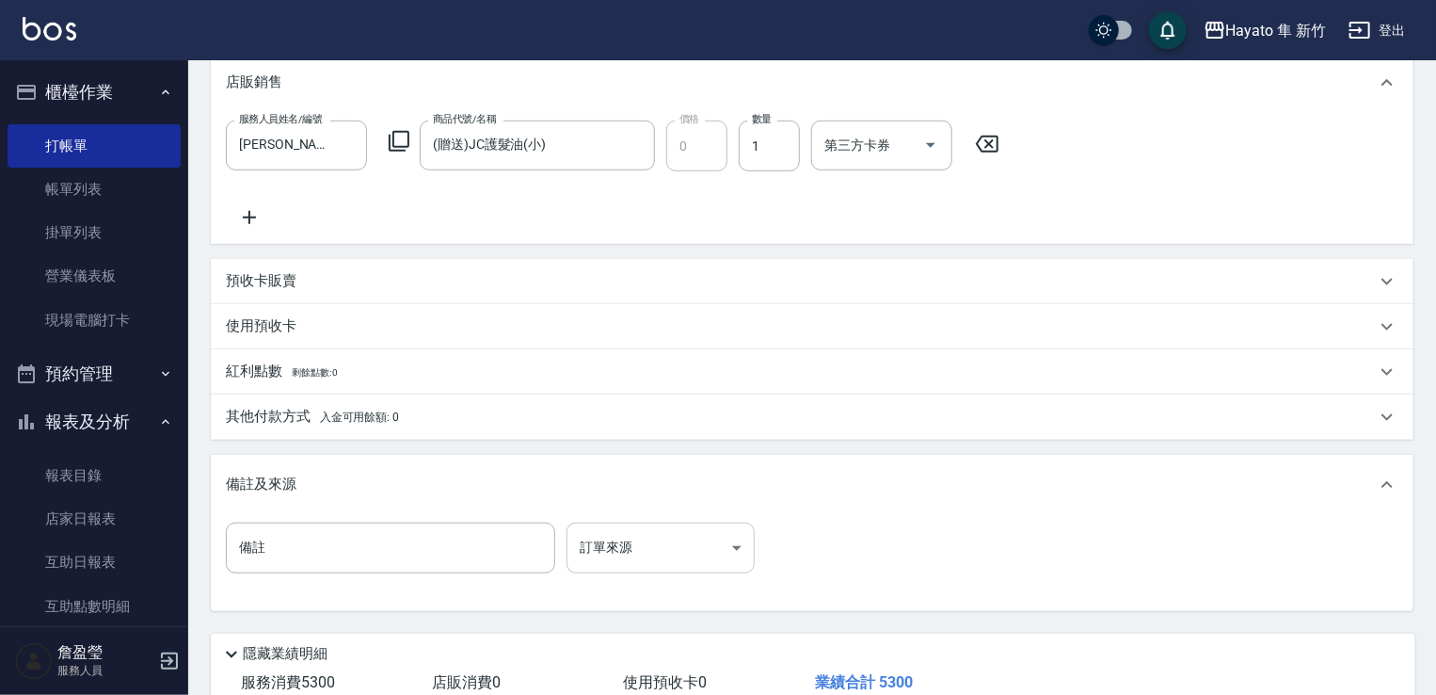
click at [717, 537] on body "Hayato 隼 新竹 登出 櫃檯作業 打帳單 帳單列表 掛單列表 營業儀表板 現場電腦打卡 預約管理 預約管理 報表及分析 報表目錄 店家日報表 互助日報表…" at bounding box center [718, 104] width 1436 height 1421
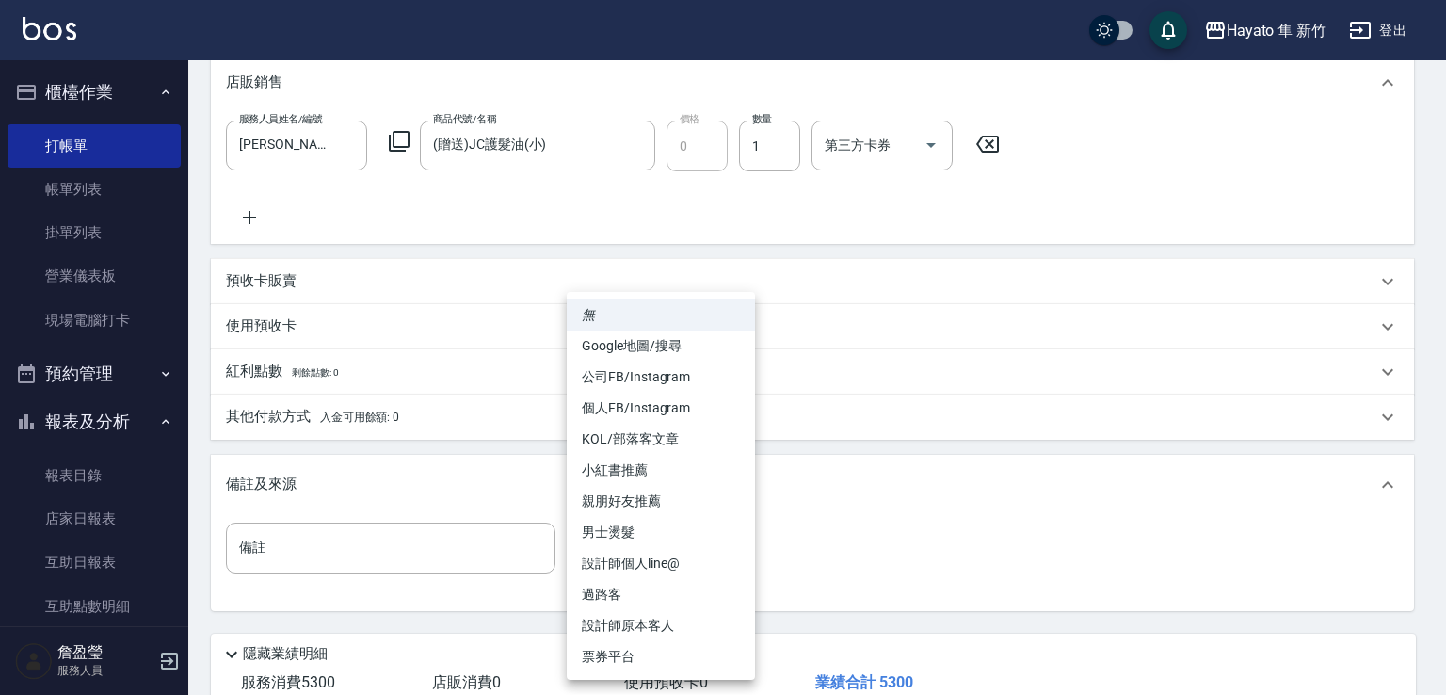
click at [659, 500] on li "親朋好友推薦" at bounding box center [661, 501] width 188 height 31
type input "親朋好友推薦"
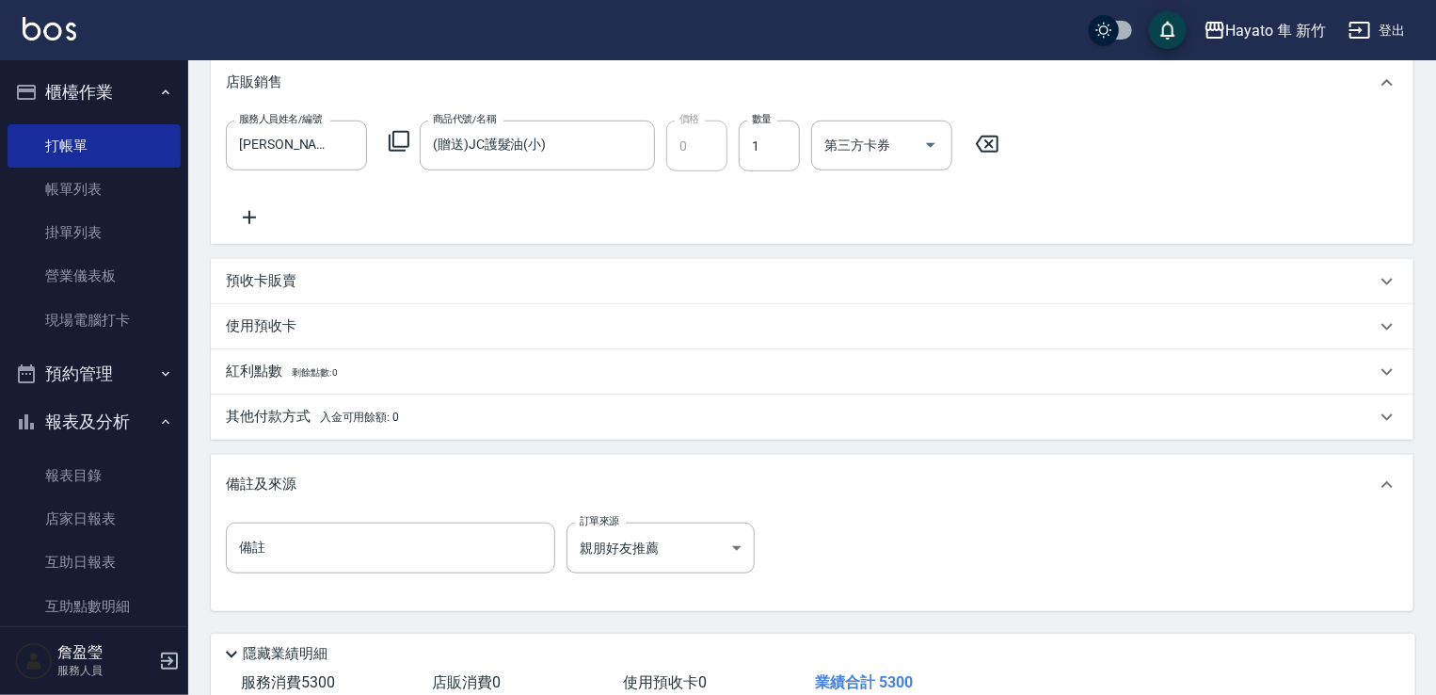
drag, startPoint x: 284, startPoint y: 400, endPoint x: 286, endPoint y: 417, distance: 17.0
click at [284, 412] on div "其他付款方式 入金可用餘額: 0" at bounding box center [812, 416] width 1203 height 45
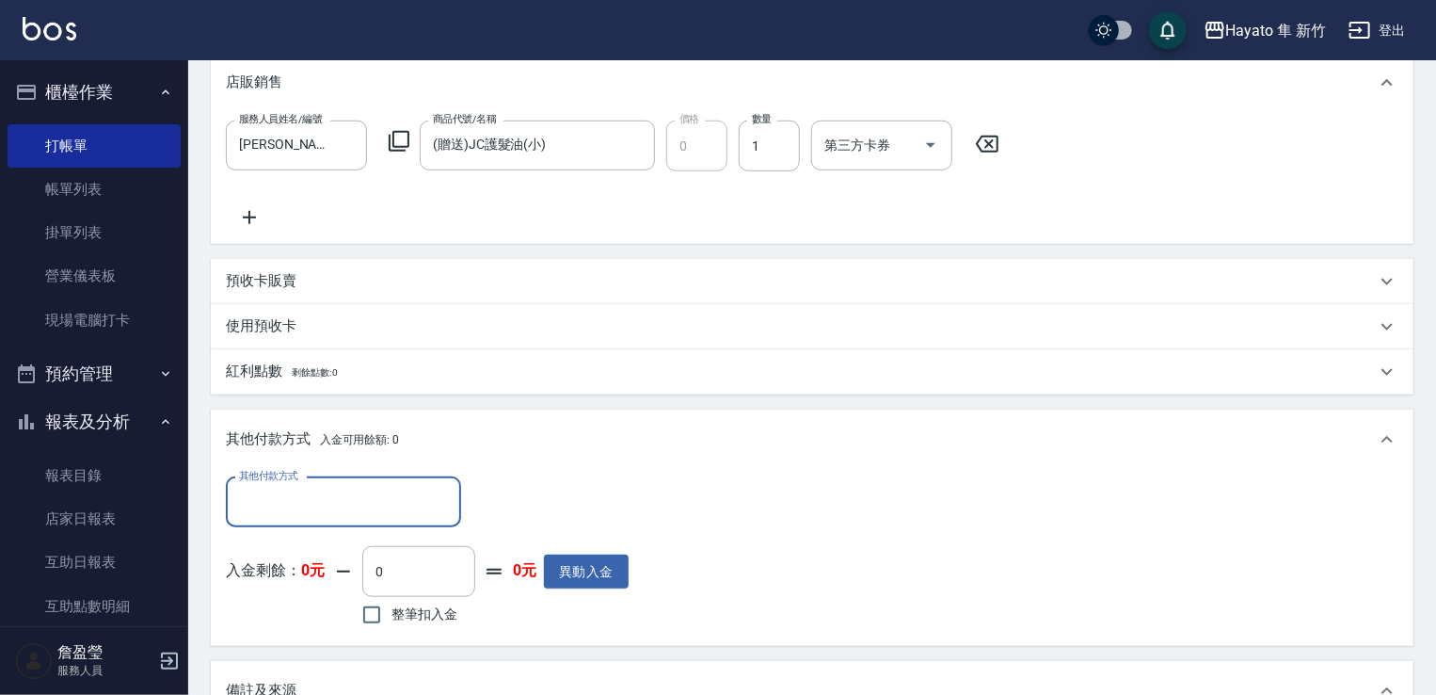
scroll to position [0, 0]
click at [312, 483] on div "其他付款方式" at bounding box center [343, 502] width 235 height 50
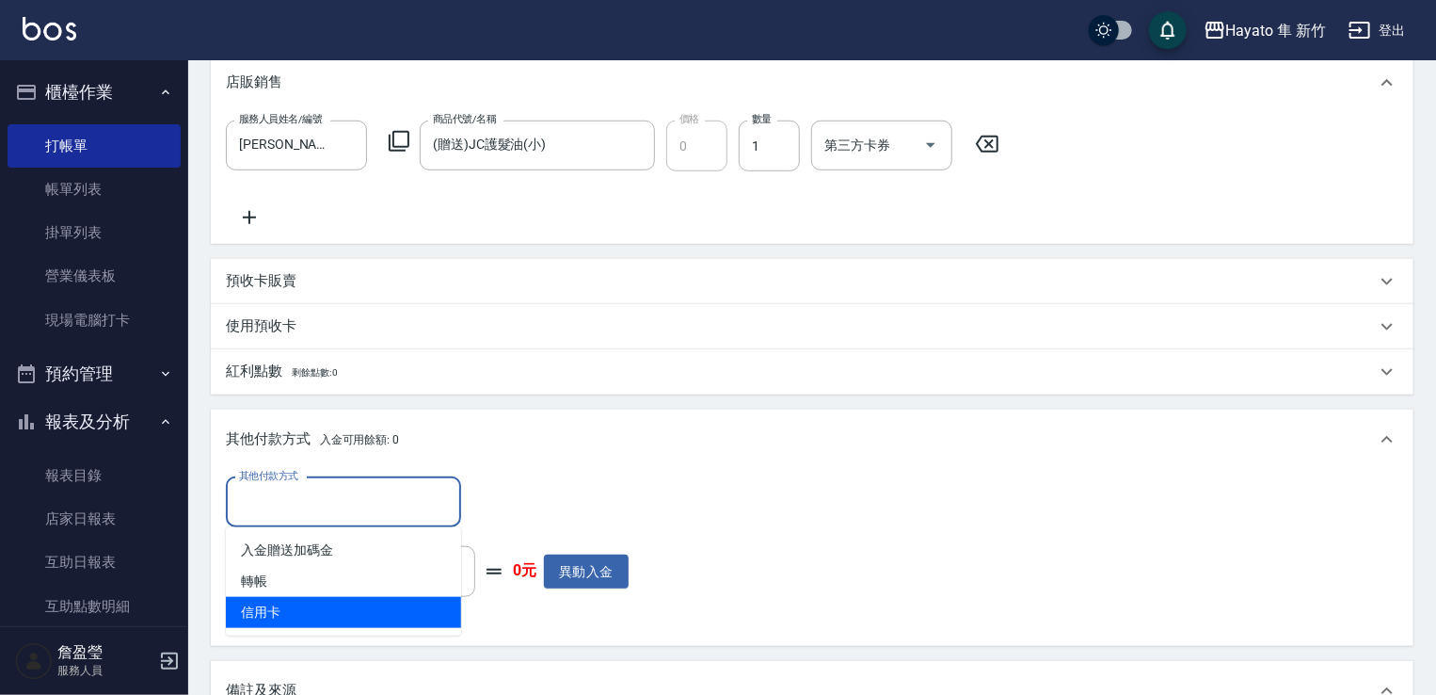
click at [291, 630] on ul "入金贈送加碼金 轉帳 信用卡" at bounding box center [343, 581] width 235 height 108
click at [366, 603] on span "信用卡" at bounding box center [343, 612] width 235 height 31
type input "信用卡"
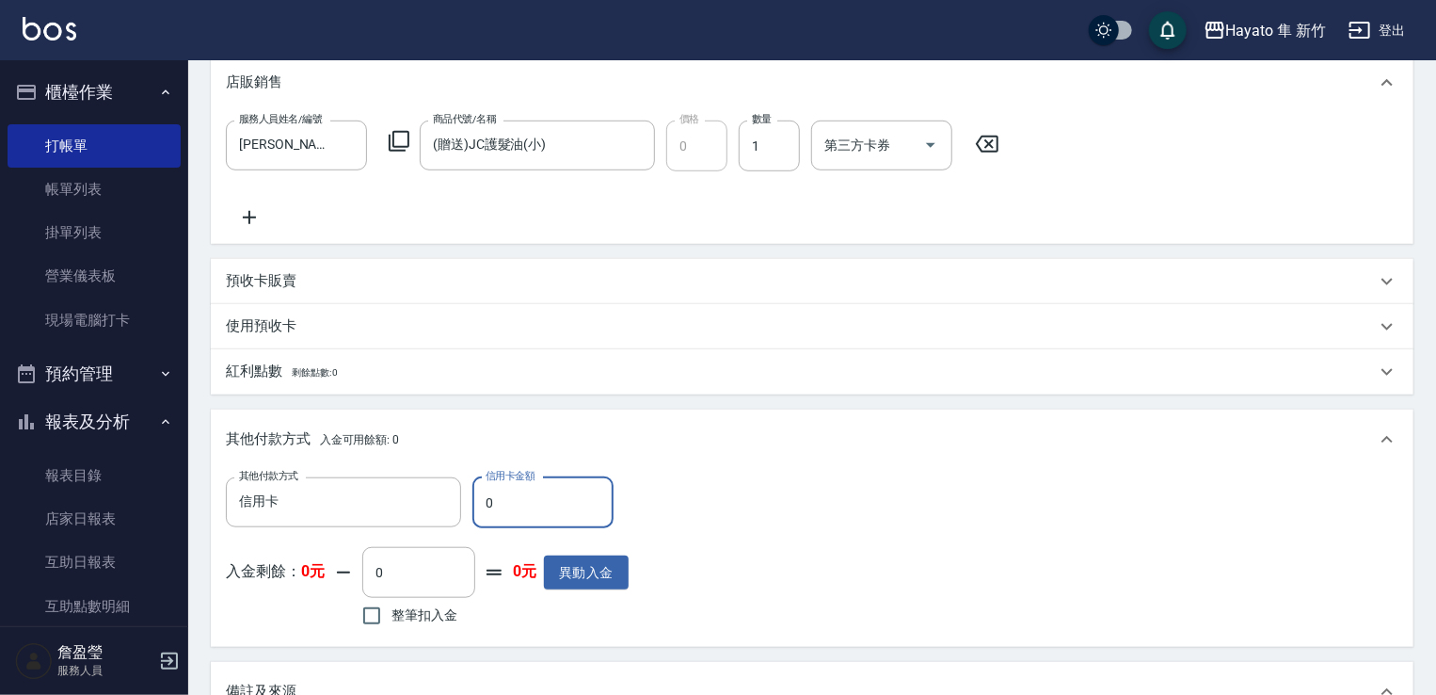
drag, startPoint x: 495, startPoint y: 514, endPoint x: 479, endPoint y: 505, distance: 18.1
click at [479, 505] on input "0" at bounding box center [542, 502] width 141 height 51
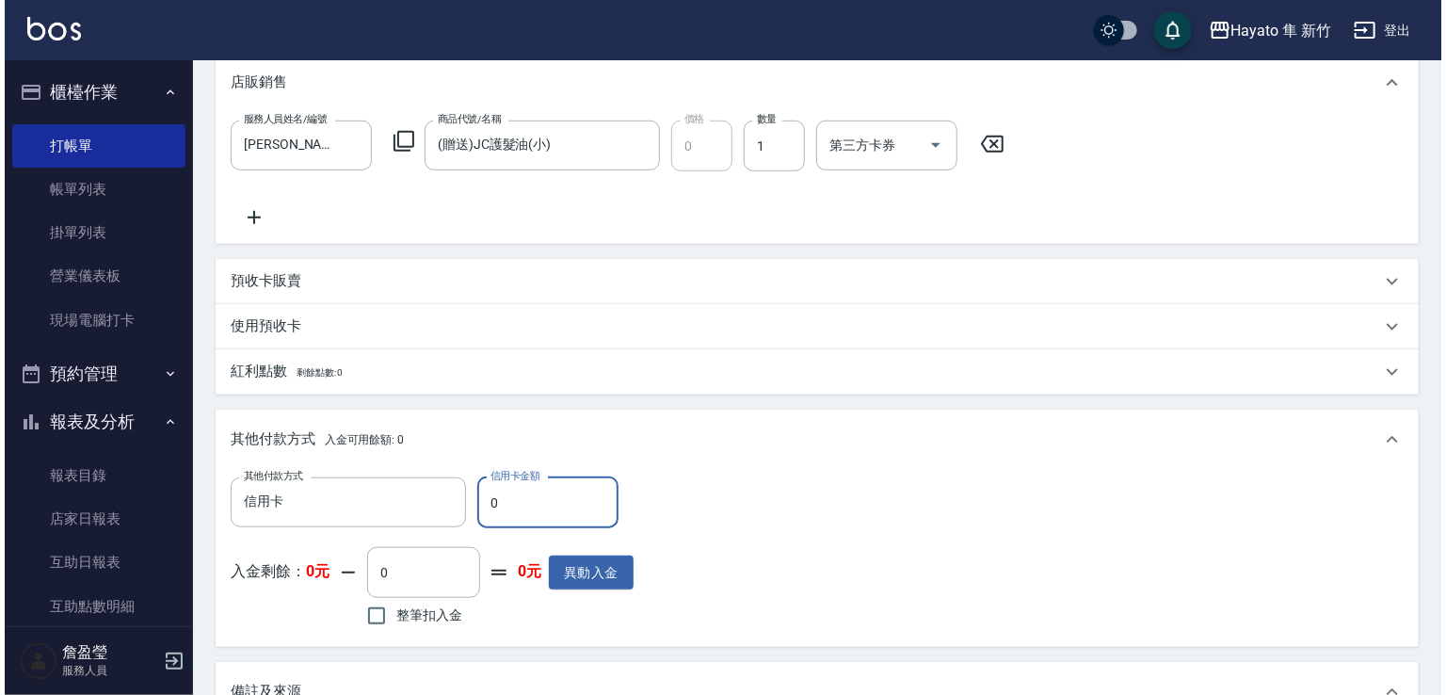
scroll to position [940, 0]
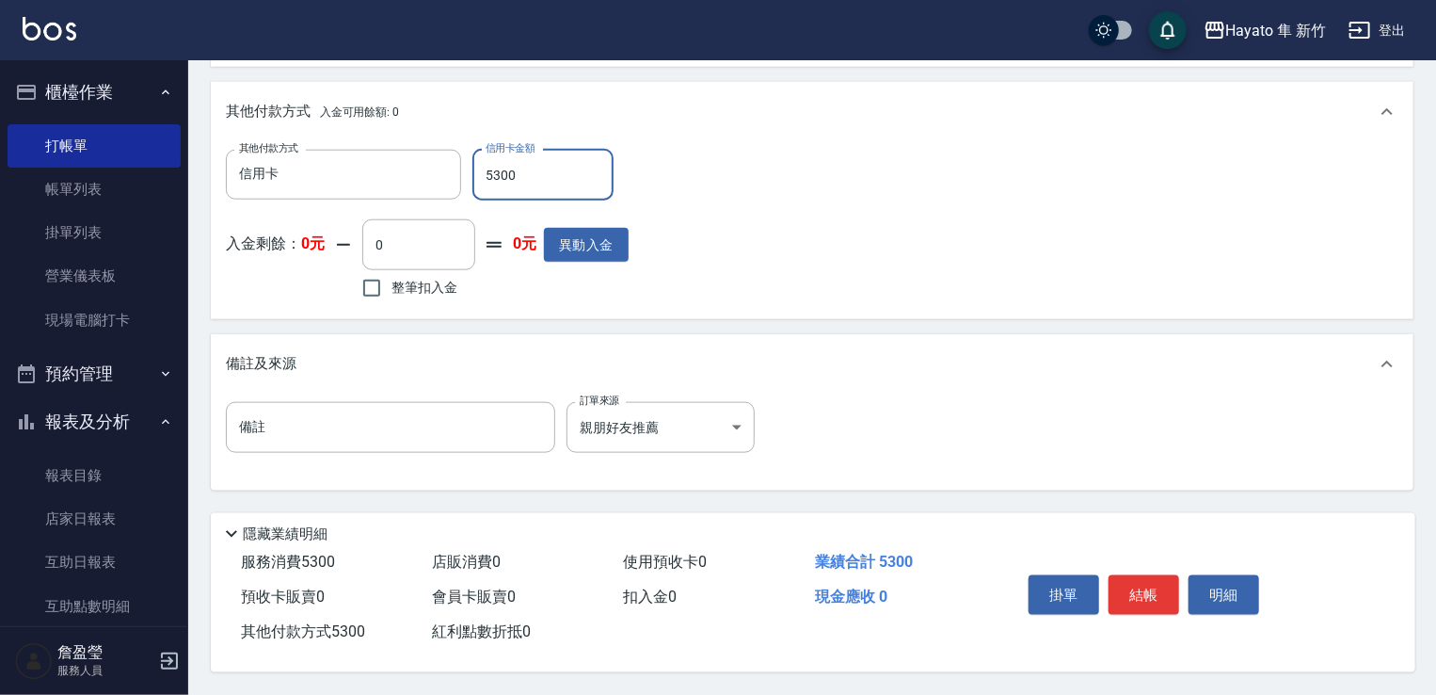
type input "5300"
click at [1112, 453] on div "備註 備註 訂單來源 親朋好友推薦 親朋好友推薦 訂單來源" at bounding box center [812, 438] width 1173 height 73
click at [1168, 582] on button "結帳" at bounding box center [1144, 595] width 71 height 40
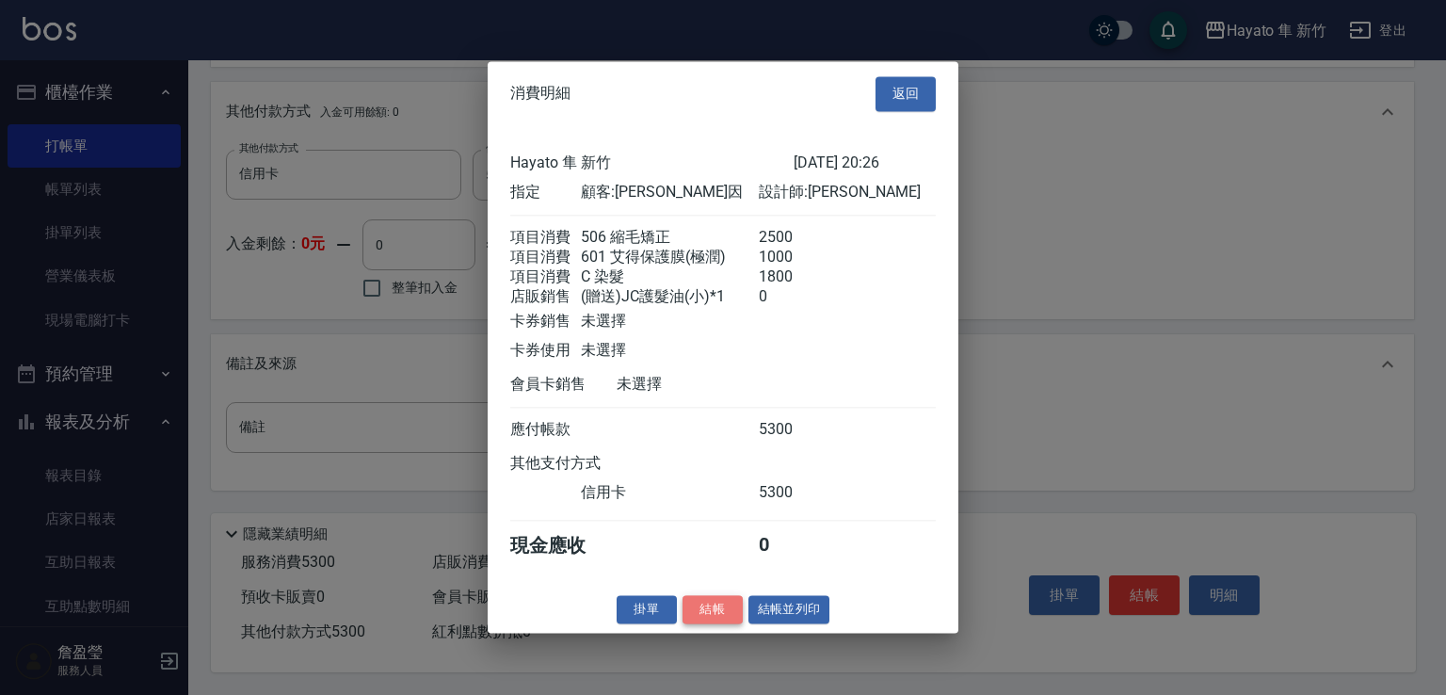
click at [717, 622] on button "結帳" at bounding box center [712, 609] width 60 height 29
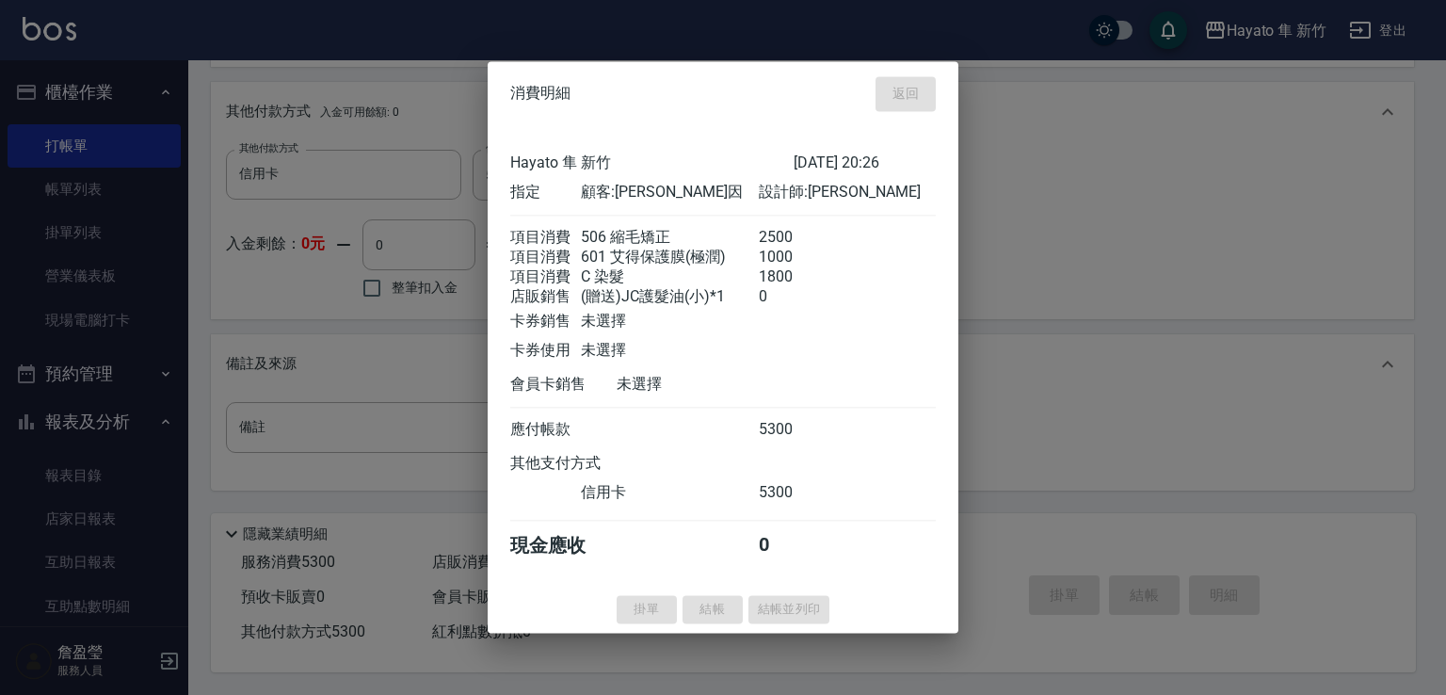
type input "[DATE] 20:27"
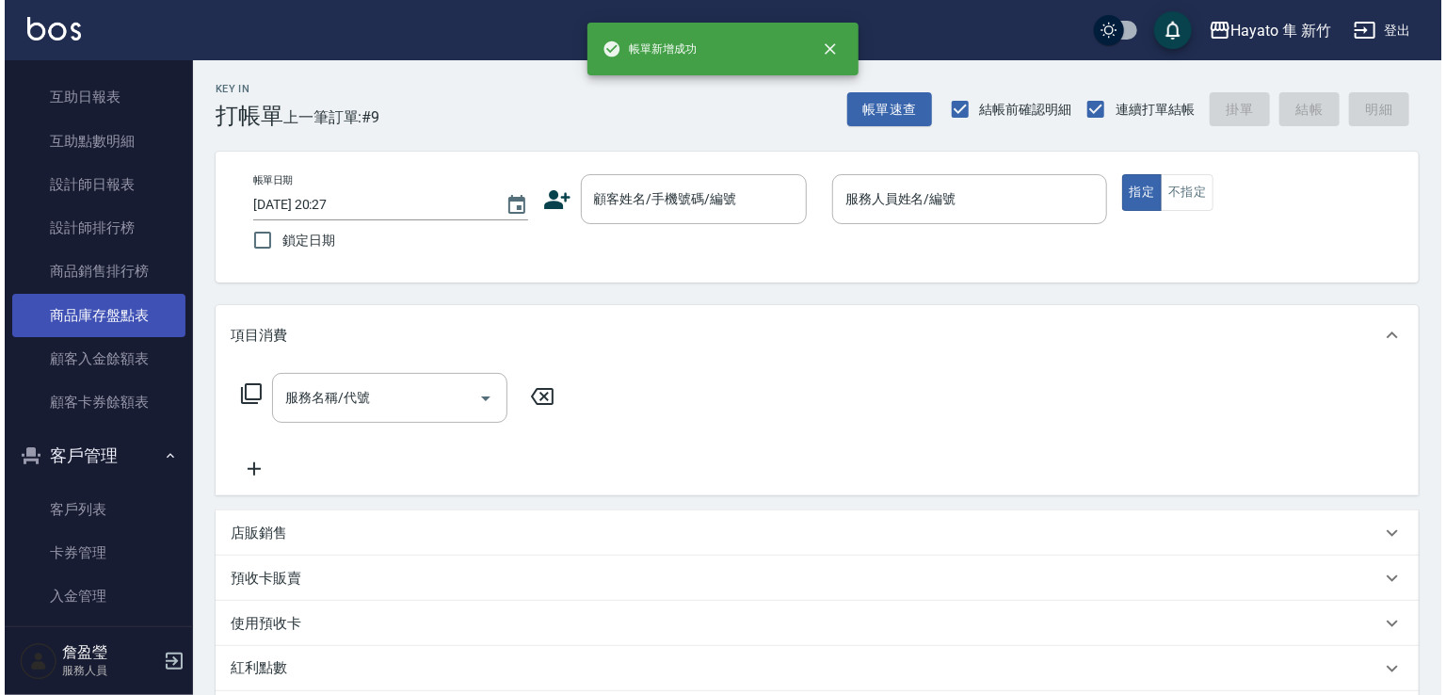
scroll to position [471, 0]
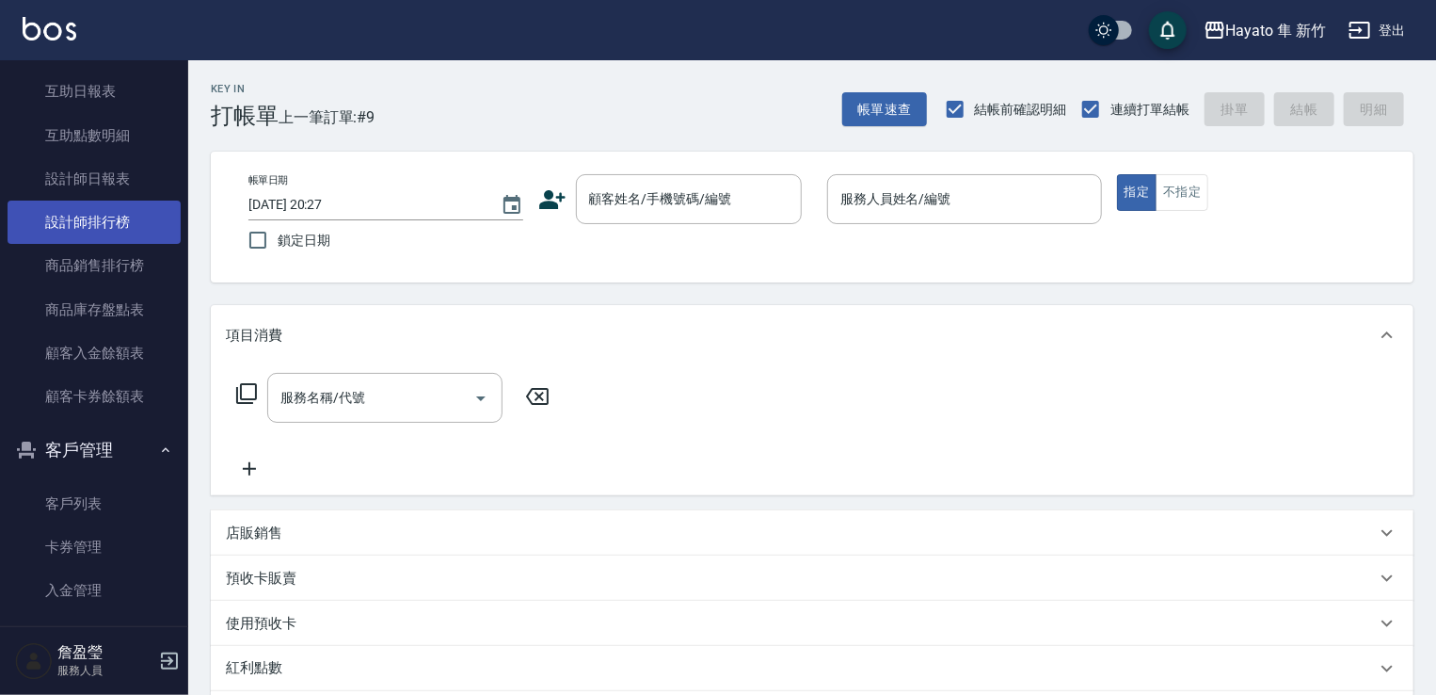
click at [87, 216] on link "設計師排行榜" at bounding box center [94, 221] width 173 height 43
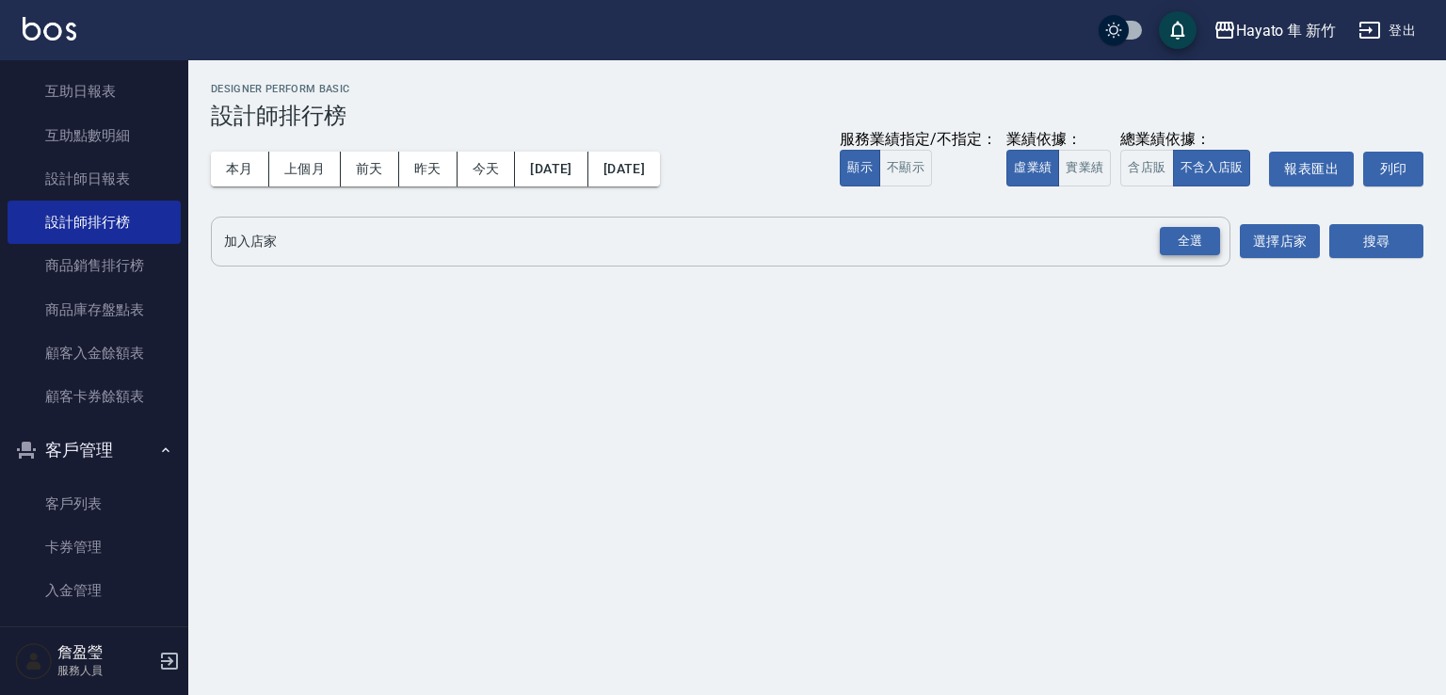
click at [1202, 248] on div "全選" at bounding box center [1190, 241] width 60 height 29
click at [1395, 236] on button "搜尋" at bounding box center [1376, 242] width 94 height 35
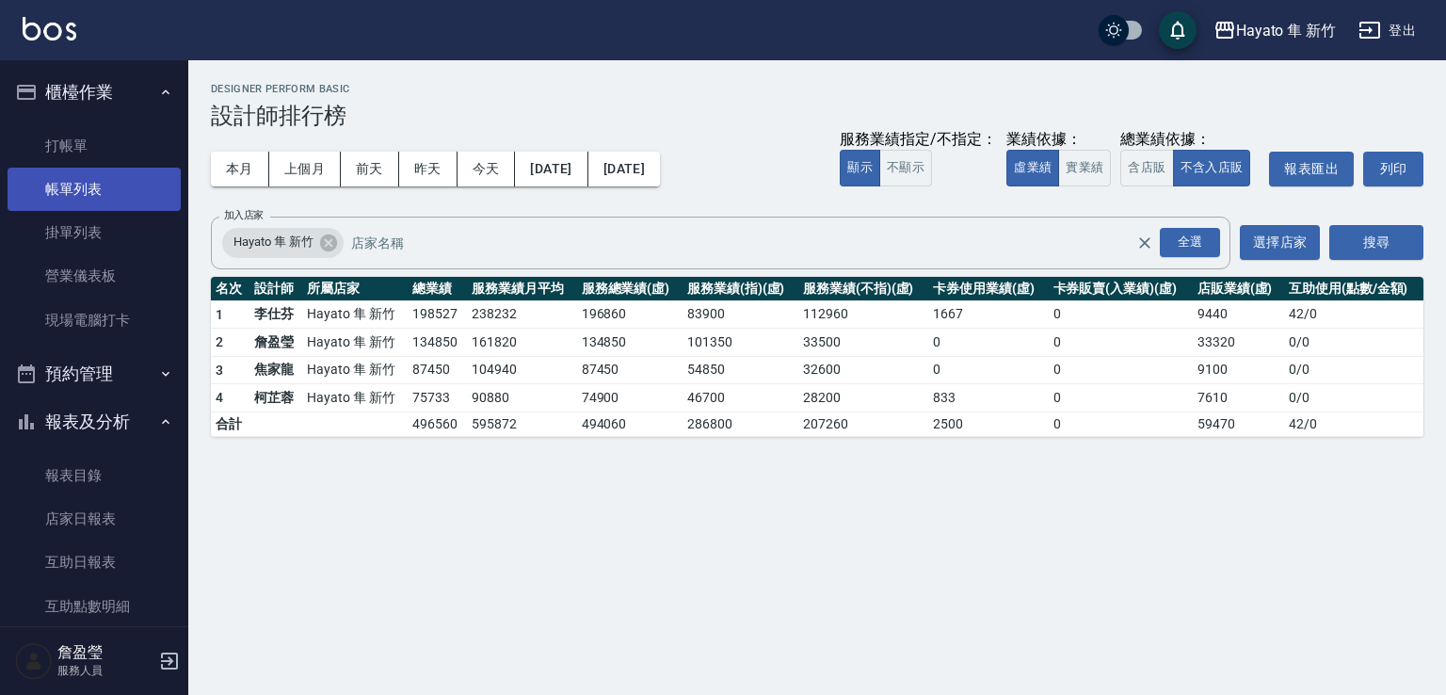
click at [78, 197] on link "帳單列表" at bounding box center [94, 189] width 173 height 43
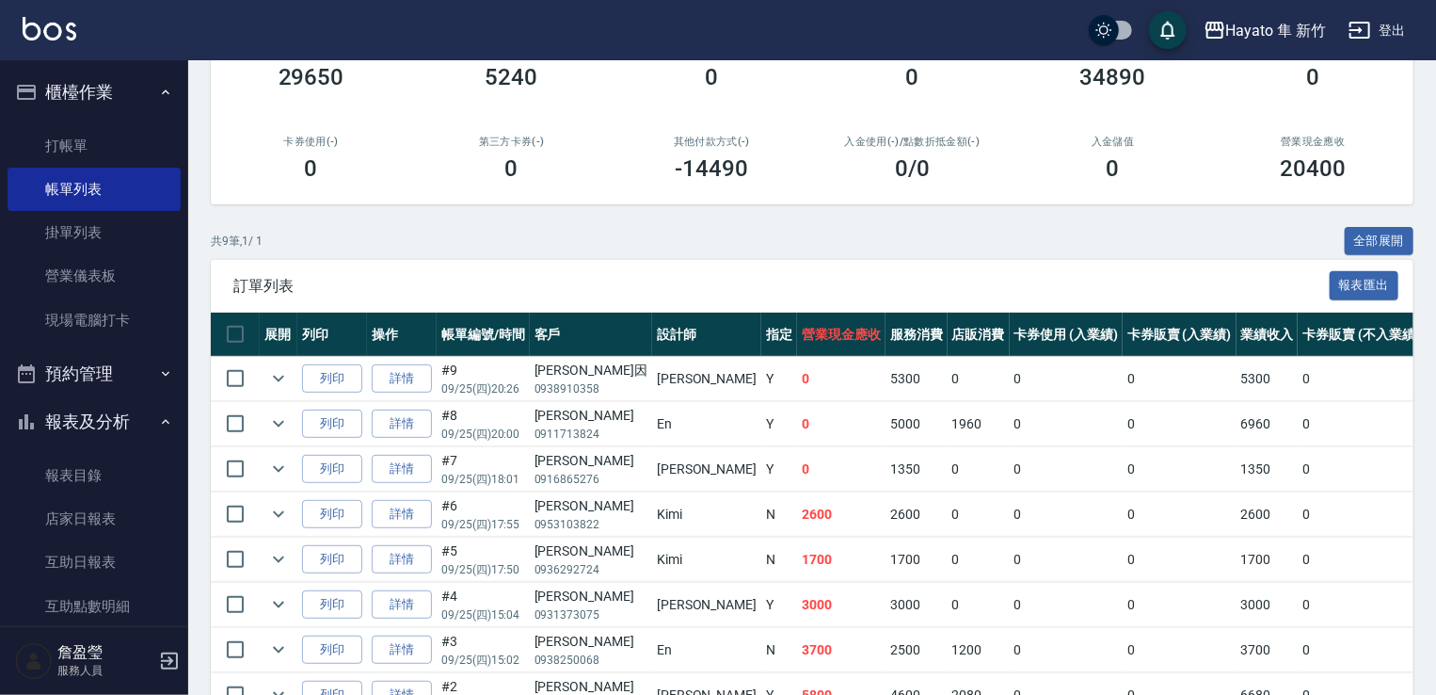
scroll to position [94, 0]
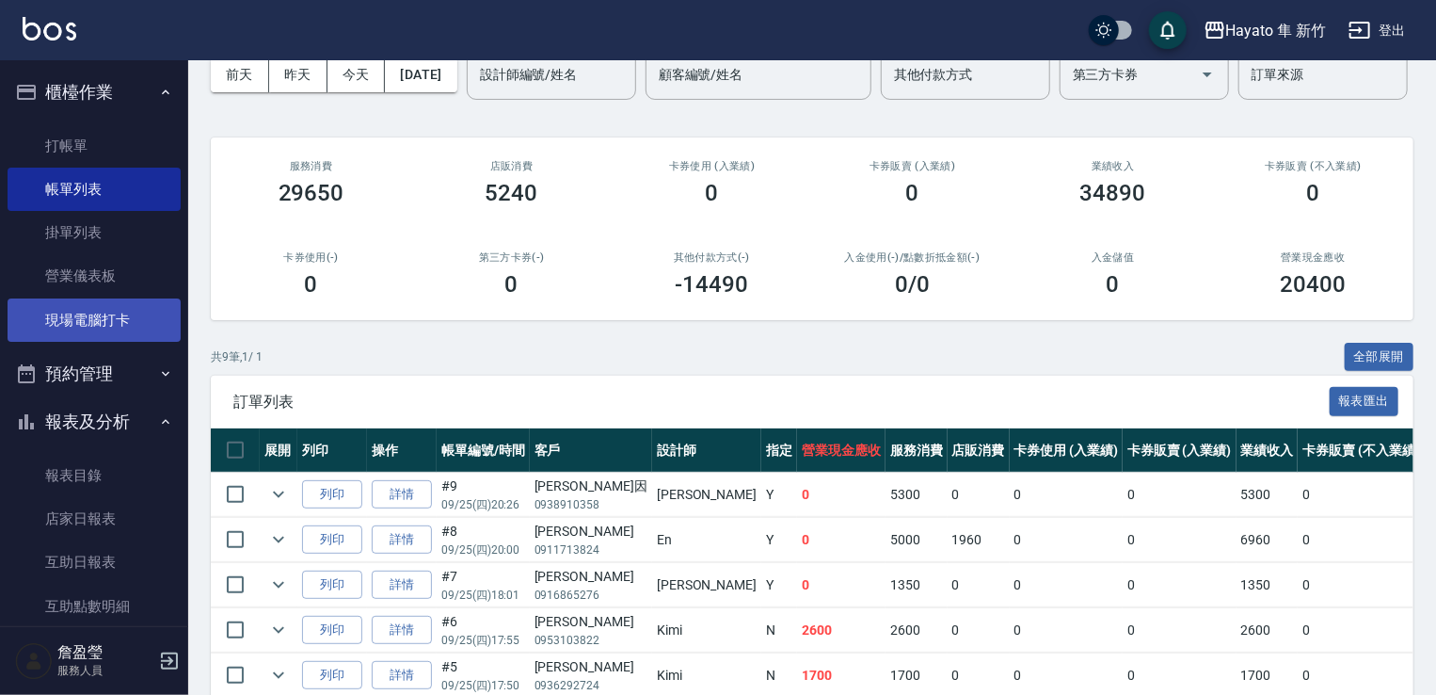
click at [65, 322] on link "現場電腦打卡" at bounding box center [94, 319] width 173 height 43
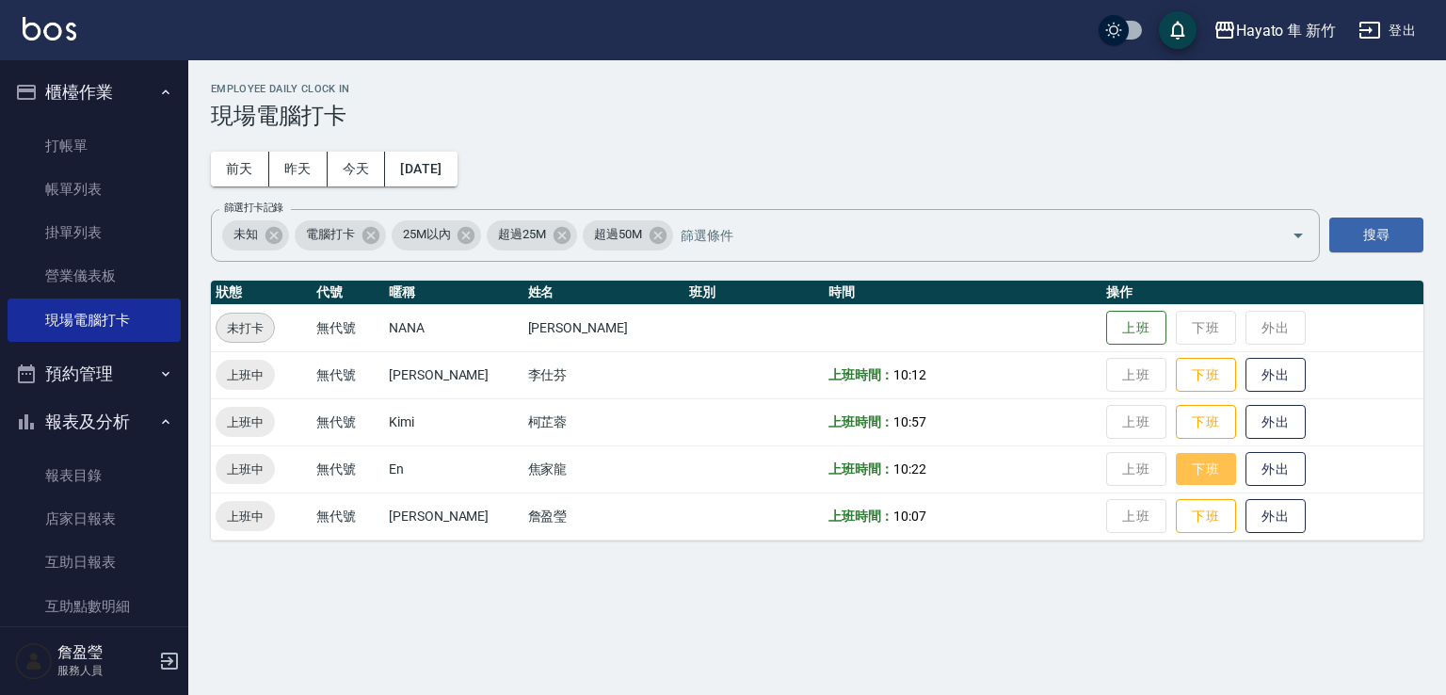
click at [1195, 472] on button "下班" at bounding box center [1206, 469] width 60 height 33
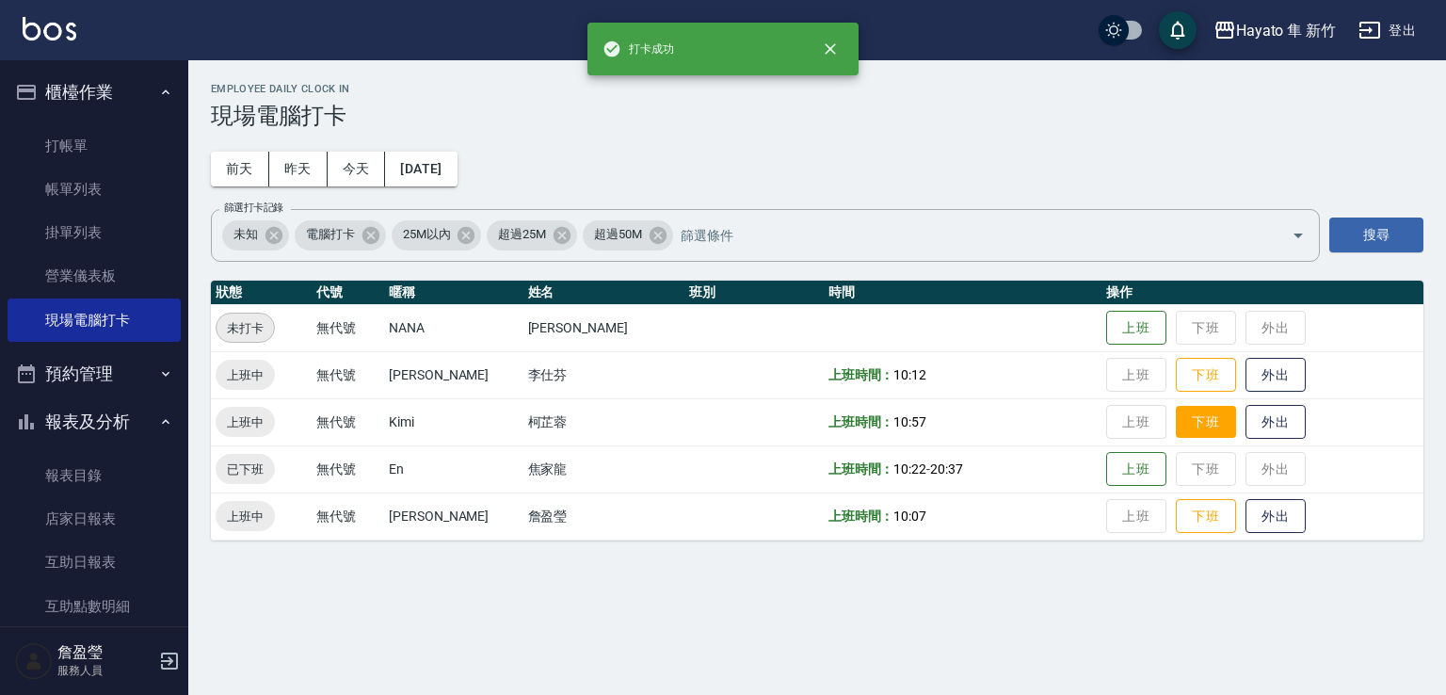
click at [1176, 428] on button "下班" at bounding box center [1206, 422] width 60 height 33
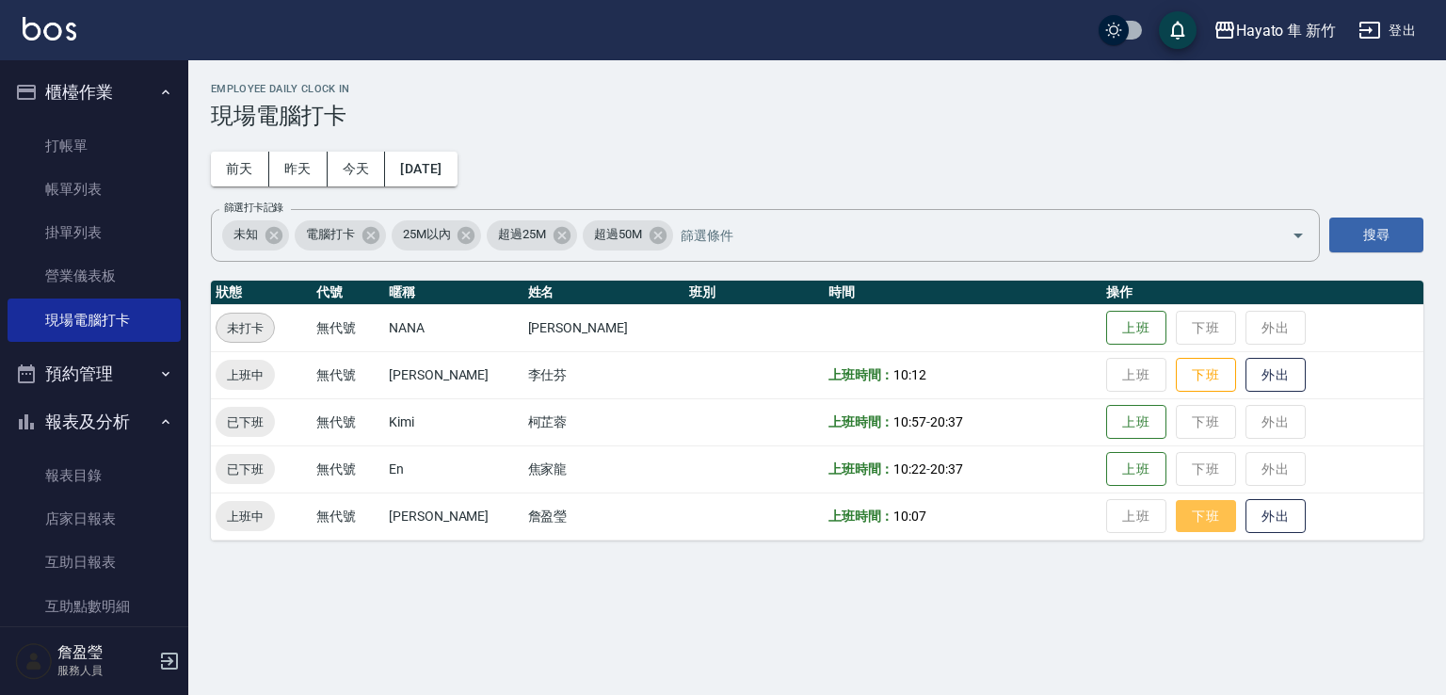
click at [1180, 522] on button "下班" at bounding box center [1206, 516] width 60 height 33
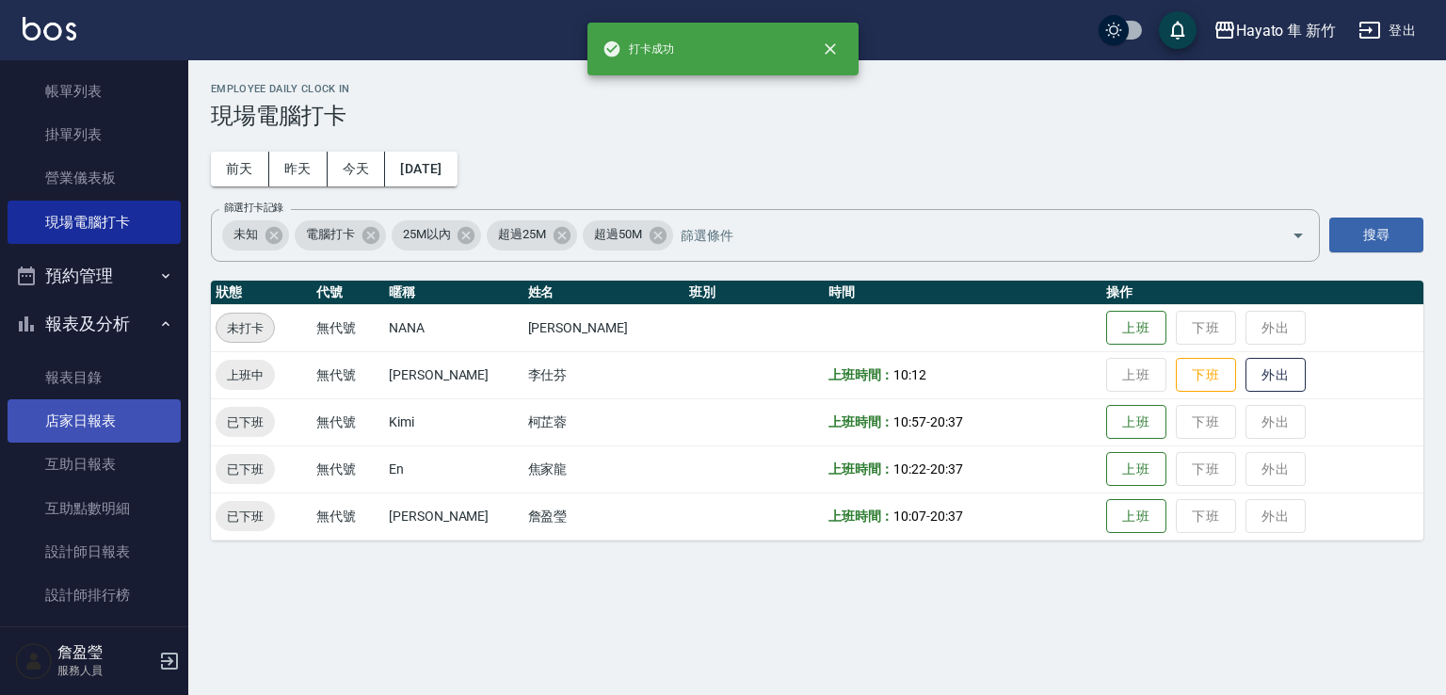
scroll to position [188, 0]
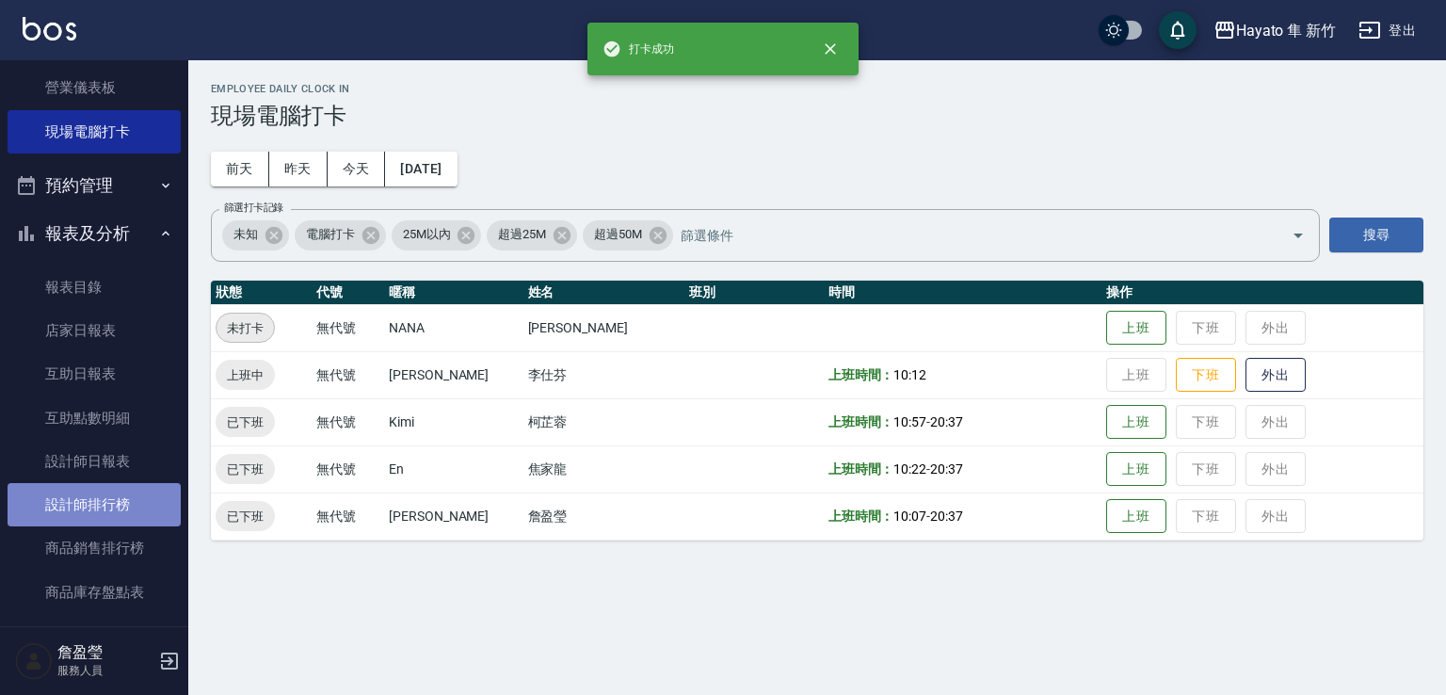
click at [115, 498] on link "設計師排行榜" at bounding box center [94, 504] width 173 height 43
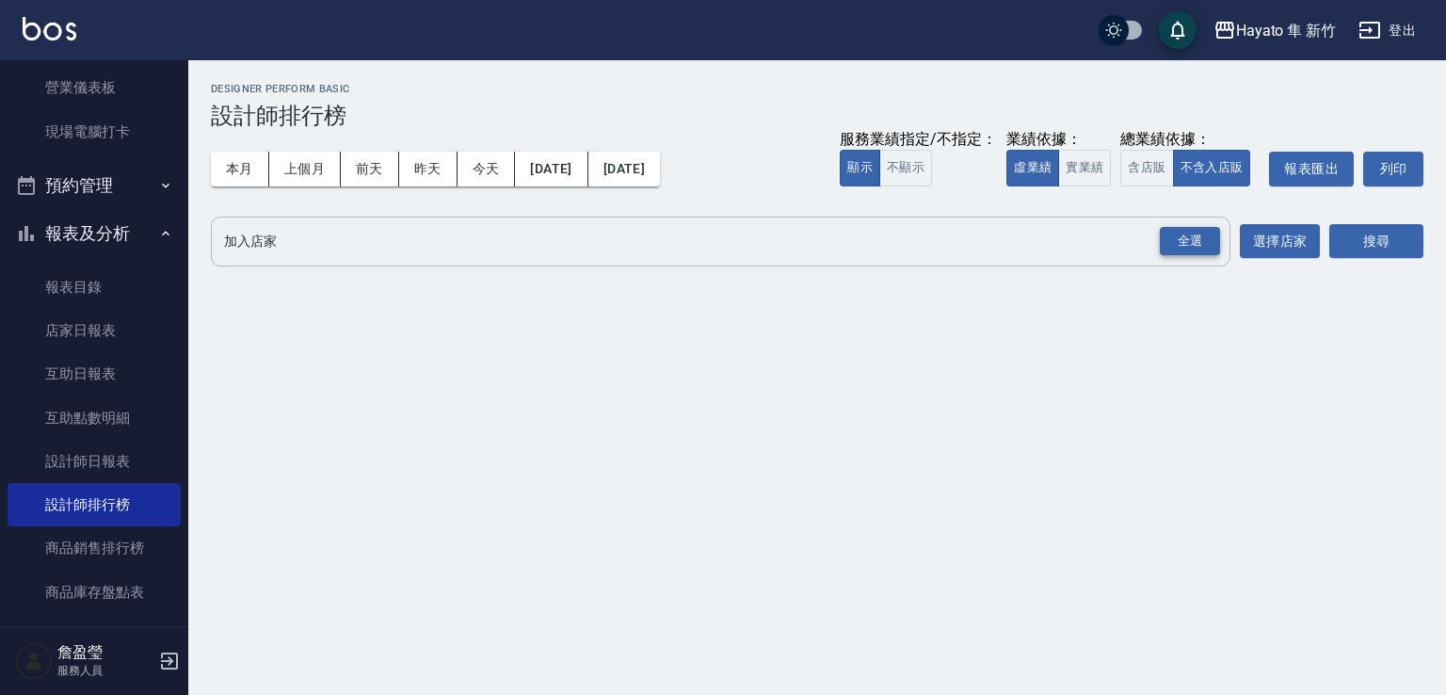
click at [1199, 247] on div "全選" at bounding box center [1190, 241] width 60 height 29
click at [1359, 256] on button "搜尋" at bounding box center [1376, 242] width 94 height 35
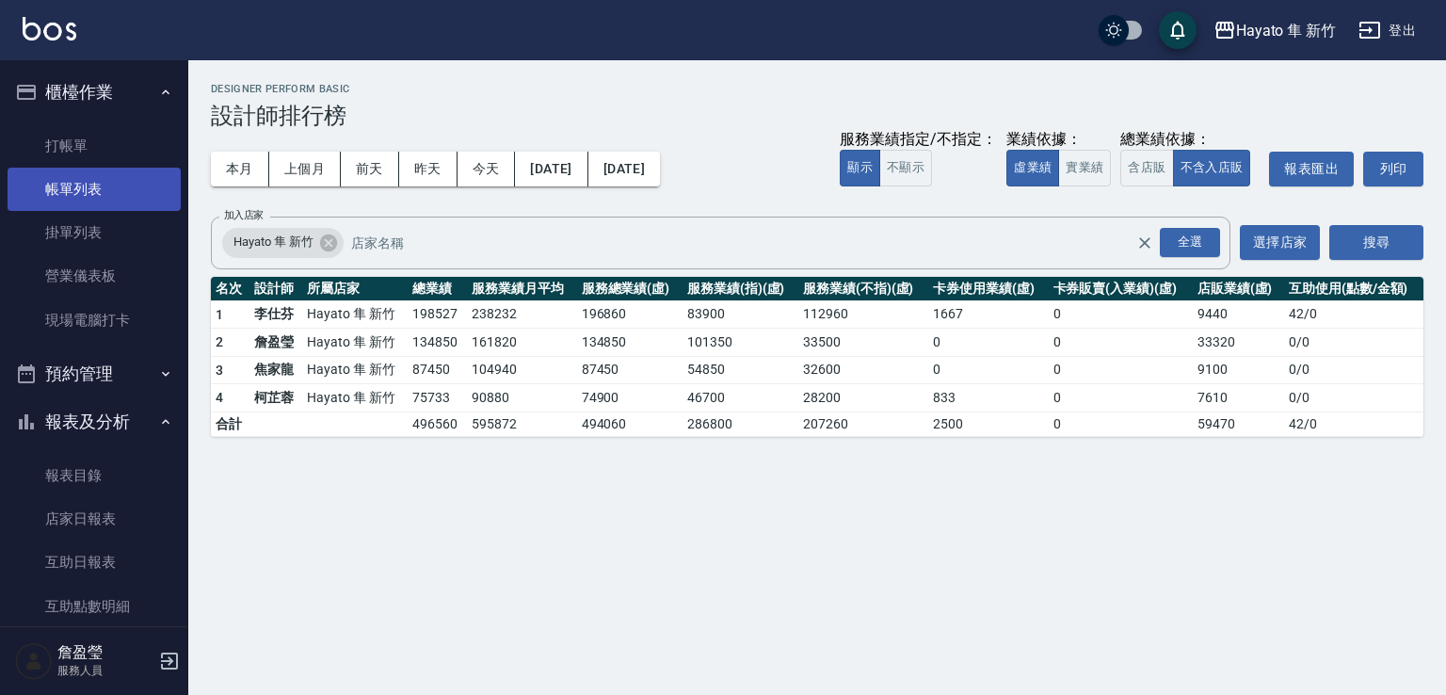
click at [112, 184] on link "帳單列表" at bounding box center [94, 189] width 173 height 43
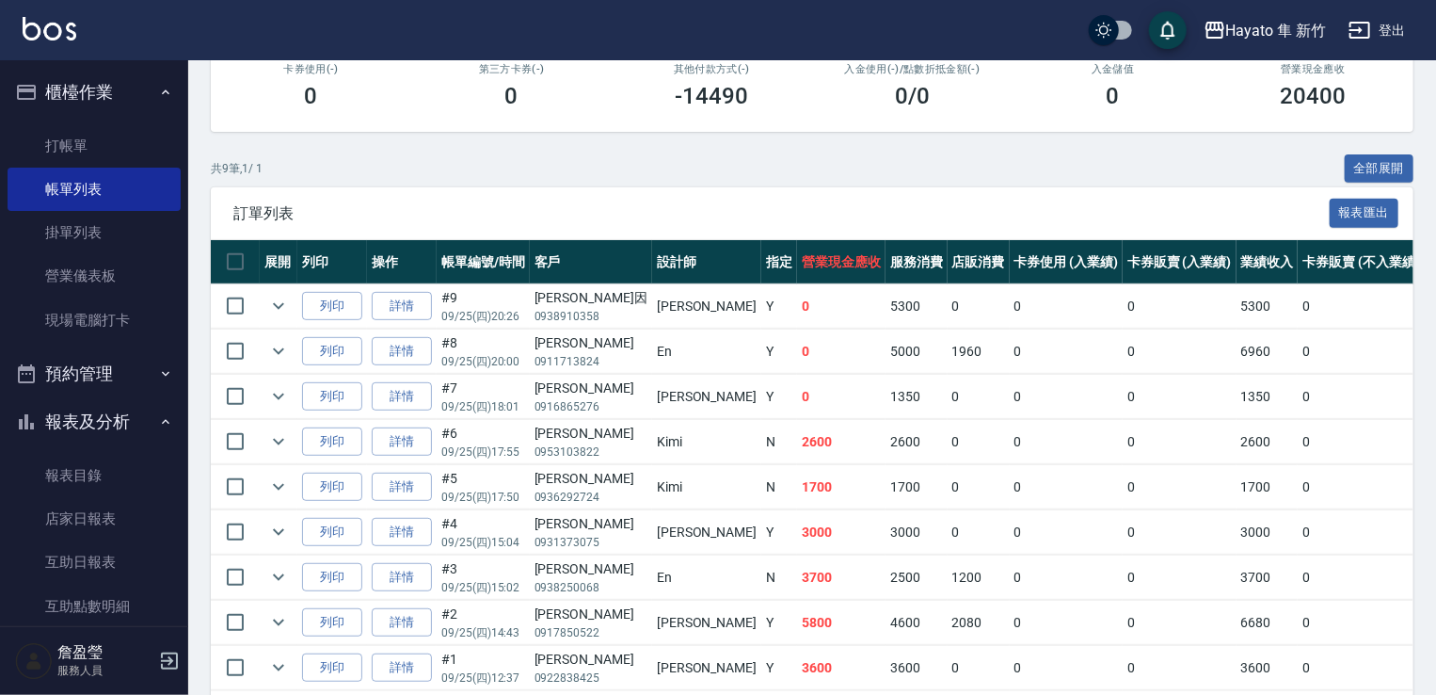
scroll to position [422, 0]
